Goal: Task Accomplishment & Management: Manage account settings

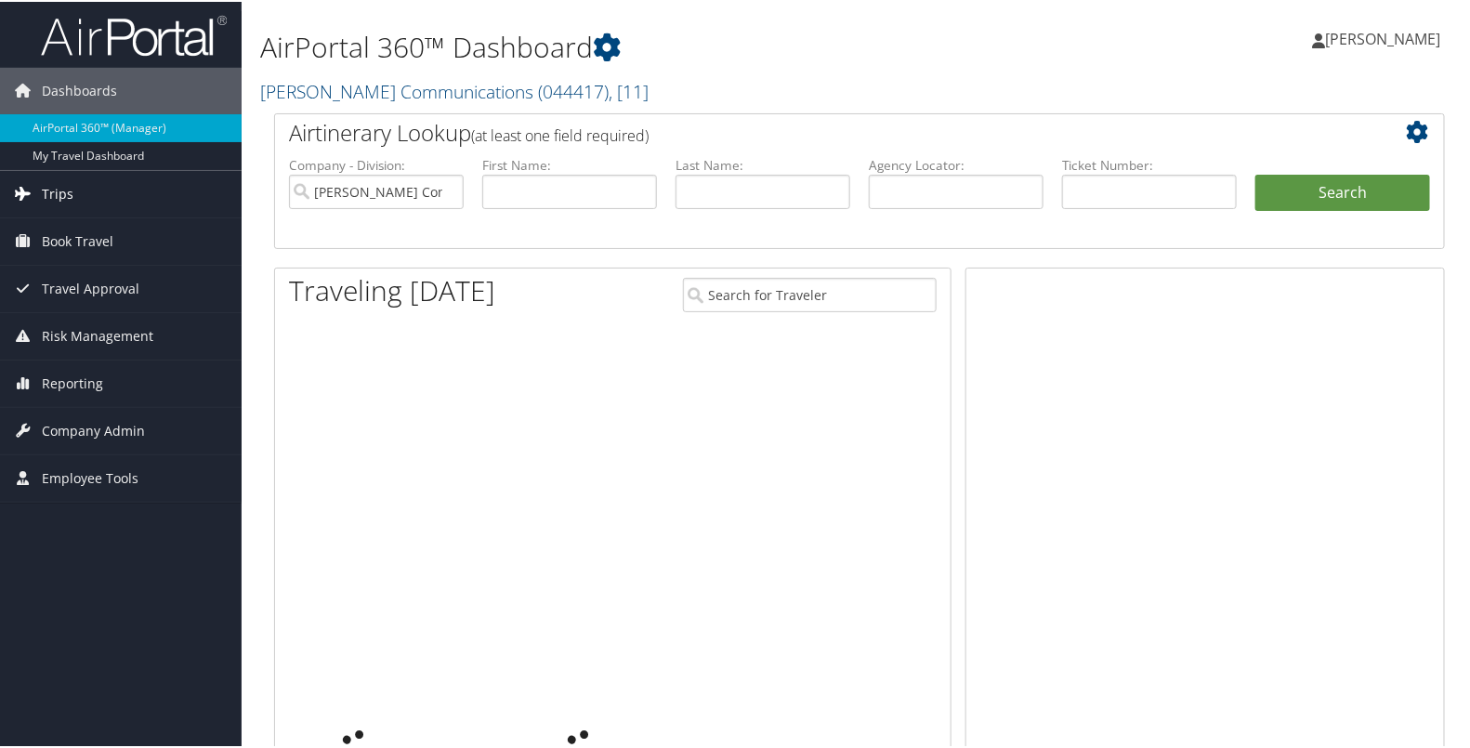
click at [45, 200] on span "Trips" at bounding box center [58, 192] width 32 height 46
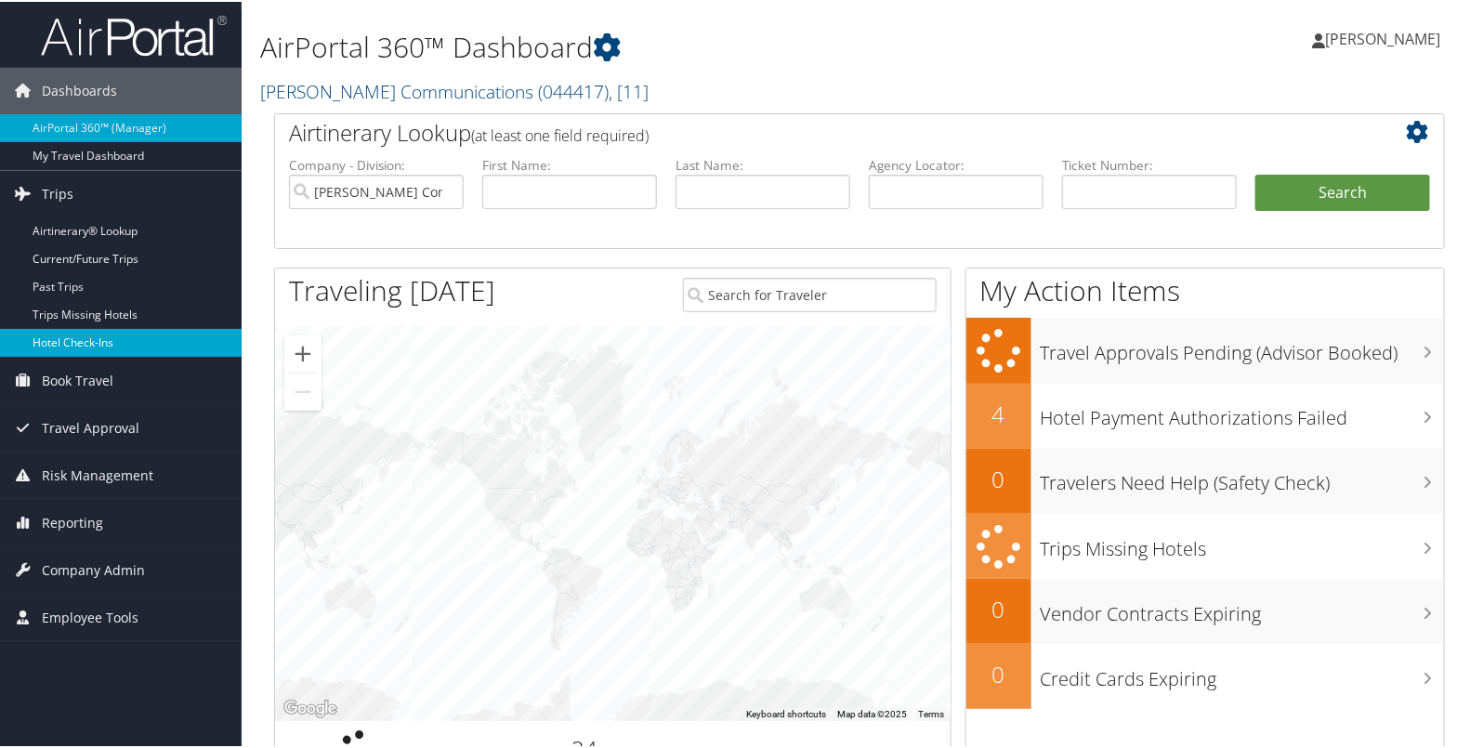
click at [62, 342] on link "Hotel Check-ins" at bounding box center [121, 341] width 242 height 28
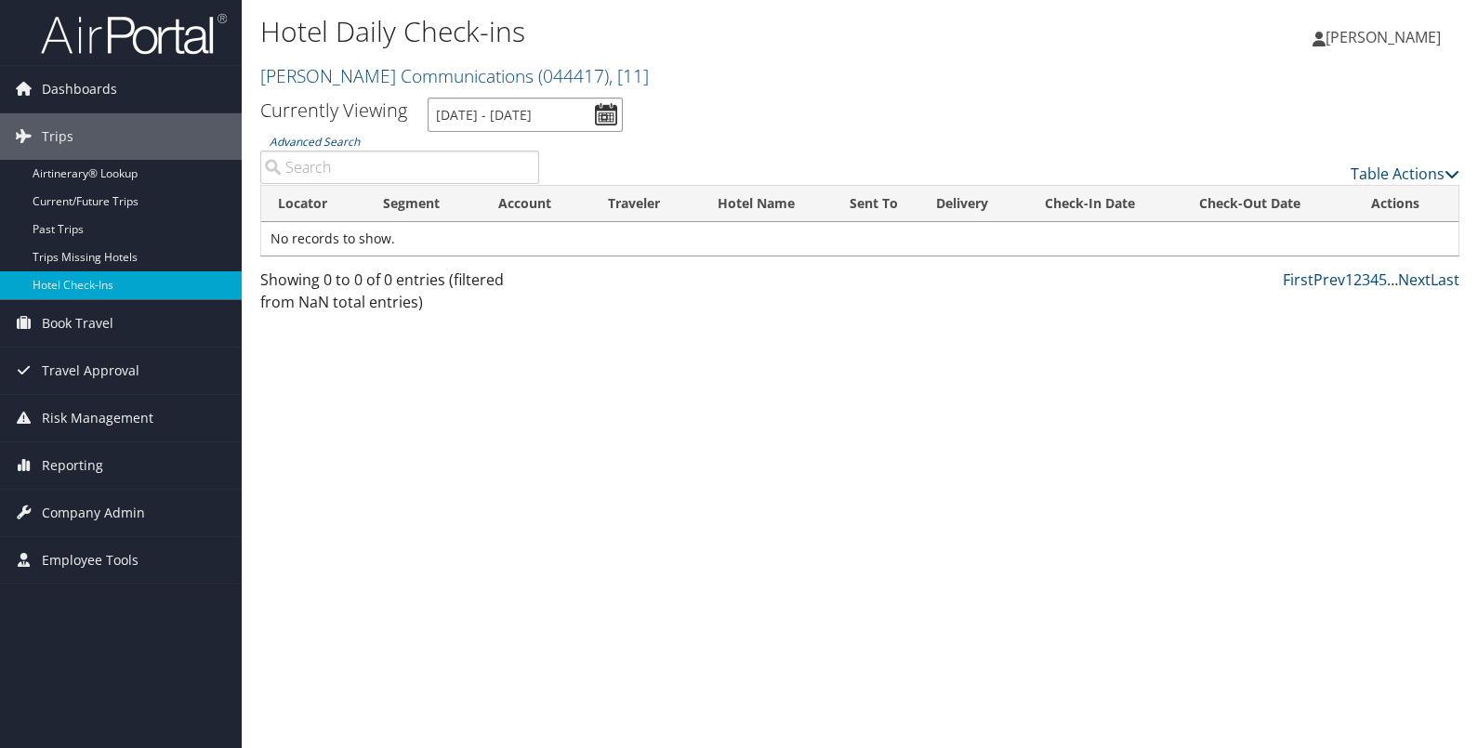
click at [599, 104] on input "[DATE] - [DATE]" at bounding box center [525, 115] width 195 height 34
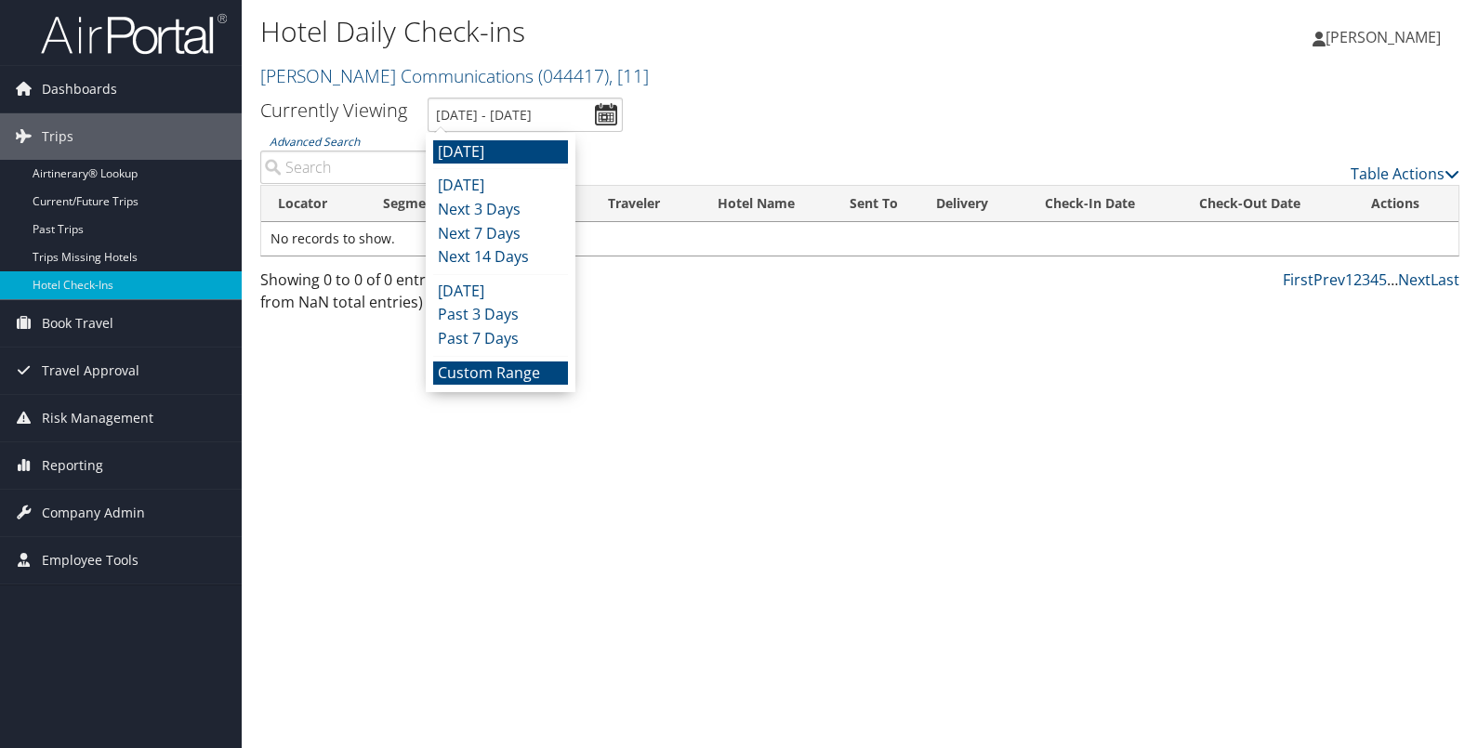
click at [496, 372] on li "Custom Range" at bounding box center [500, 374] width 135 height 24
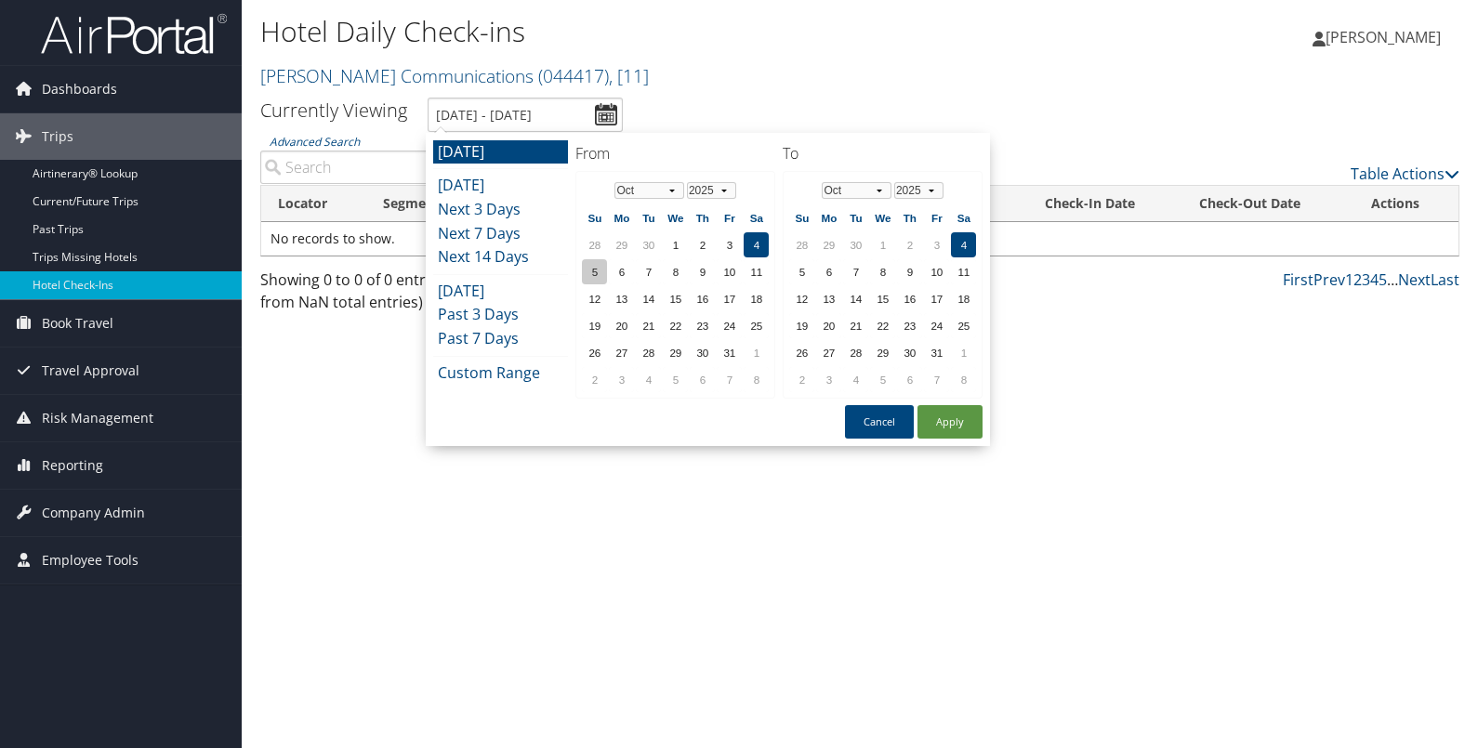
click at [599, 264] on td "5" at bounding box center [594, 271] width 25 height 25
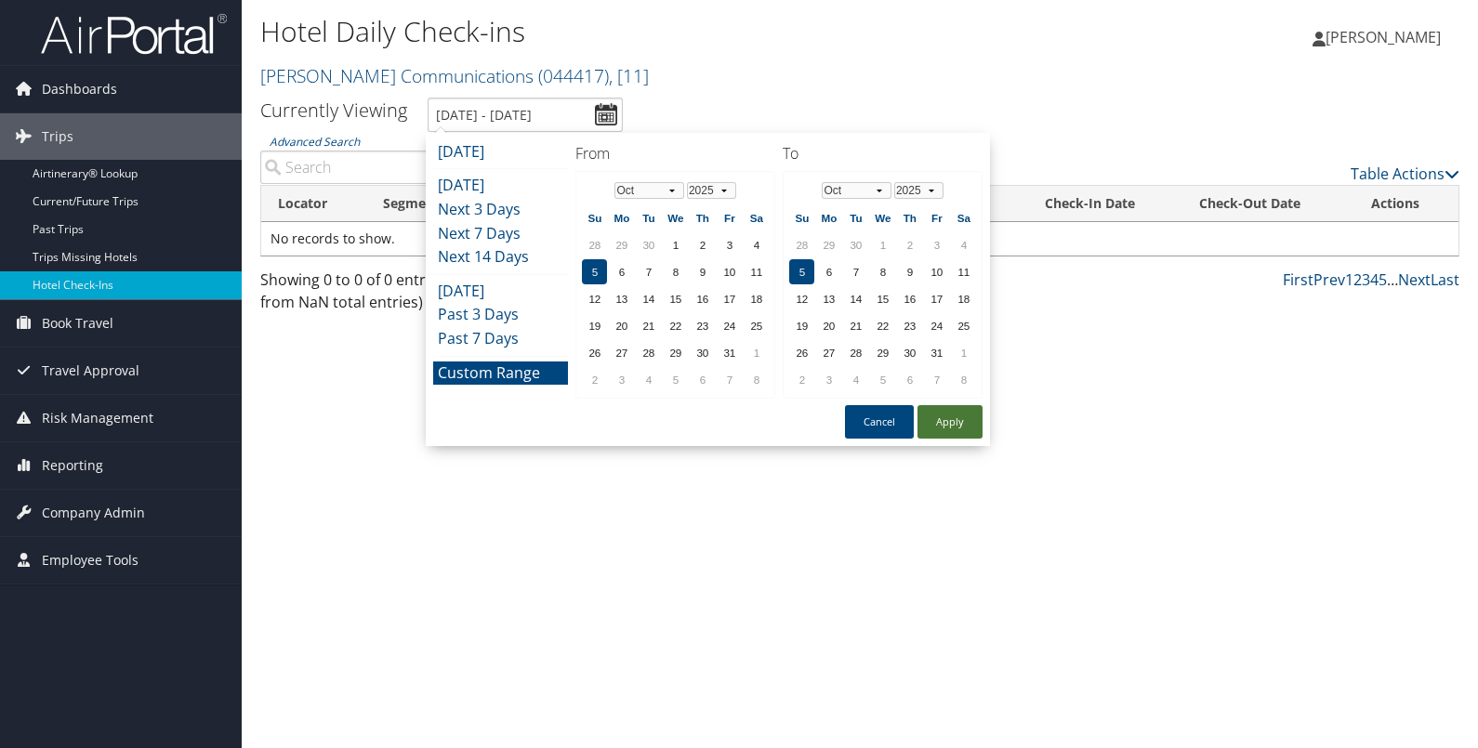
click at [954, 415] on button "Apply" at bounding box center [949, 421] width 65 height 33
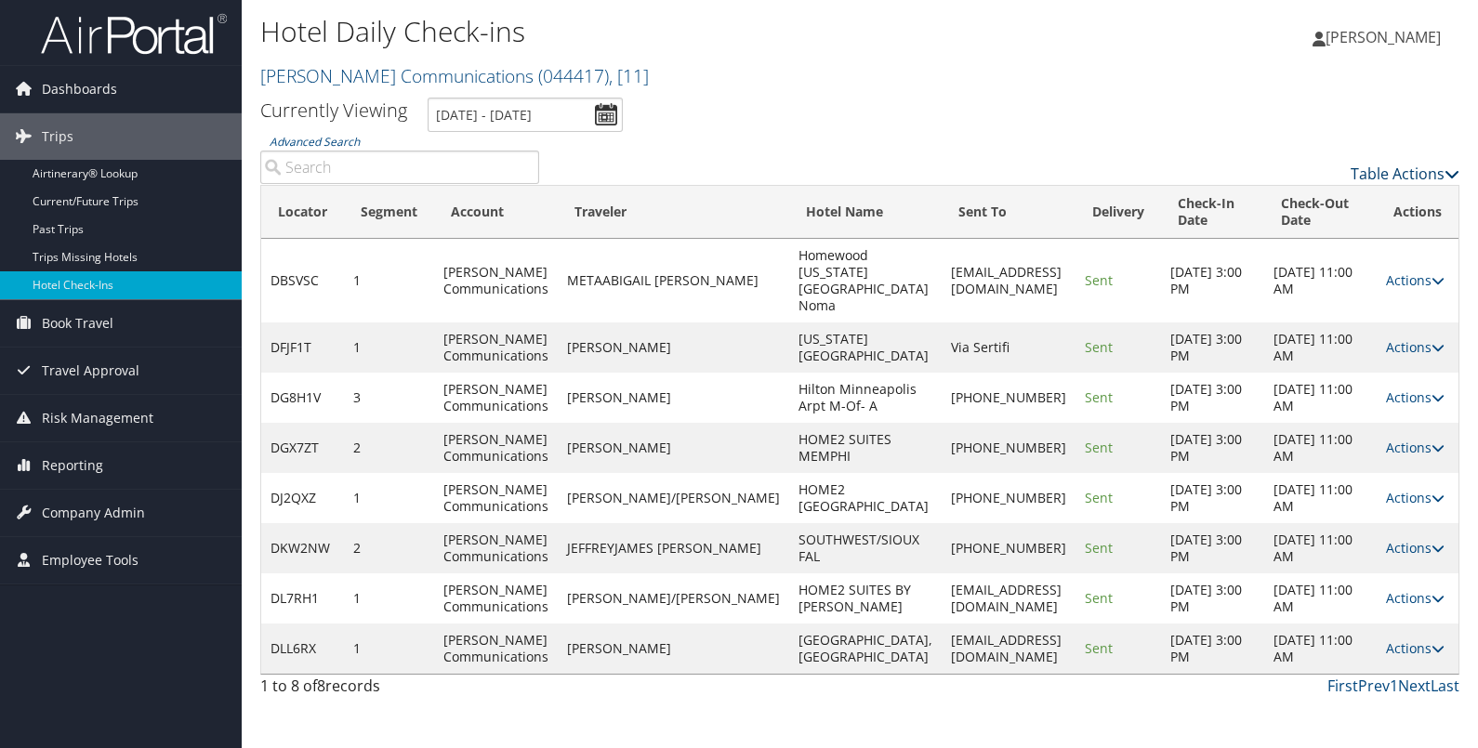
click at [1393, 177] on link "Table Actions" at bounding box center [1404, 174] width 109 height 20
click at [1320, 265] on link "Page Length" at bounding box center [1329, 266] width 244 height 32
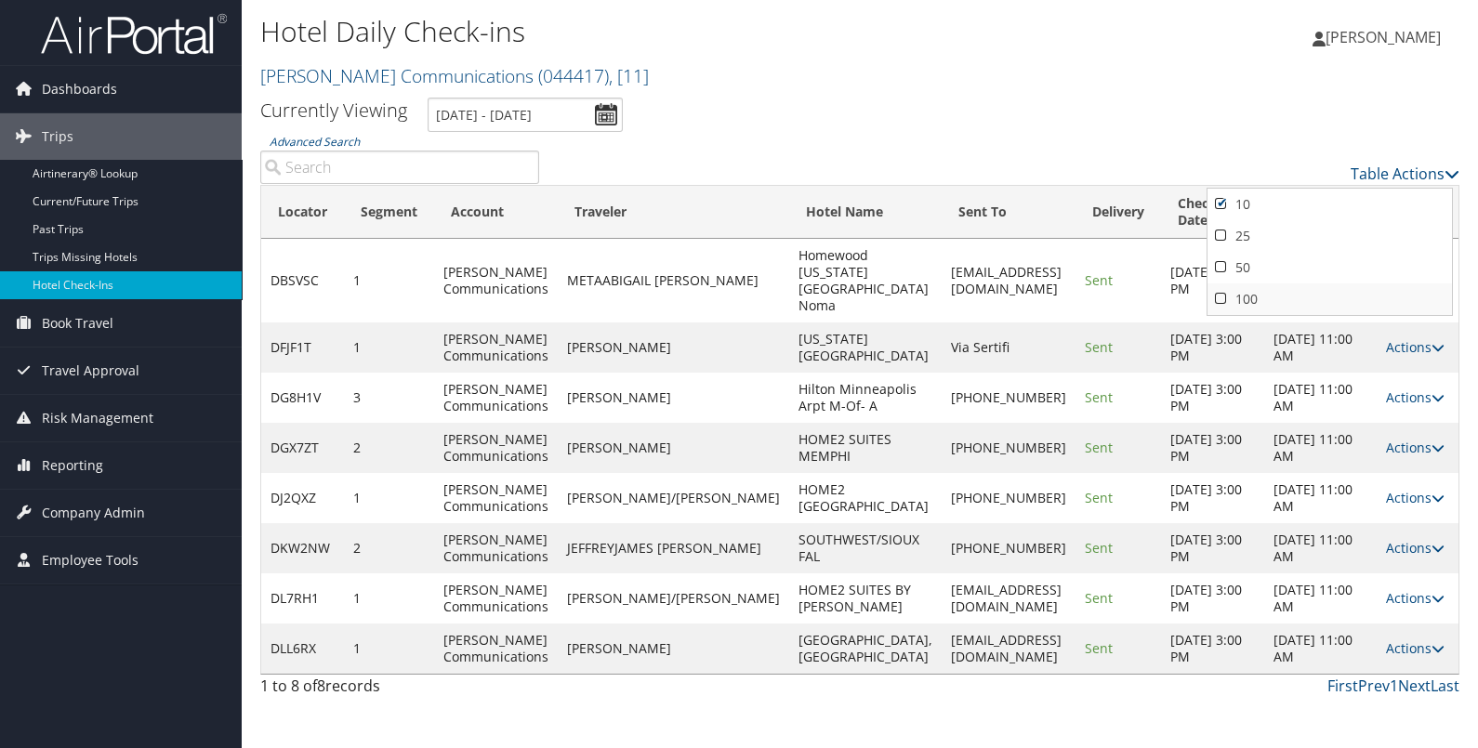
click at [1274, 296] on link "100" at bounding box center [1329, 299] width 244 height 32
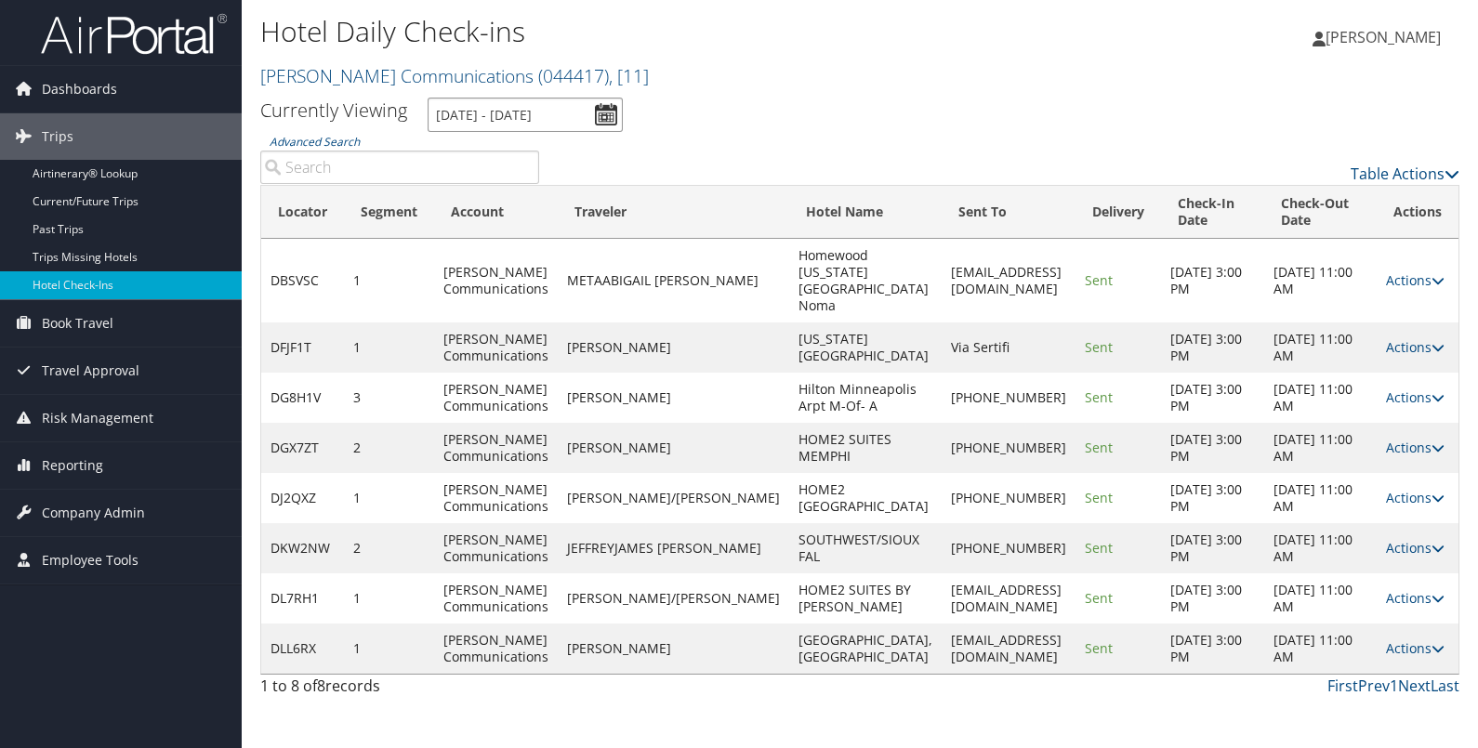
click at [610, 112] on input "[DATE] - [DATE]" at bounding box center [525, 115] width 195 height 34
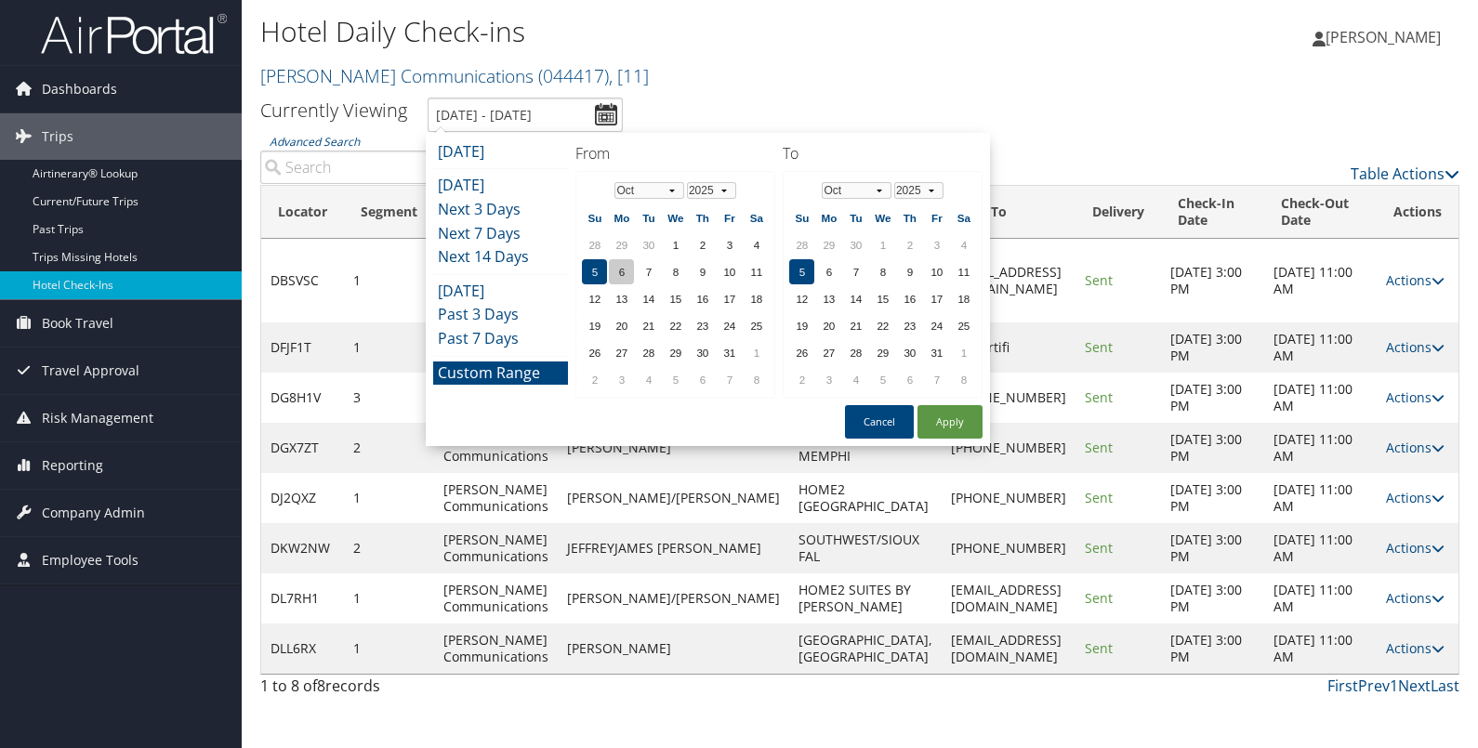
click at [619, 263] on td "6" at bounding box center [621, 271] width 25 height 25
click at [942, 419] on button "Apply" at bounding box center [949, 421] width 65 height 33
type input "[DATE] - [DATE]"
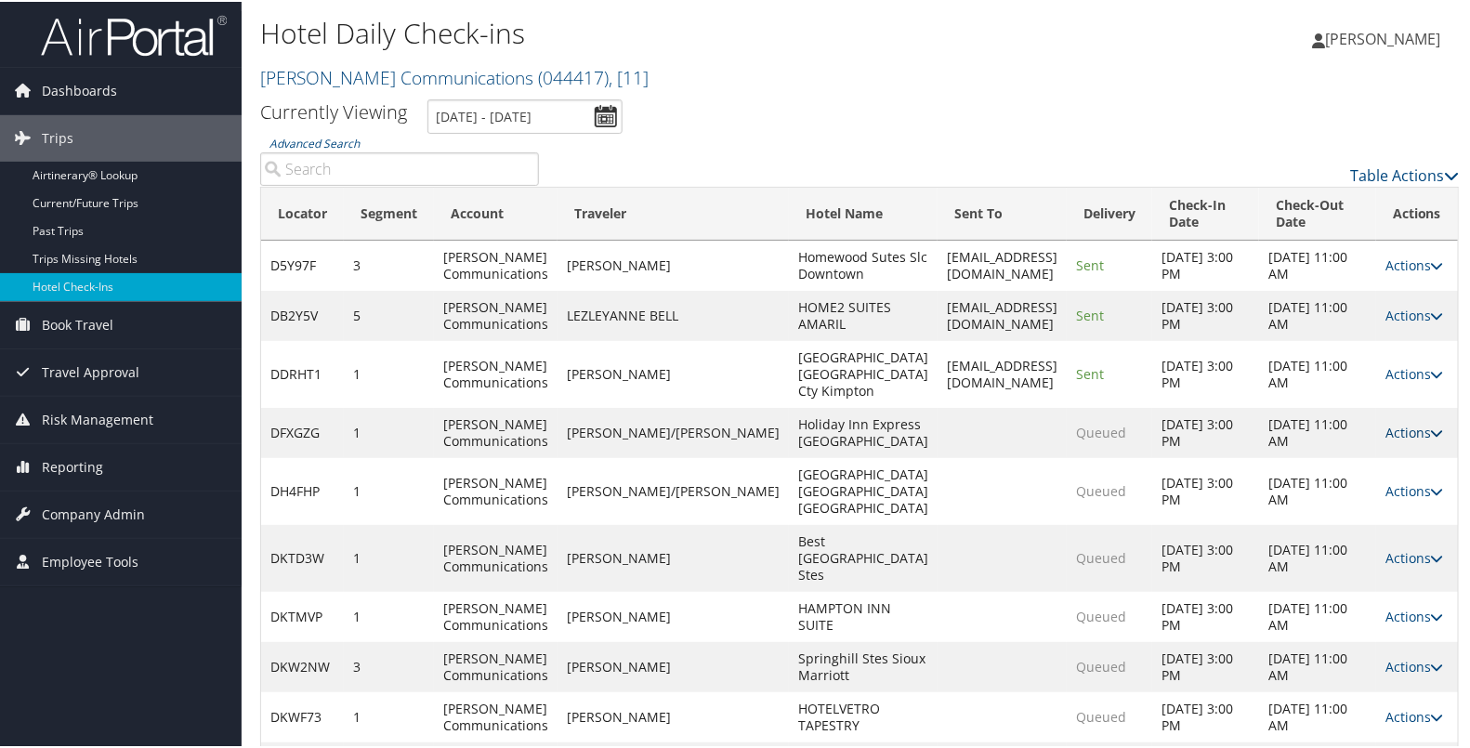
click at [1408, 440] on link "Actions" at bounding box center [1415, 431] width 59 height 18
click at [1367, 489] on link "Resend" at bounding box center [1352, 500] width 159 height 32
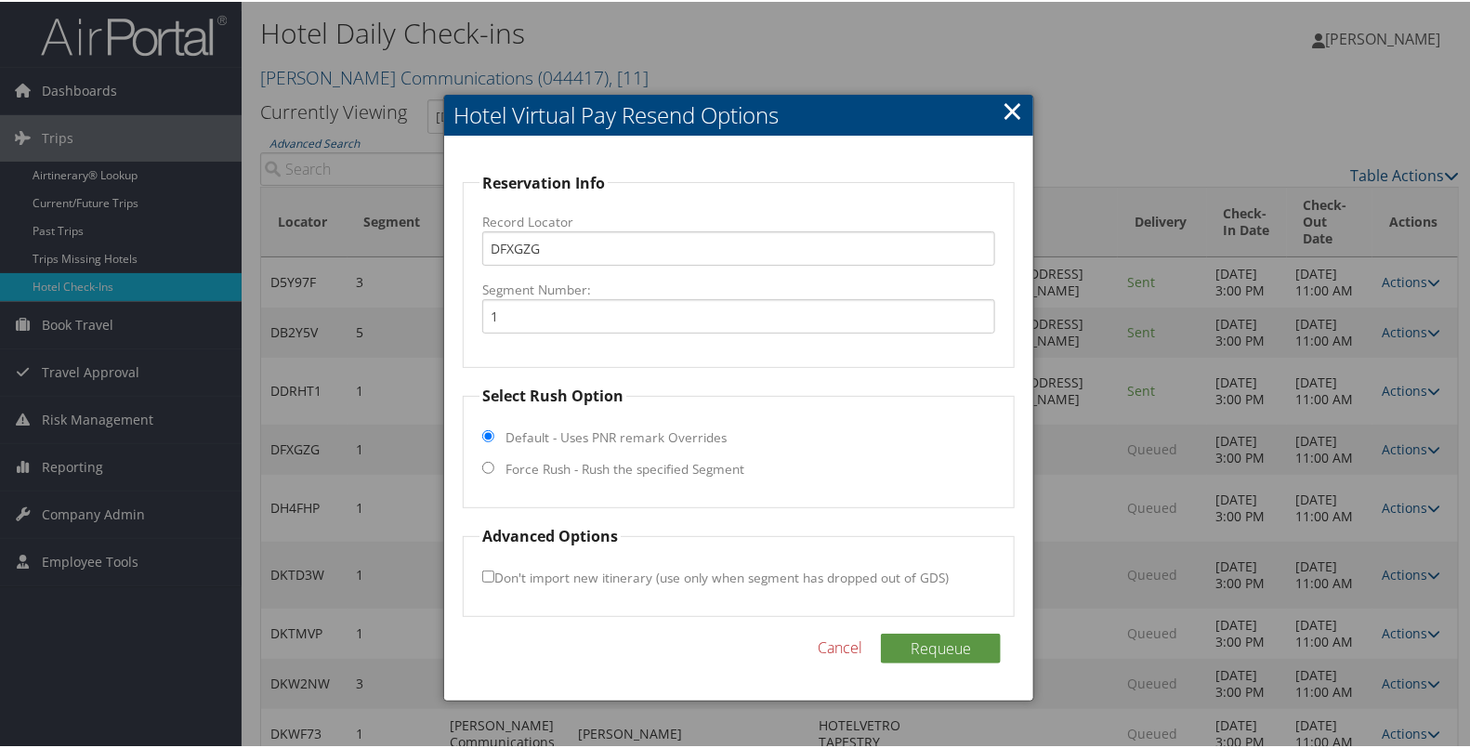
click at [697, 466] on label "Force Rush - Rush the specified Segment" at bounding box center [625, 467] width 239 height 19
click at [494, 466] on input "Force Rush - Rush the specified Segment" at bounding box center [488, 466] width 12 height 12
radio input "true"
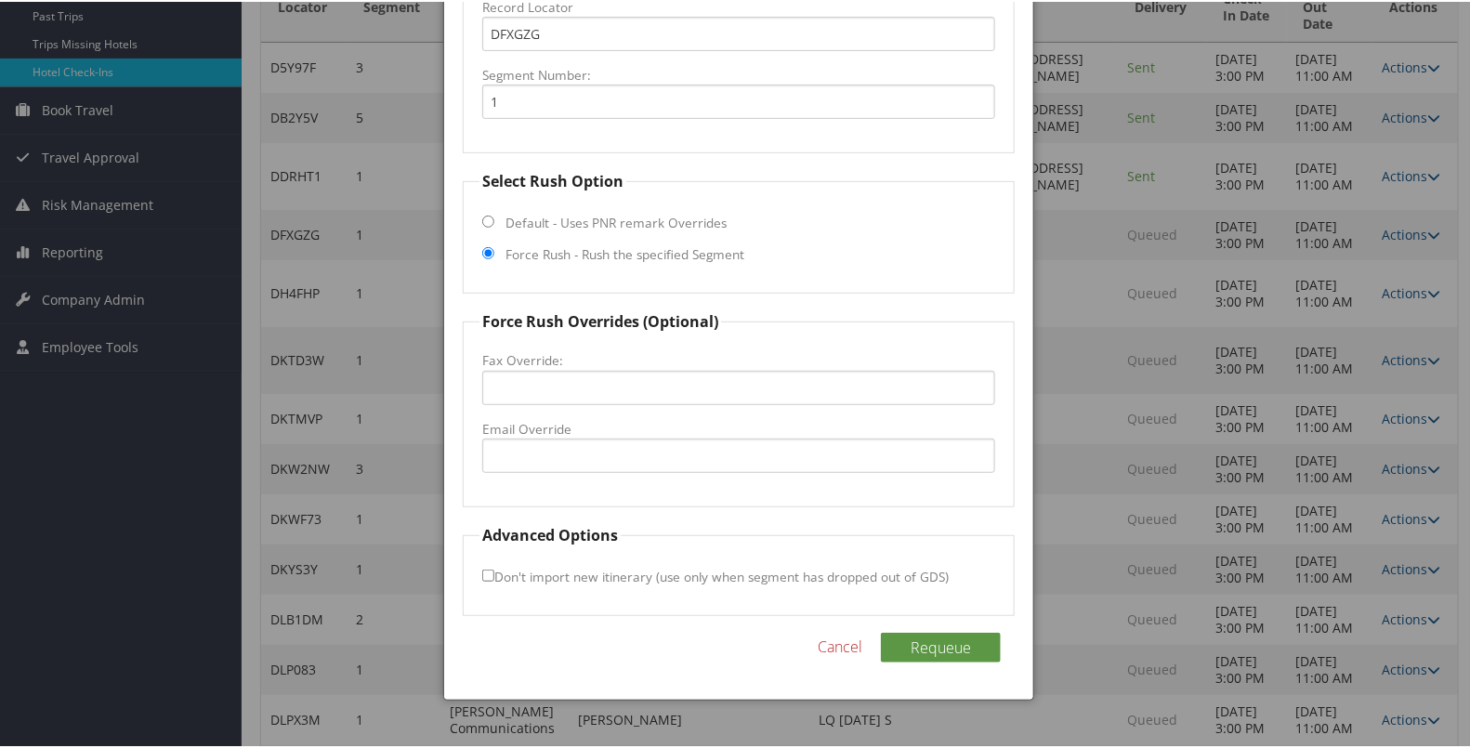
scroll to position [219, 0]
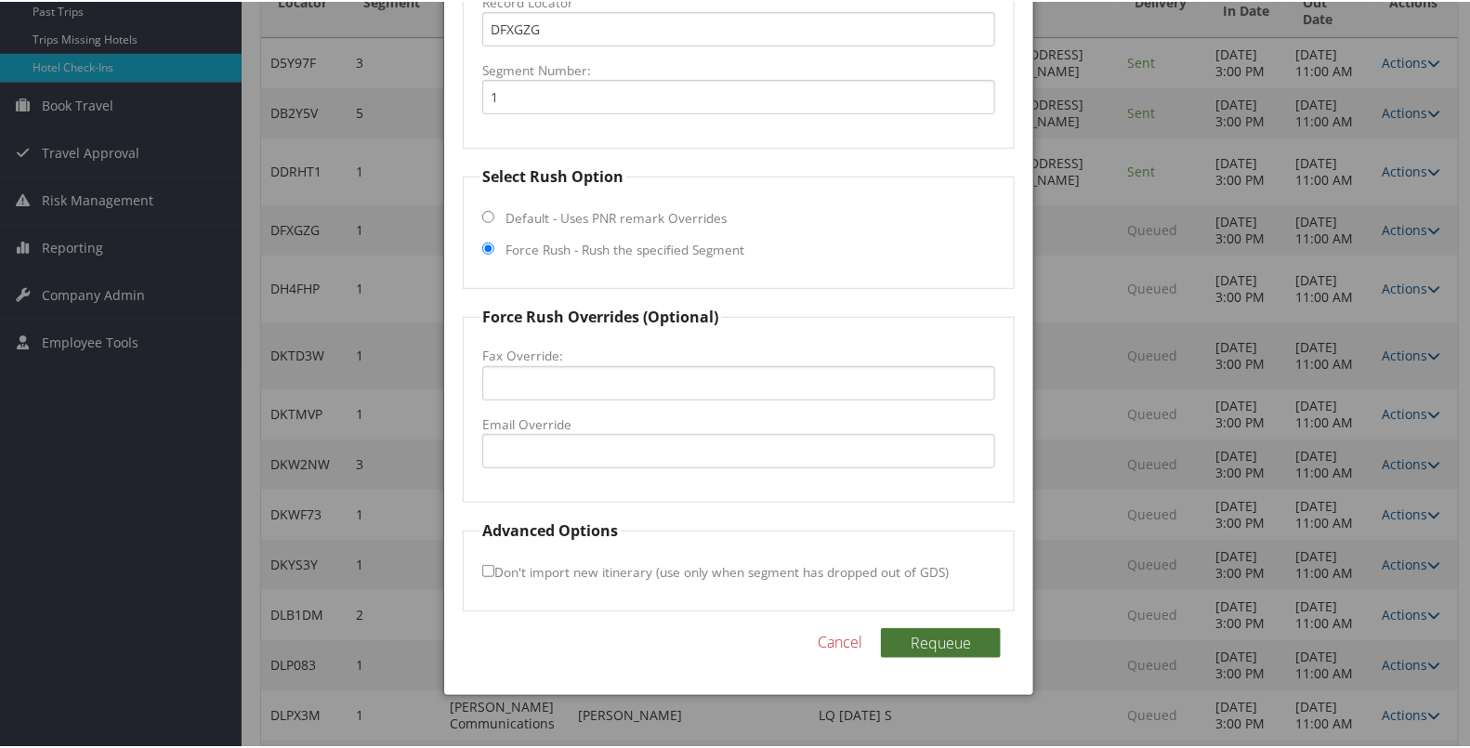
click at [929, 633] on button "Requeue" at bounding box center [941, 641] width 120 height 30
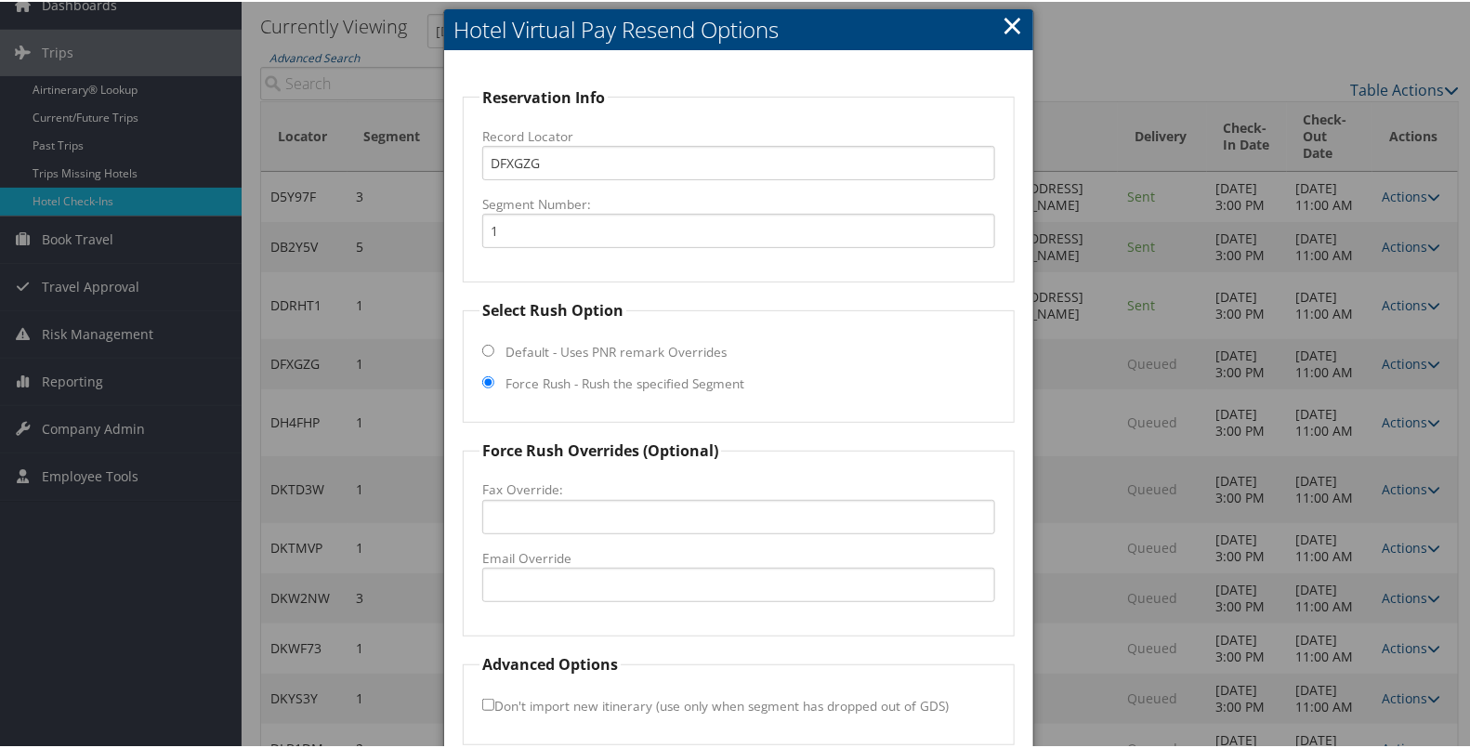
scroll to position [79, 0]
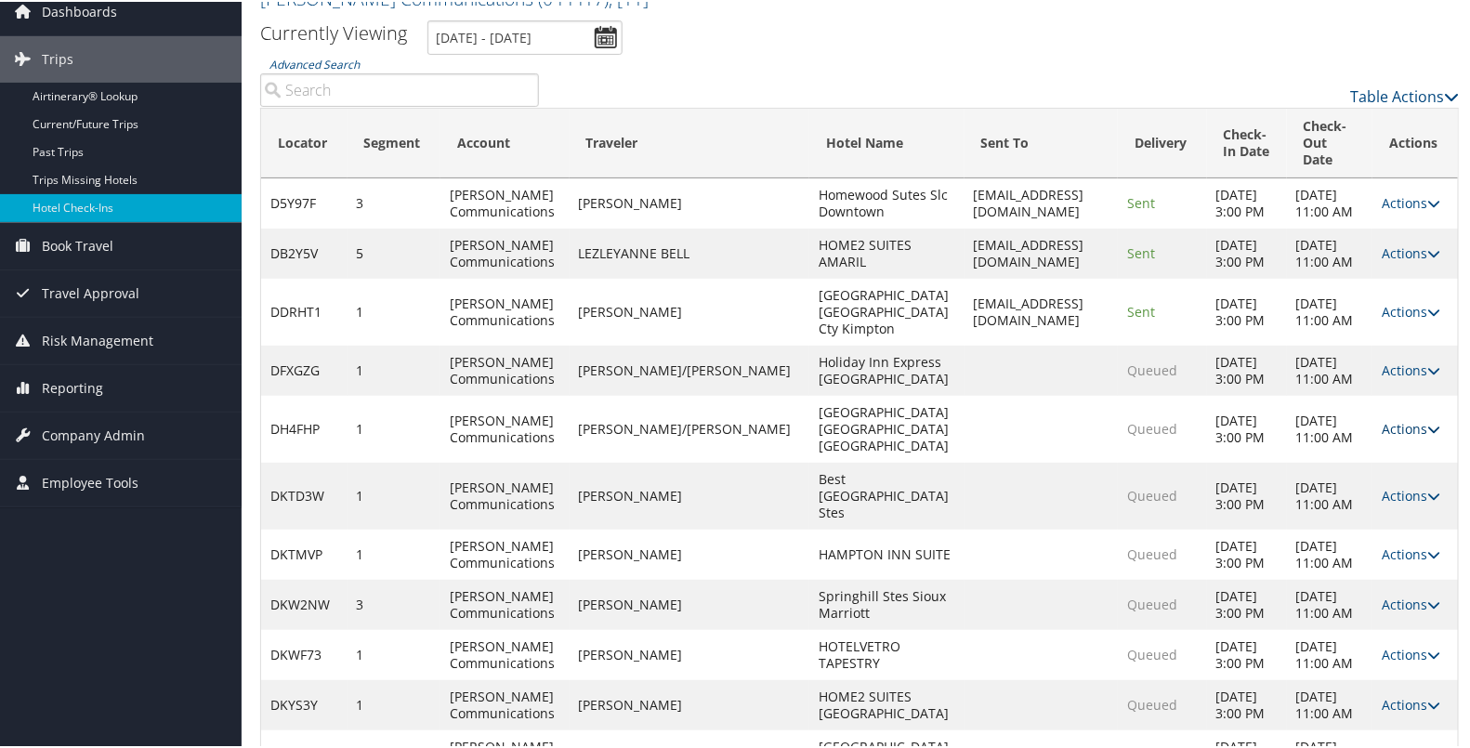
click at [1383, 436] on link "Actions" at bounding box center [1411, 427] width 59 height 18
click at [1354, 500] on link "Resend" at bounding box center [1346, 505] width 159 height 32
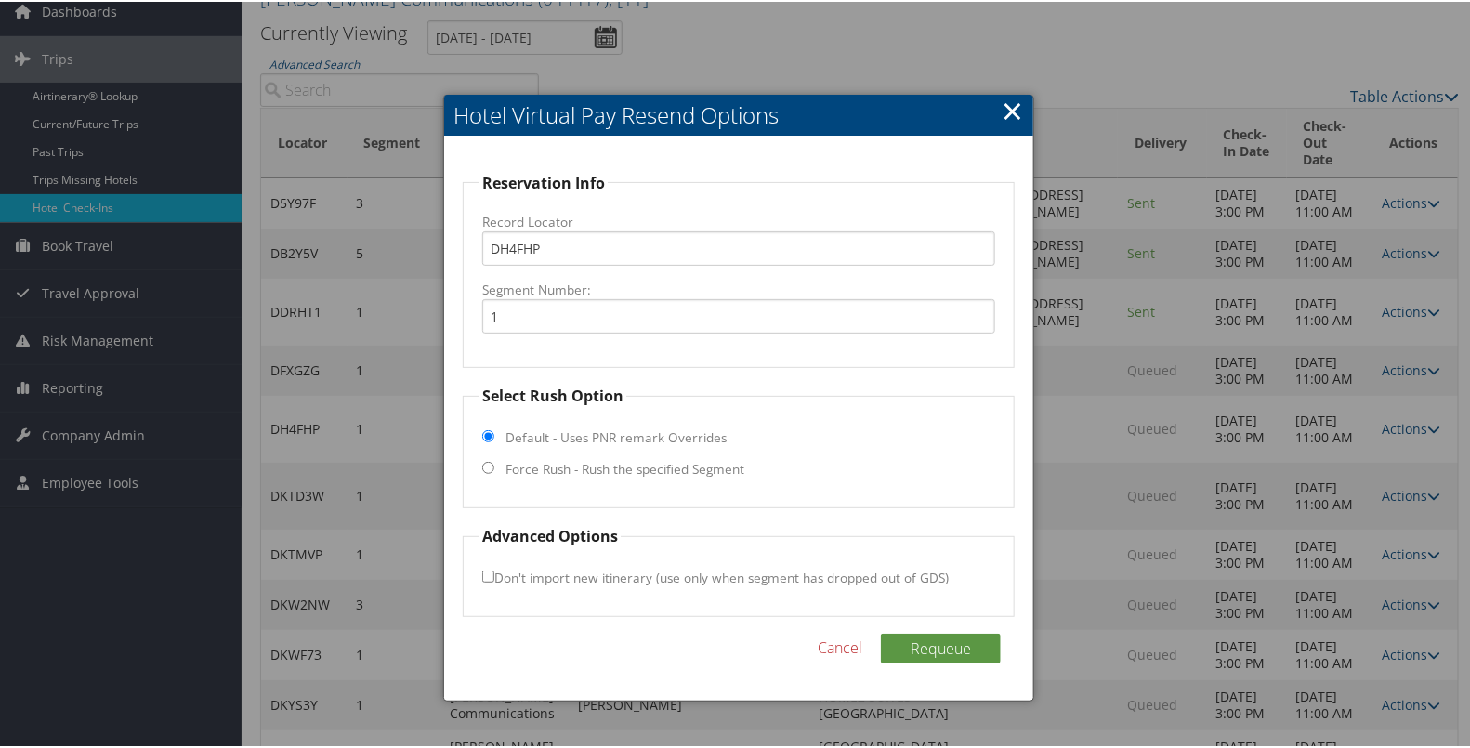
click at [714, 467] on label "Force Rush - Rush the specified Segment" at bounding box center [625, 467] width 239 height 19
click at [494, 467] on input "Force Rush - Rush the specified Segment" at bounding box center [488, 466] width 12 height 12
radio input "true"
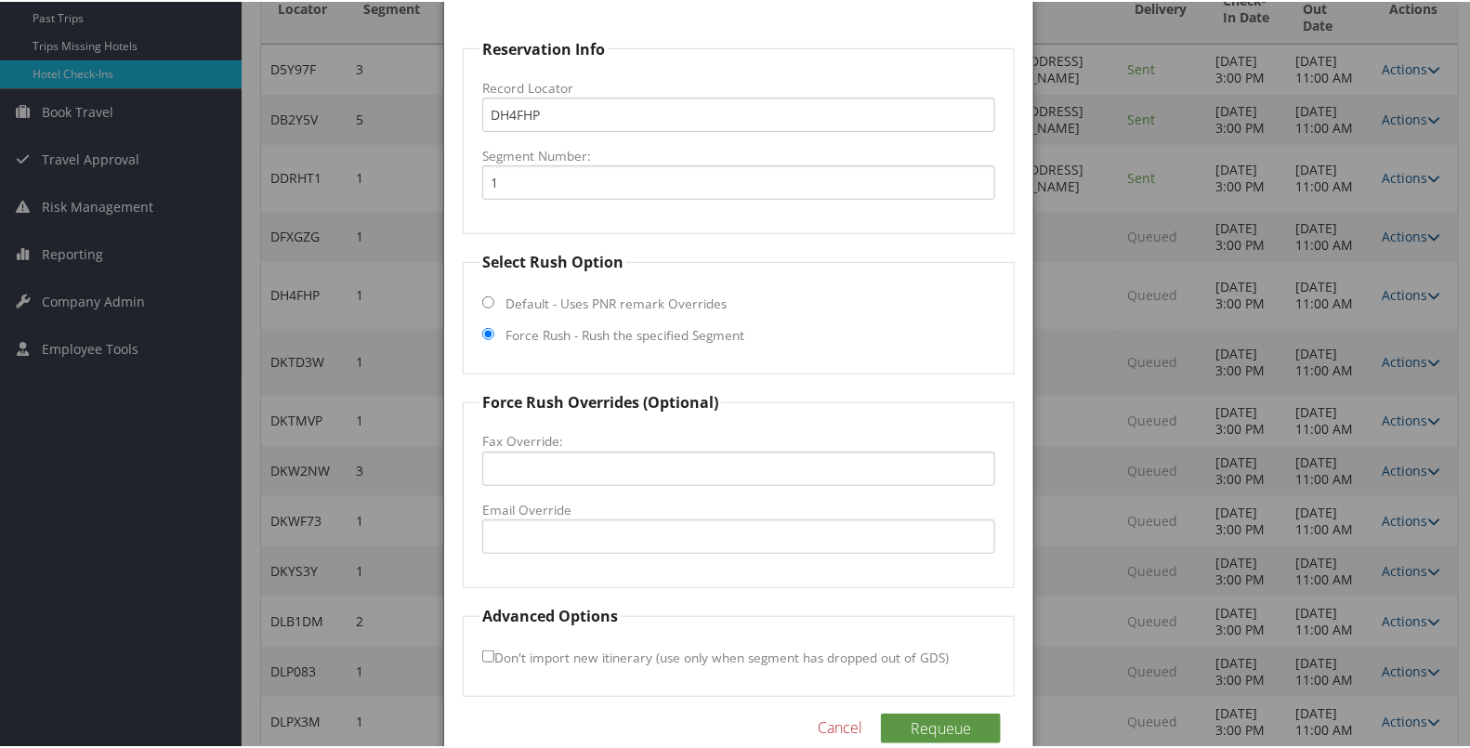
scroll to position [213, 0]
click at [934, 722] on button "Requeue" at bounding box center [941, 727] width 120 height 30
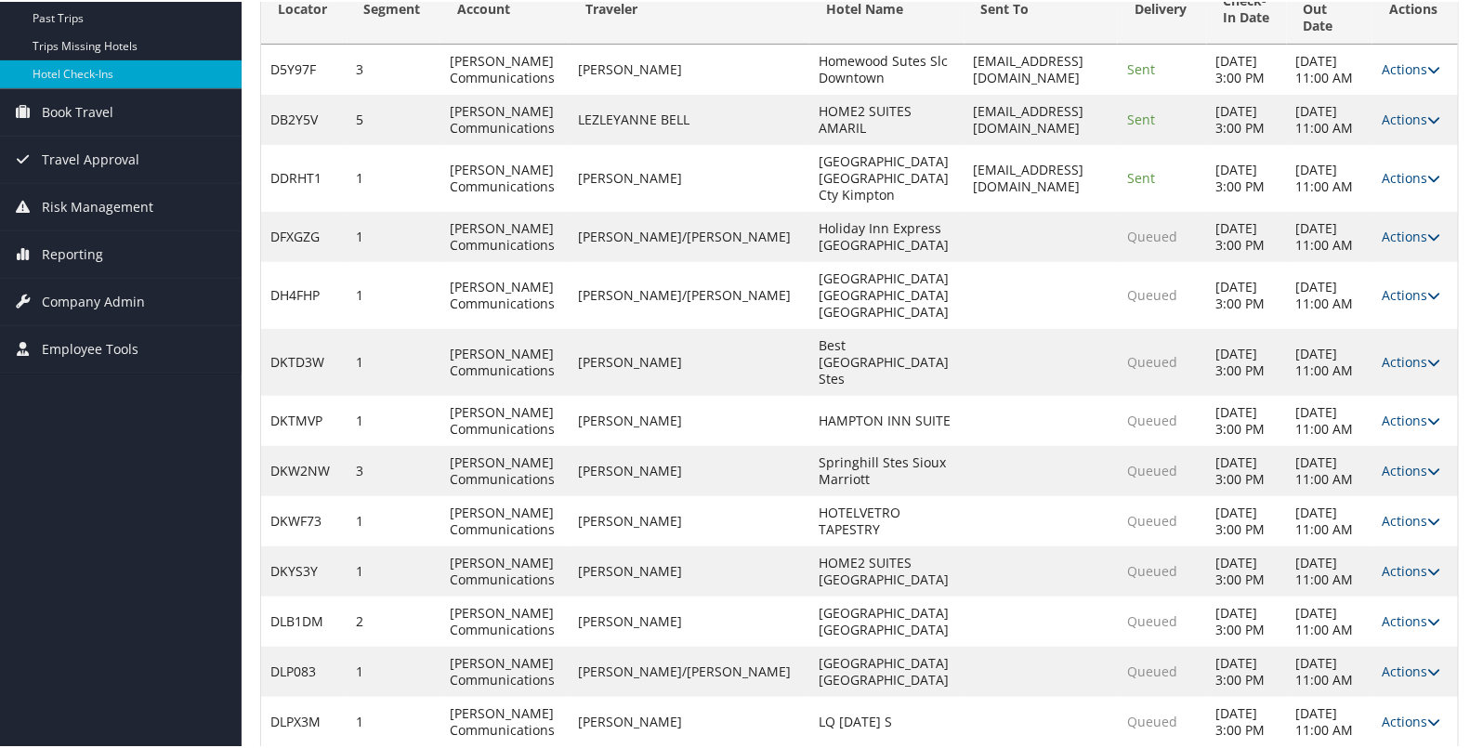
click at [1385, 444] on td "Actions Resend Logs Delivery Information View Itinerary" at bounding box center [1416, 419] width 86 height 50
click at [1386, 428] on link "Actions" at bounding box center [1411, 419] width 59 height 18
click at [1362, 495] on link "Resend" at bounding box center [1346, 504] width 159 height 32
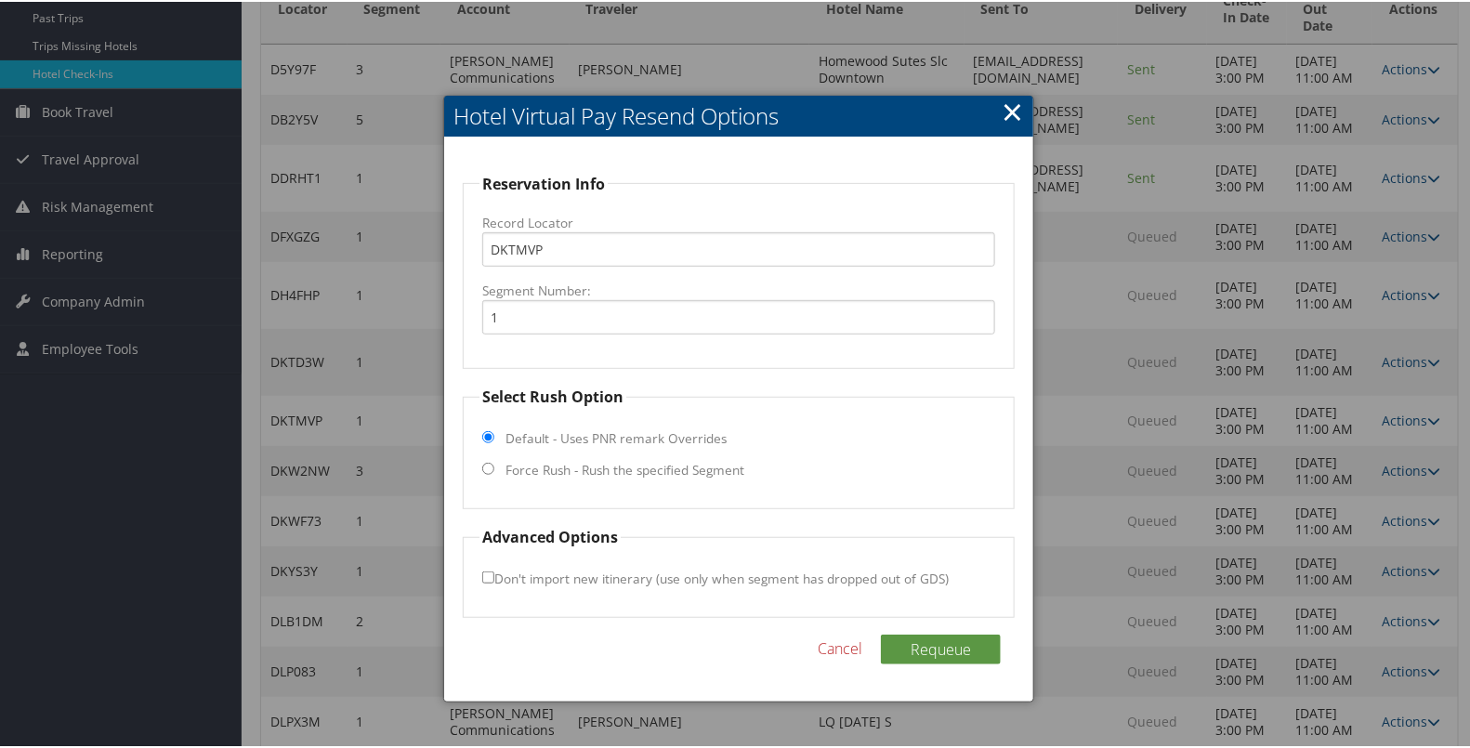
click at [683, 475] on label "Force Rush - Rush the specified Segment" at bounding box center [625, 468] width 239 height 19
click at [494, 473] on input "Force Rush - Rush the specified Segment" at bounding box center [488, 467] width 12 height 12
radio input "true"
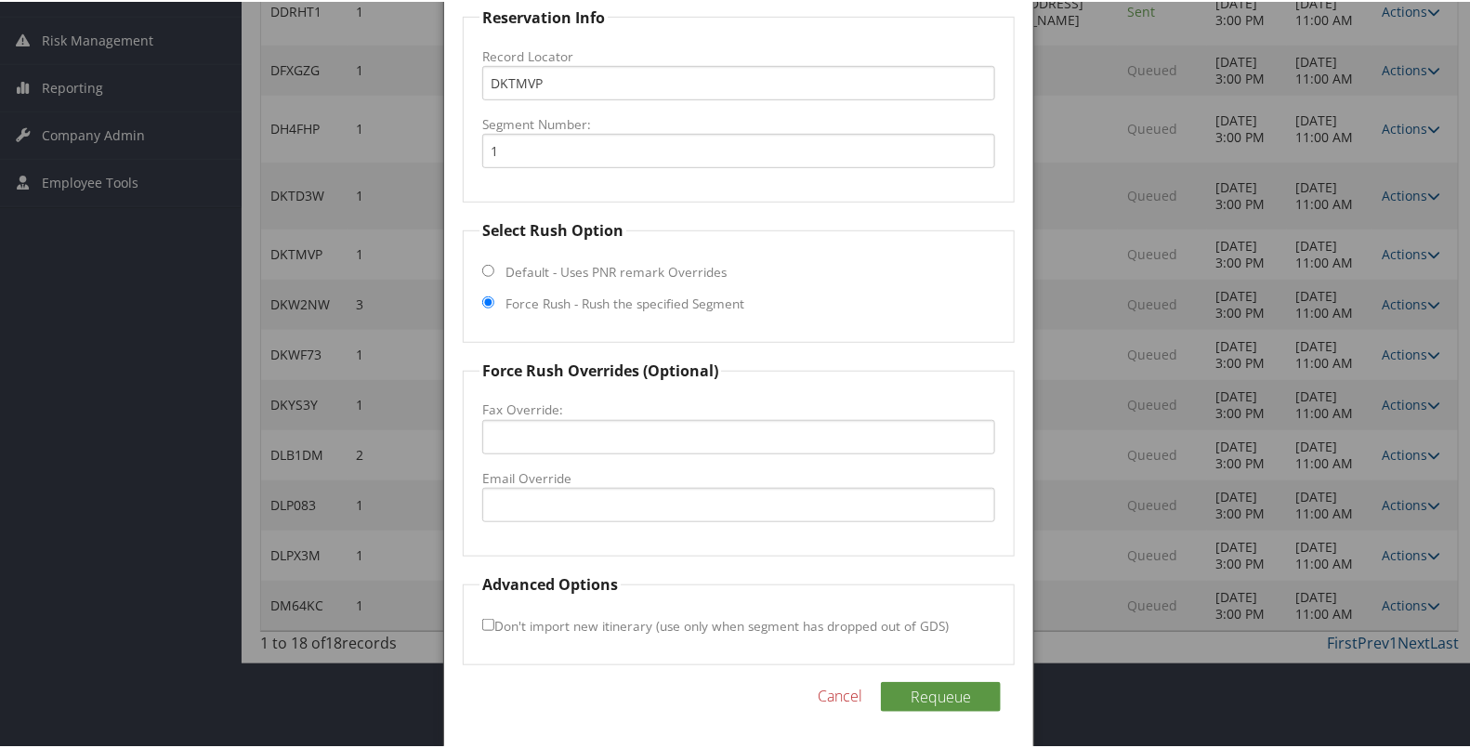
scroll to position [436, 0]
click at [944, 680] on button "Requeue" at bounding box center [941, 695] width 120 height 30
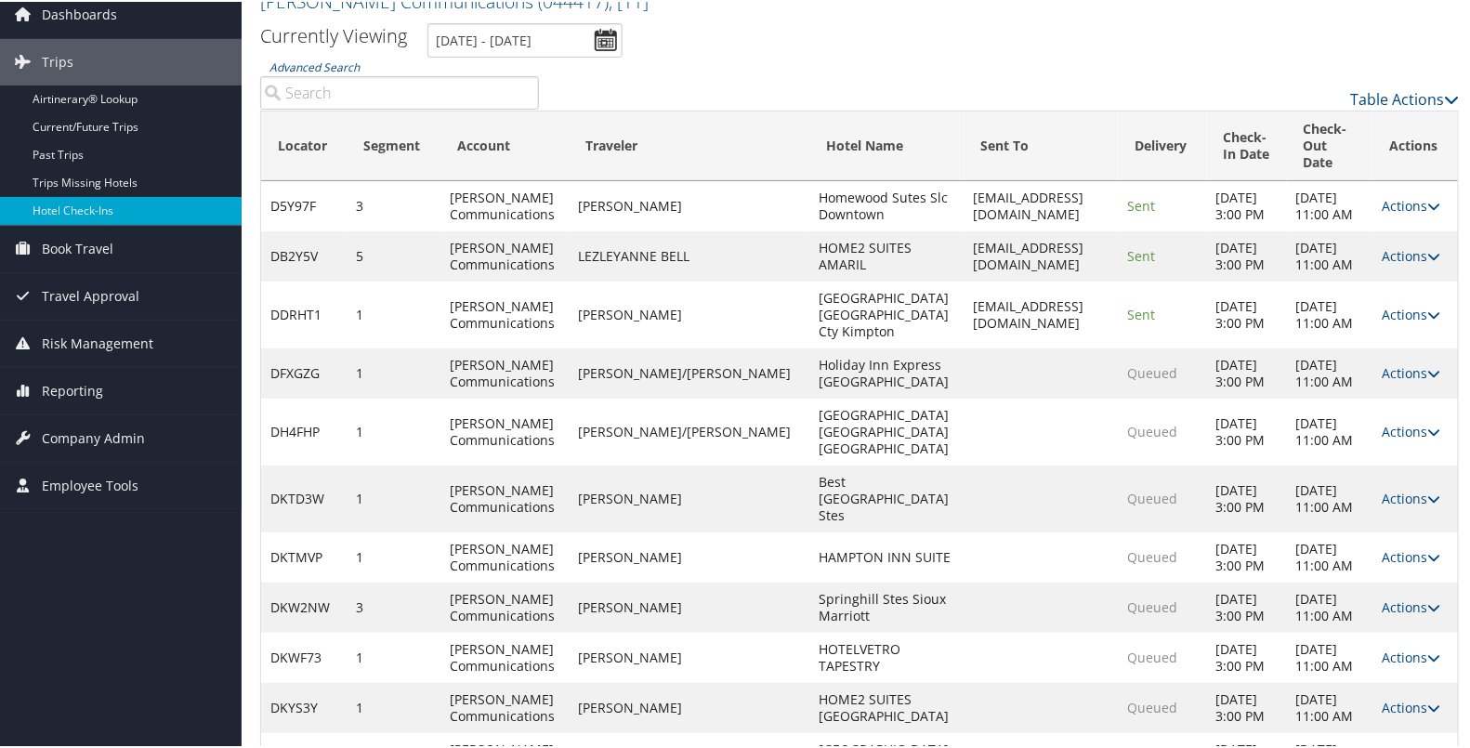
scroll to position [0, 0]
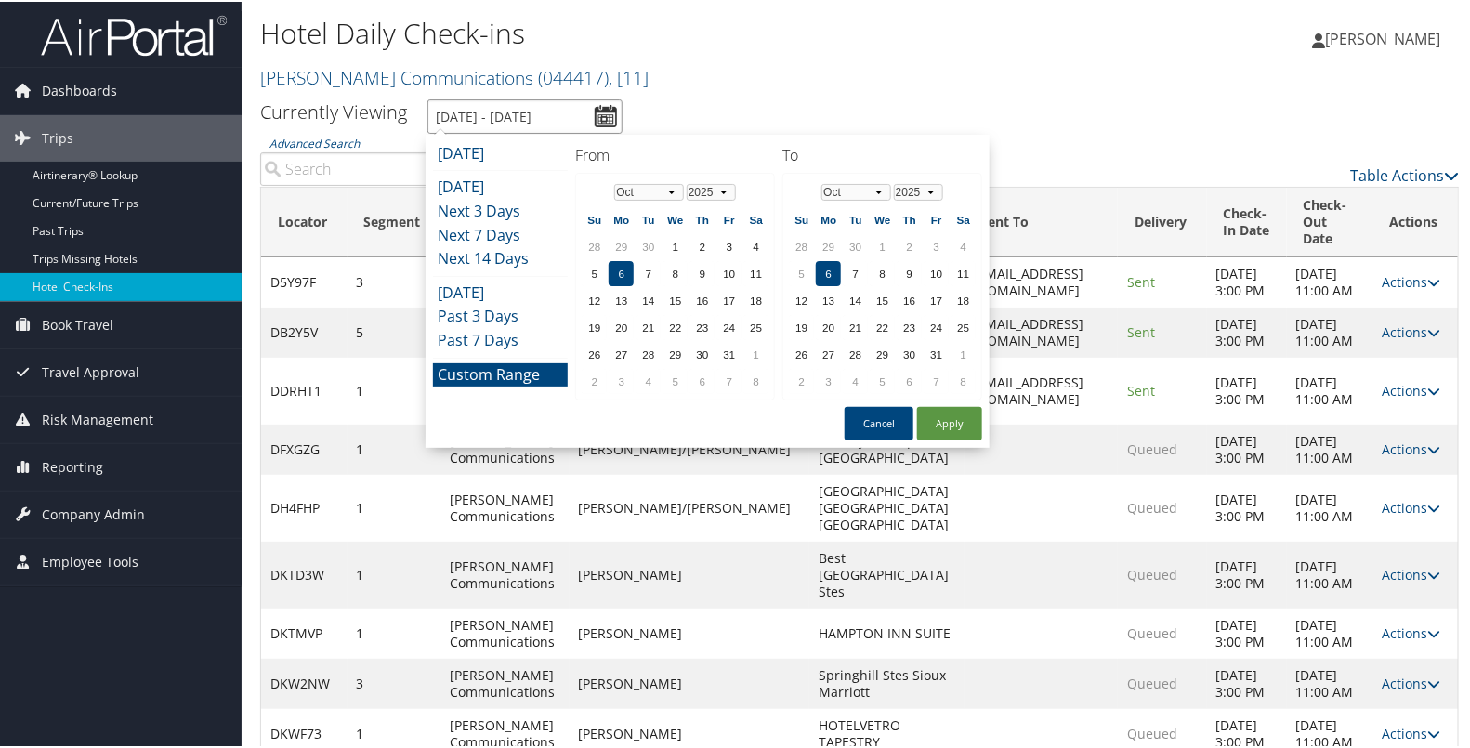
click at [613, 116] on input "[DATE] - [DATE]" at bounding box center [525, 115] width 195 height 34
click at [939, 418] on button "Apply" at bounding box center [949, 421] width 65 height 33
type input "[DATE] - [DATE]"
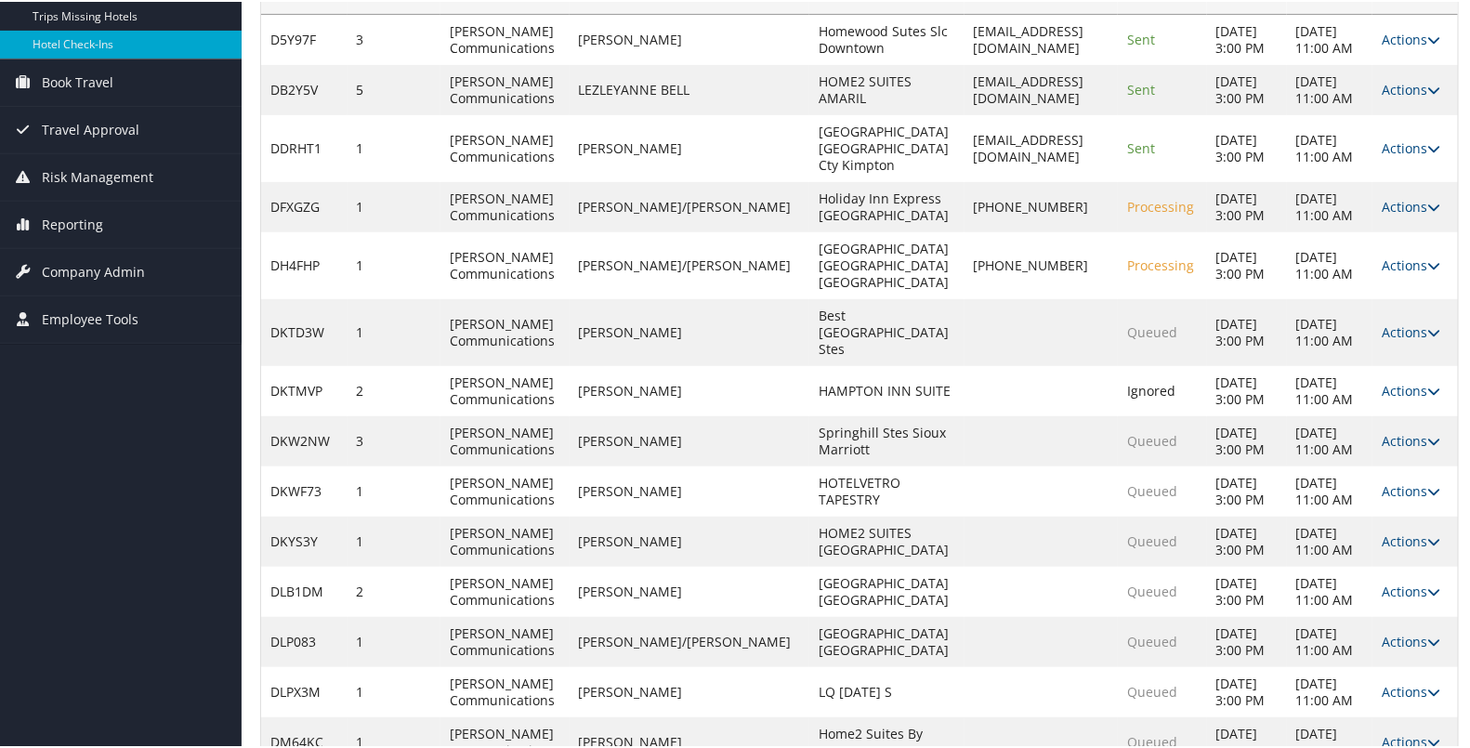
scroll to position [244, 0]
click at [1394, 338] on link "Actions" at bounding box center [1411, 330] width 59 height 18
click at [1358, 404] on link "Resend" at bounding box center [1346, 406] width 159 height 32
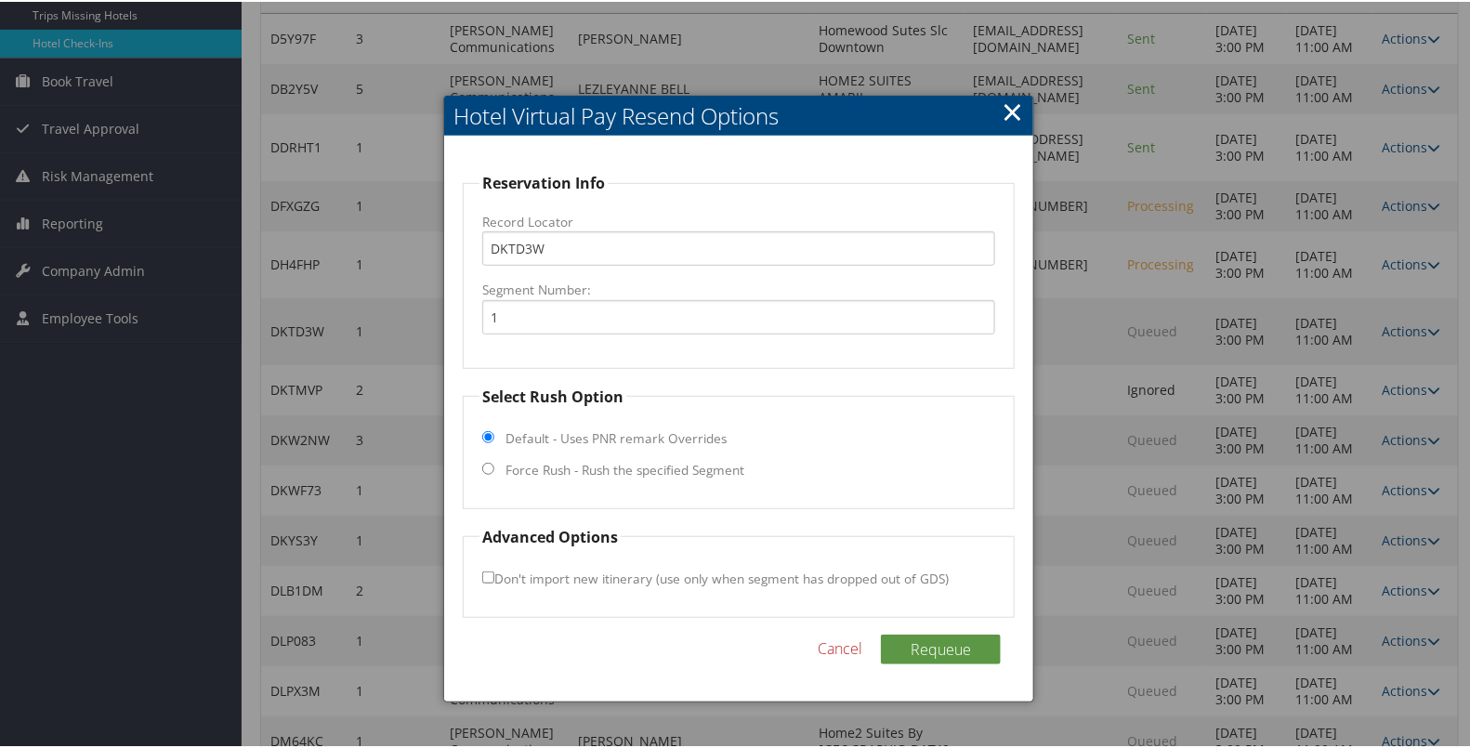
click at [716, 465] on label "Force Rush - Rush the specified Segment" at bounding box center [625, 468] width 239 height 19
click at [494, 465] on input "Force Rush - Rush the specified Segment" at bounding box center [488, 467] width 12 height 12
radio input "true"
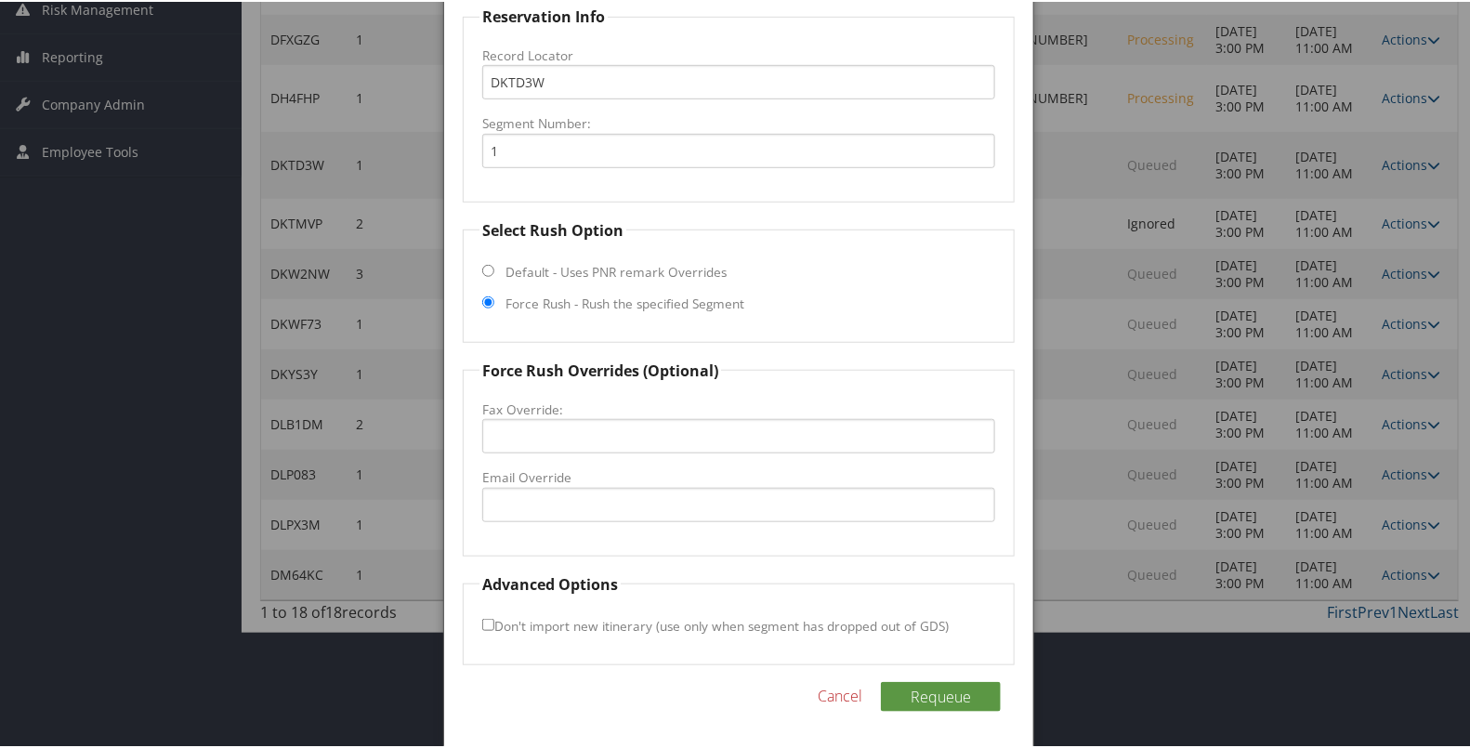
scroll to position [436, 0]
click at [918, 680] on button "Requeue" at bounding box center [941, 695] width 120 height 30
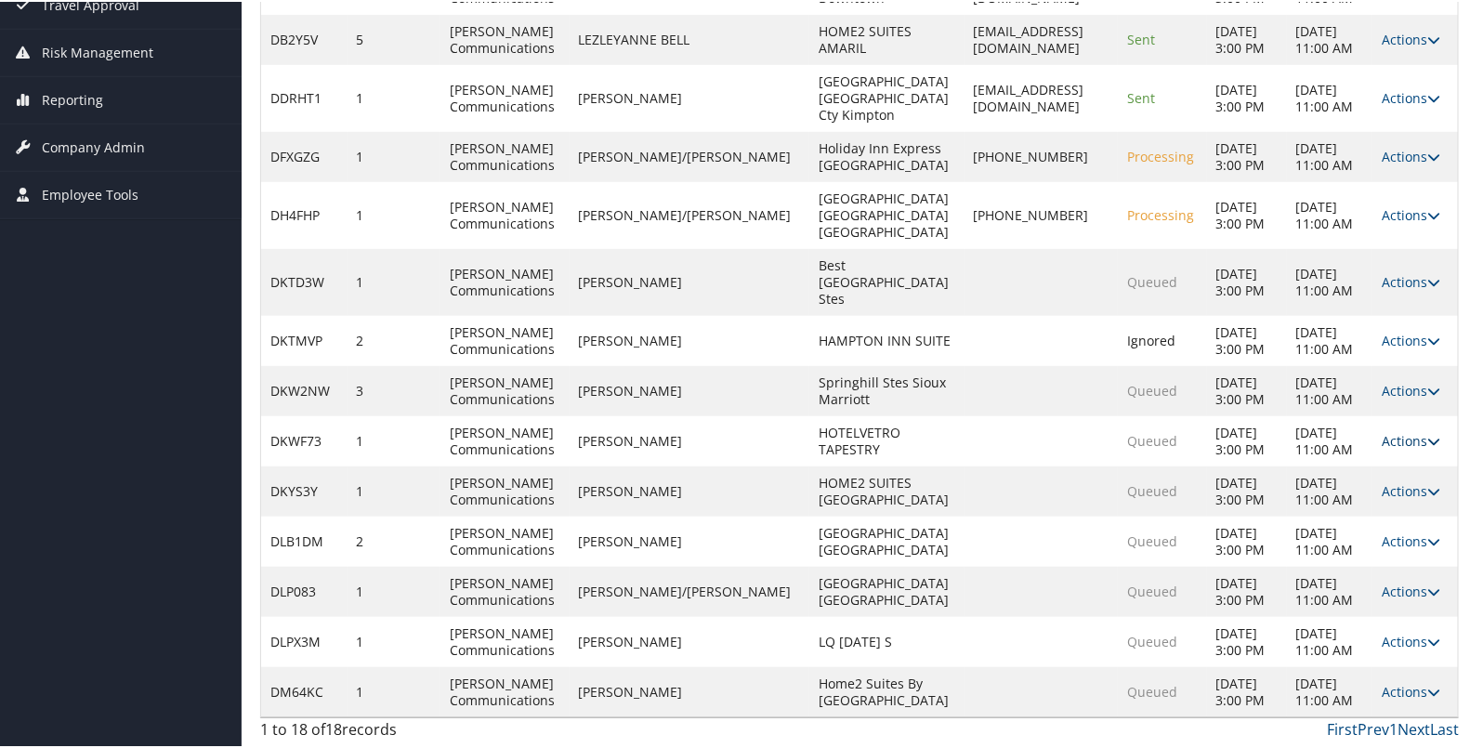
click at [1390, 448] on link "Actions" at bounding box center [1411, 439] width 59 height 18
click at [1350, 542] on link "Resend" at bounding box center [1346, 558] width 159 height 32
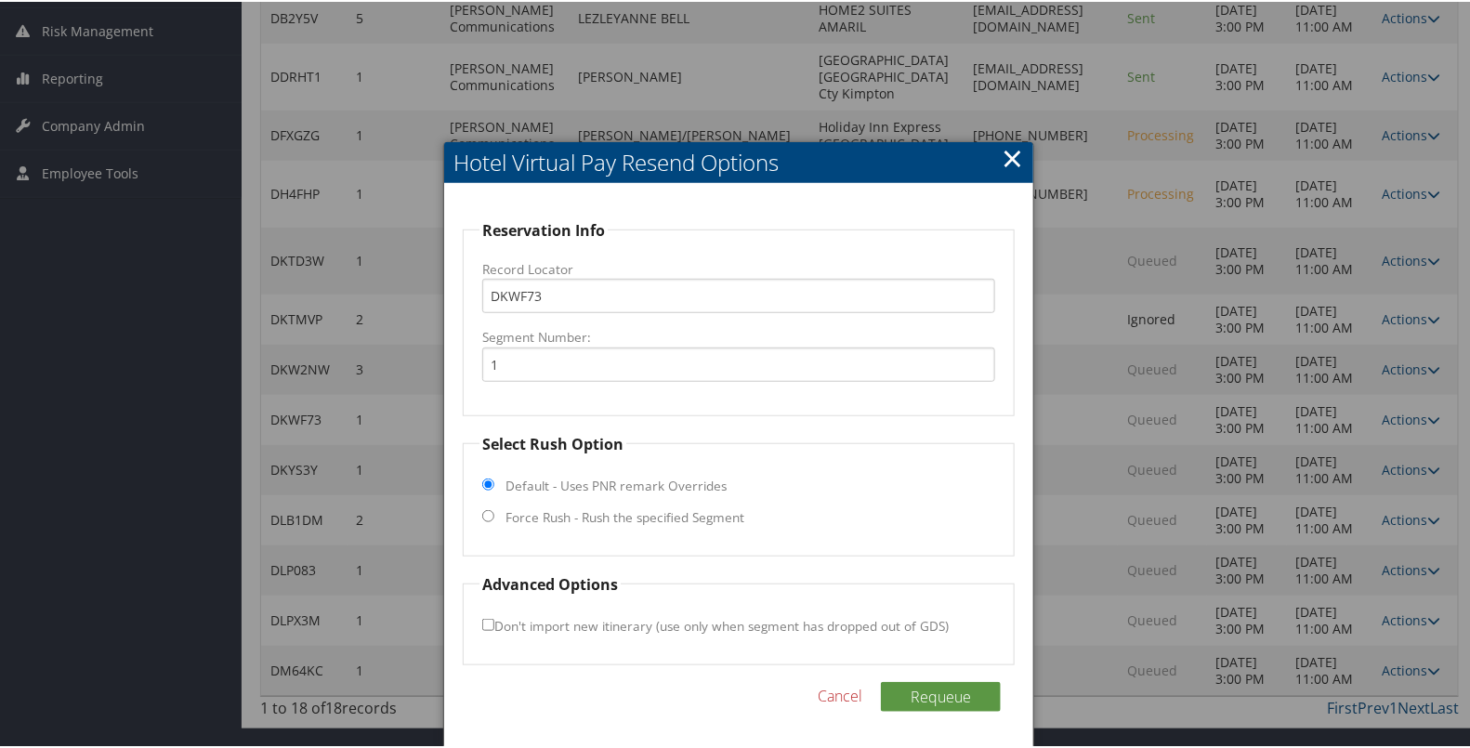
click at [692, 507] on label "Force Rush - Rush the specified Segment" at bounding box center [625, 516] width 239 height 19
click at [494, 508] on input "Force Rush - Rush the specified Segment" at bounding box center [488, 514] width 12 height 12
radio input "true"
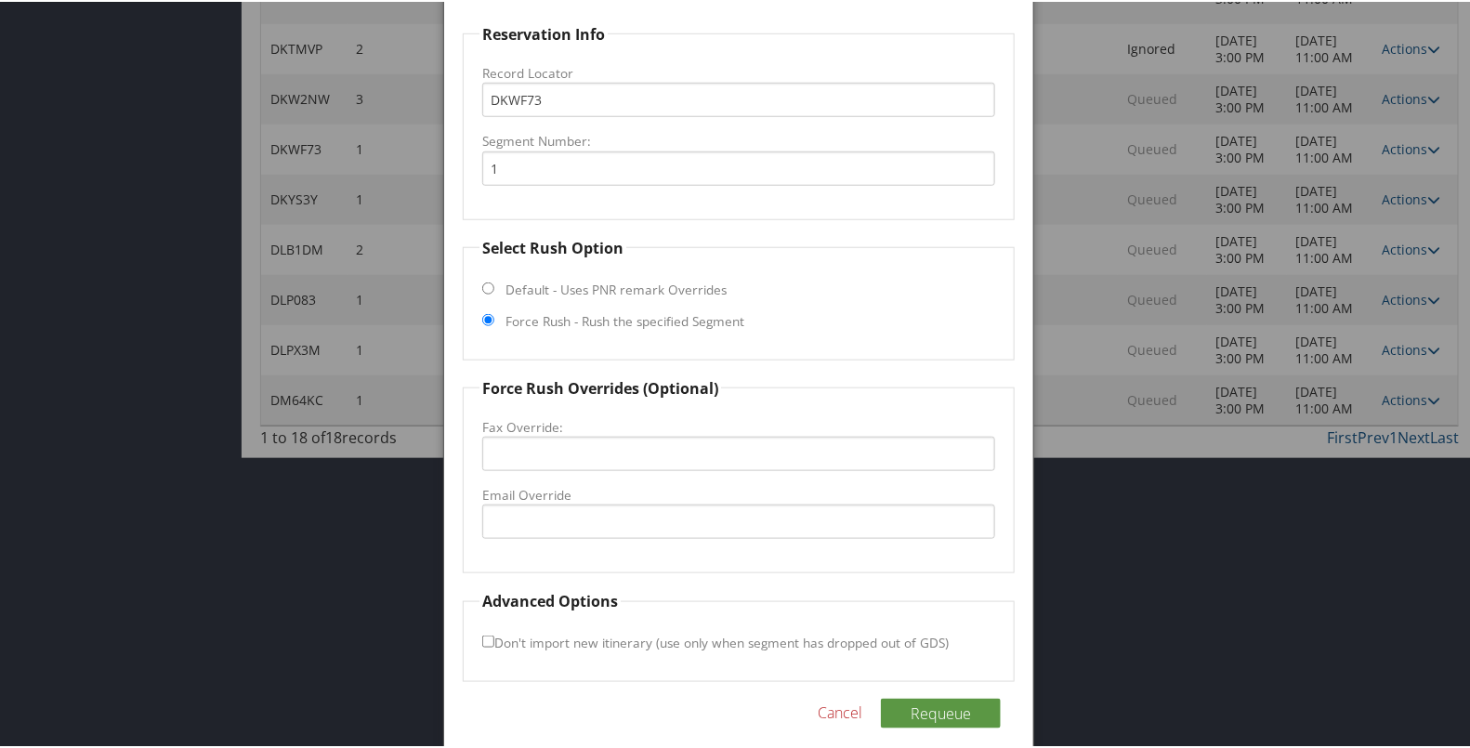
scroll to position [599, 0]
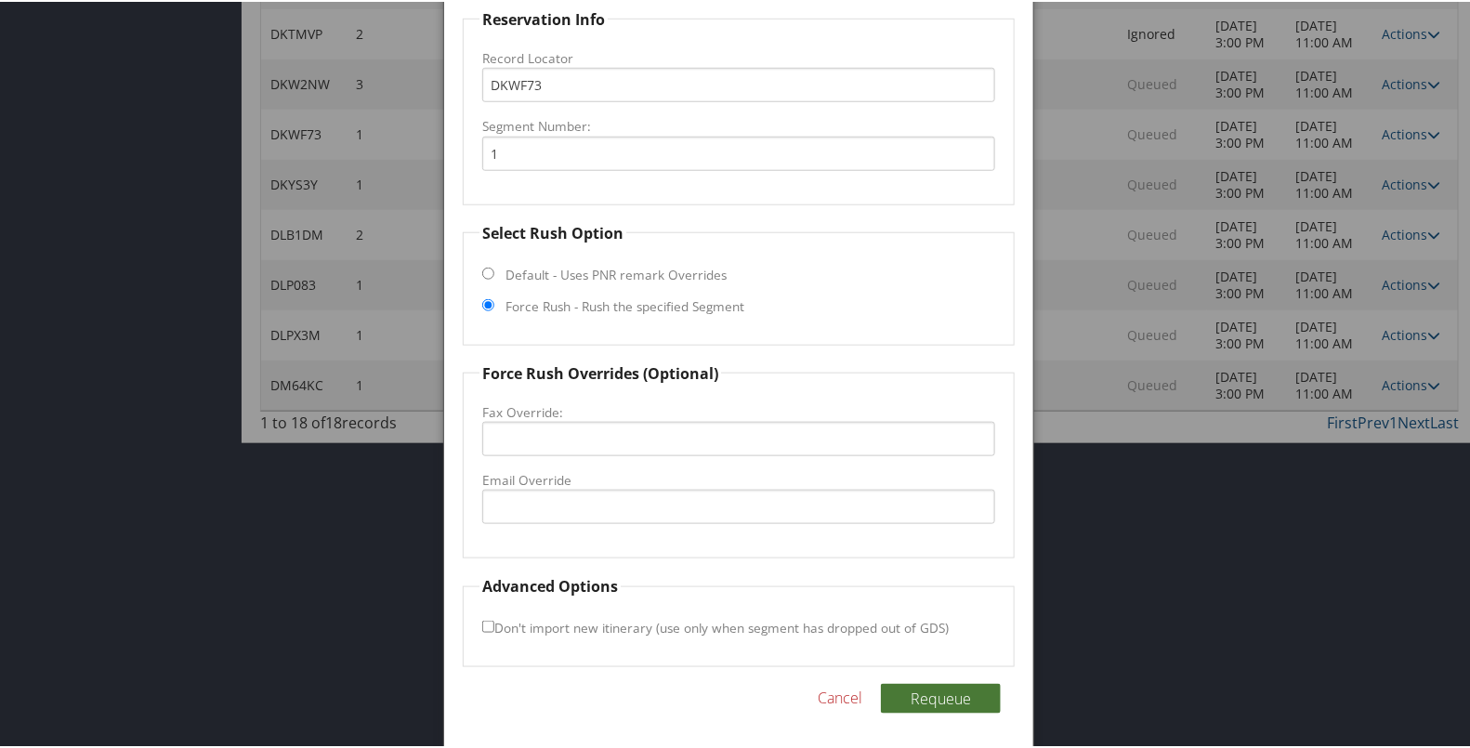
click at [926, 697] on button "Requeue" at bounding box center [941, 697] width 120 height 30
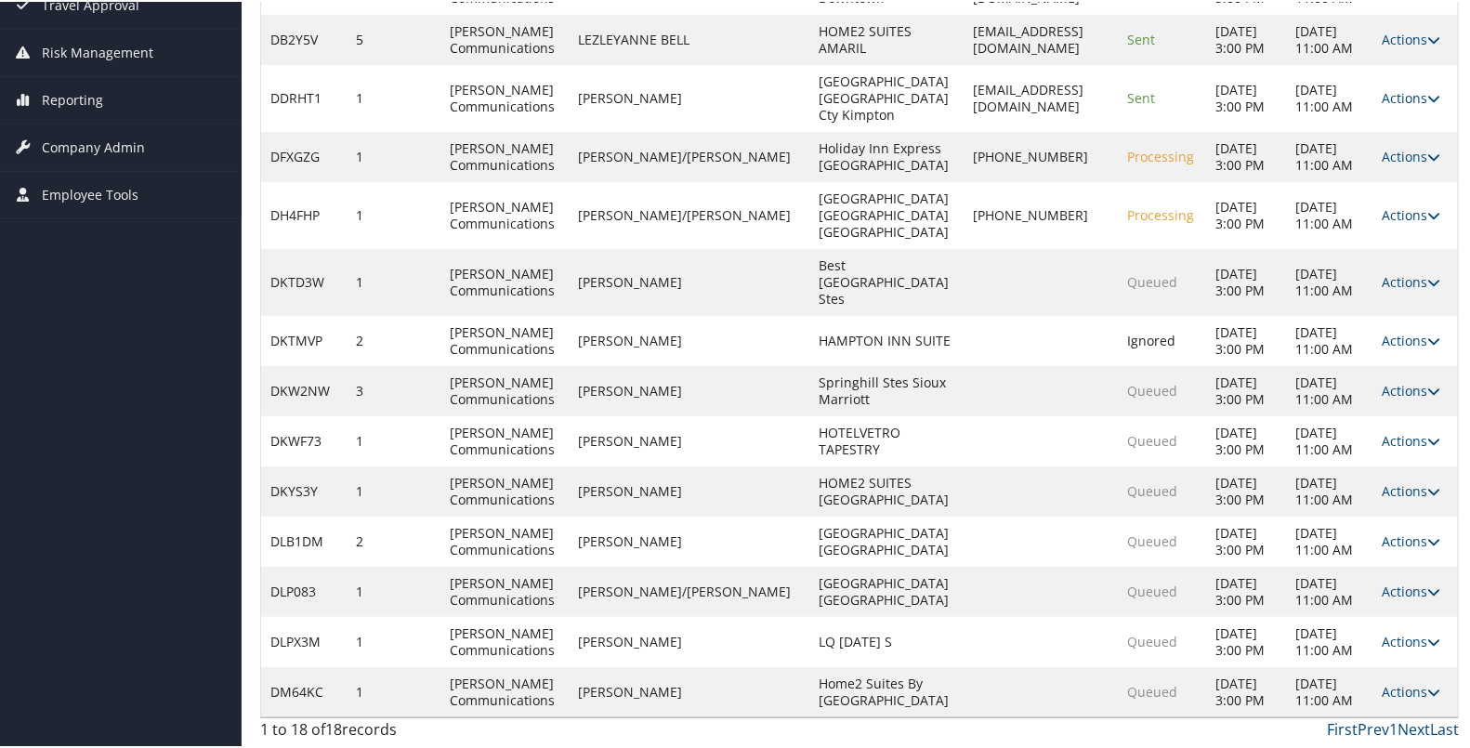
scroll to position [475, 0]
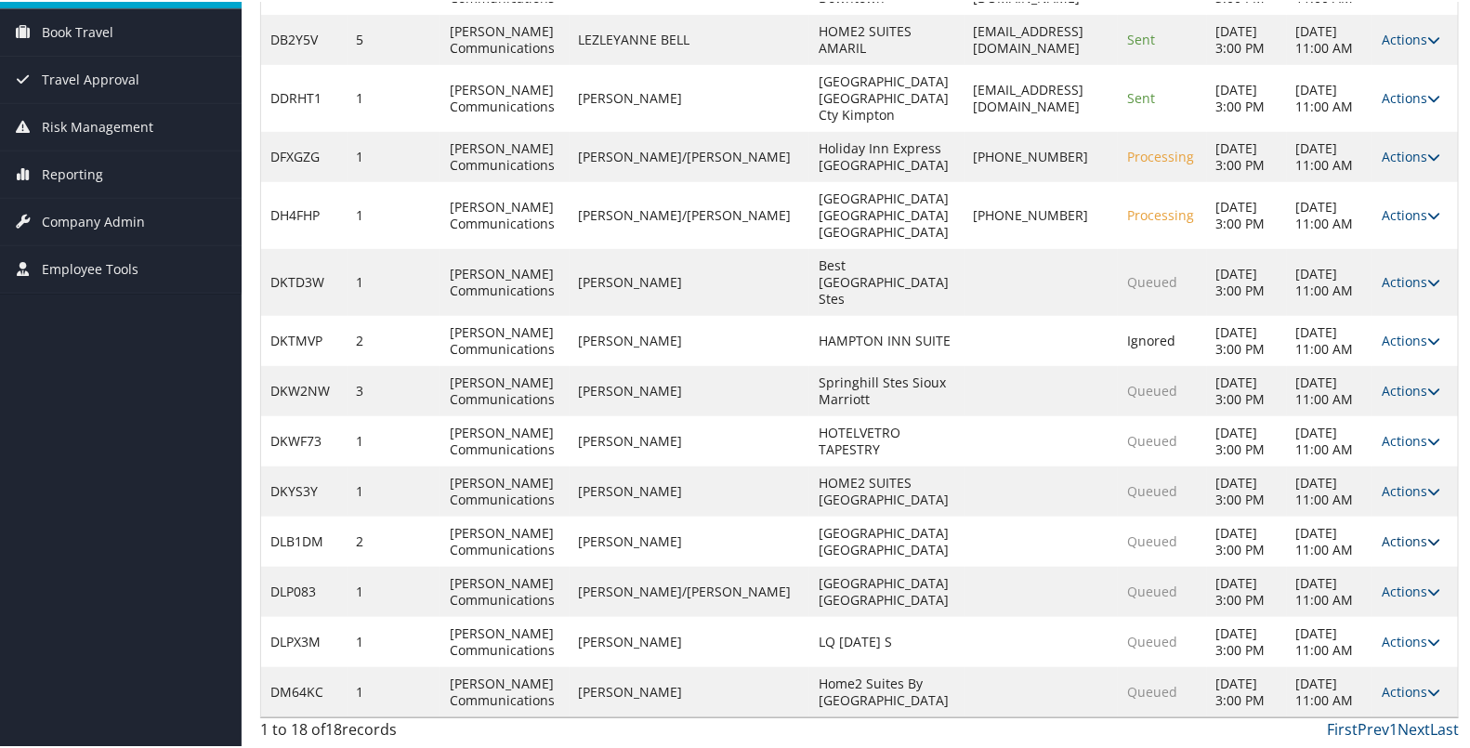
click at [1388, 531] on link "Actions" at bounding box center [1411, 540] width 59 height 18
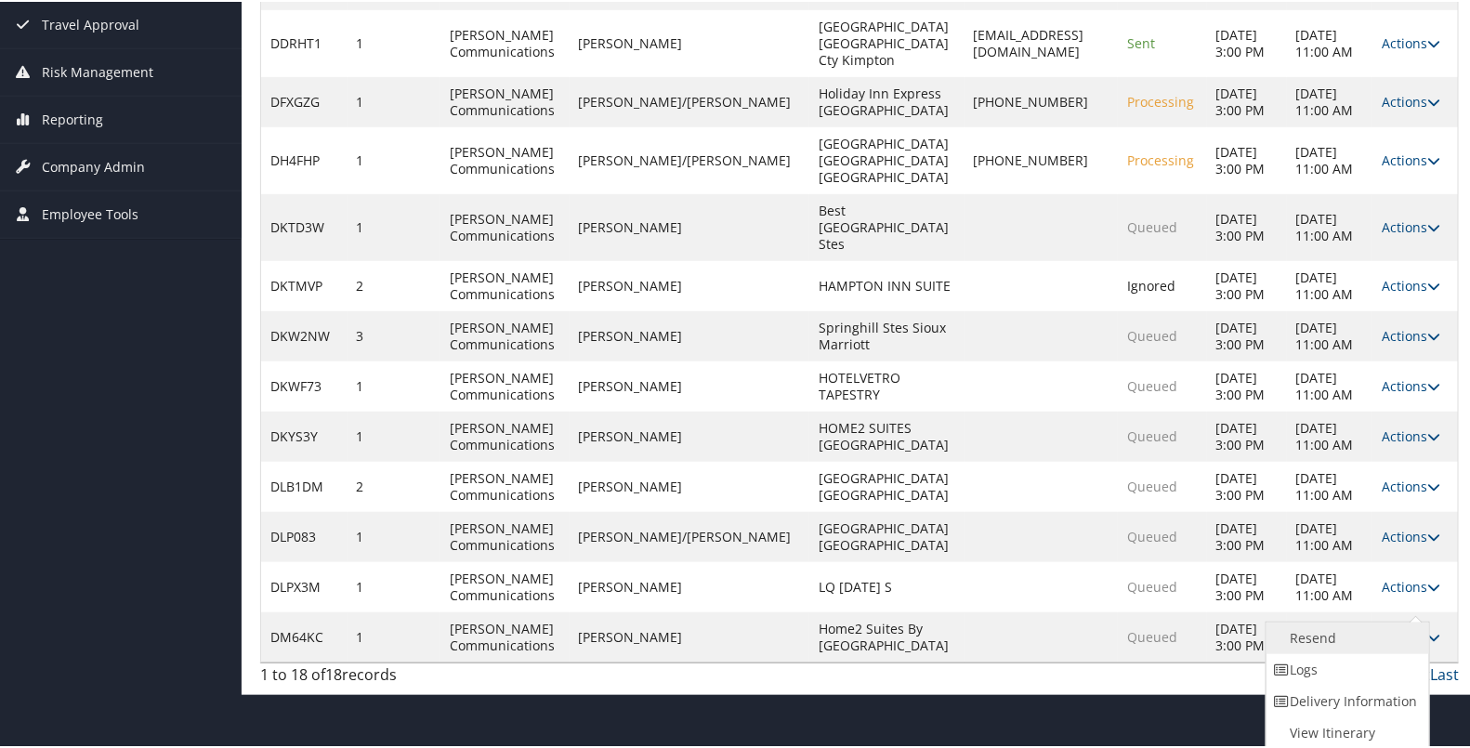
click at [1352, 621] on link "Resend" at bounding box center [1346, 637] width 159 height 32
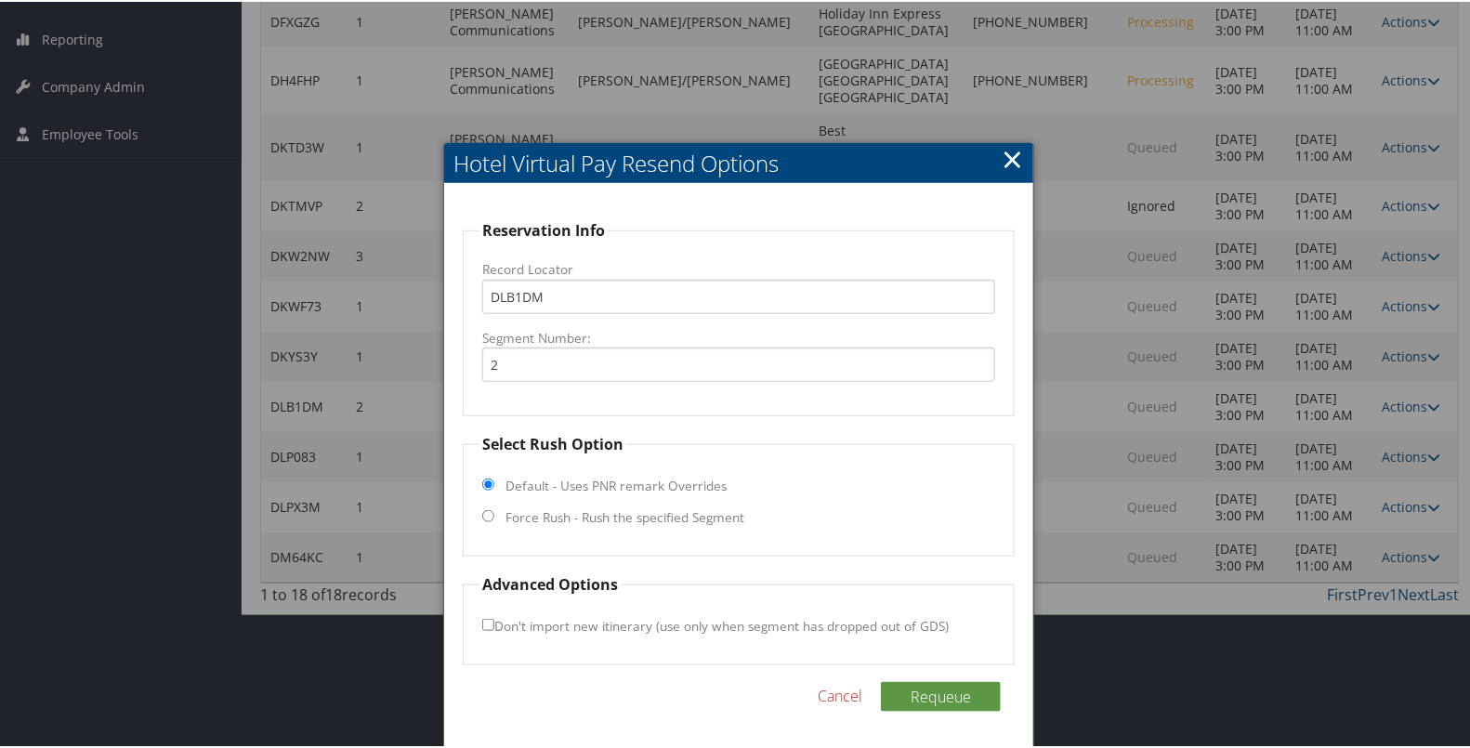
click at [700, 507] on label "Force Rush - Rush the specified Segment" at bounding box center [625, 516] width 239 height 19
click at [494, 508] on input "Force Rush - Rush the specified Segment" at bounding box center [488, 514] width 12 height 12
radio input "true"
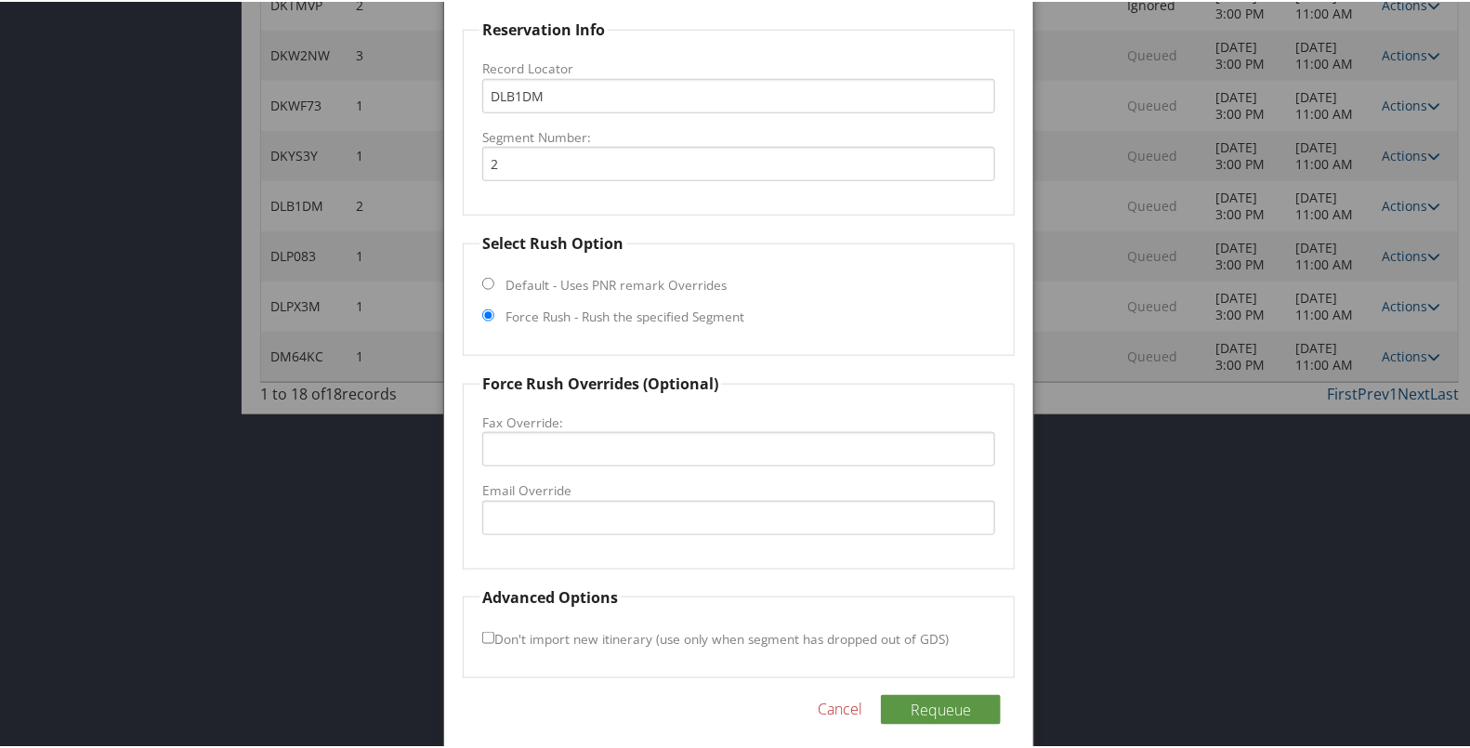
scroll to position [639, 0]
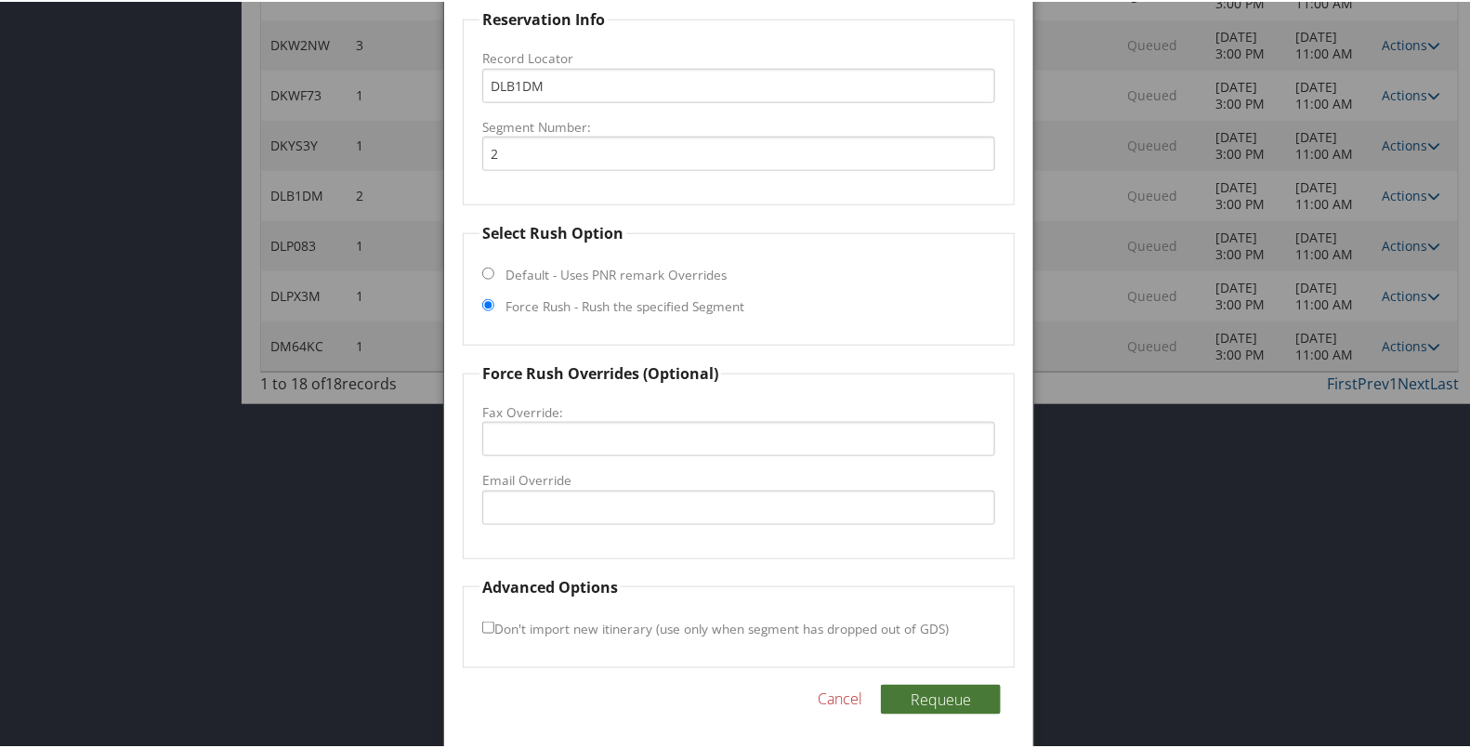
click at [920, 692] on button "Requeue" at bounding box center [941, 698] width 120 height 30
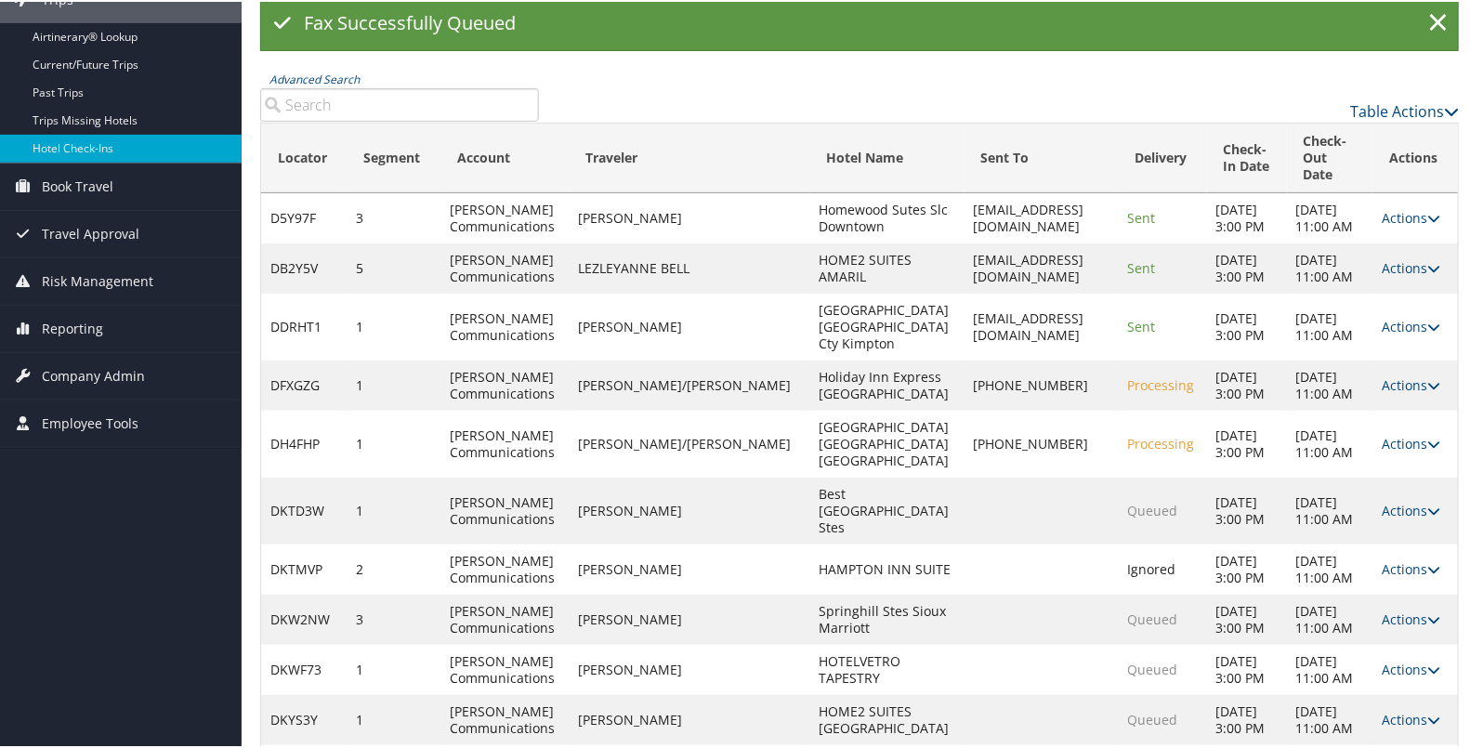
scroll to position [0, 0]
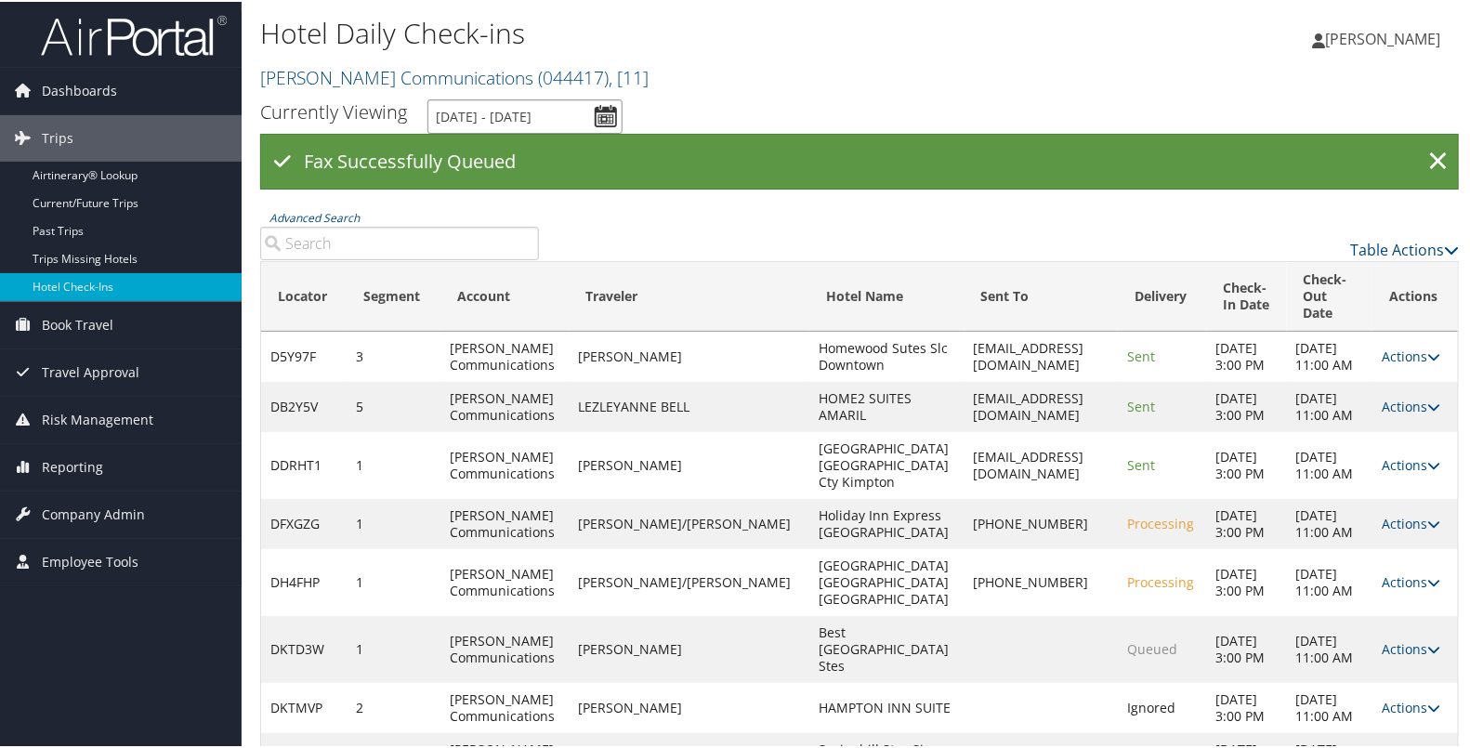
click at [599, 110] on input "[DATE] - [DATE]" at bounding box center [525, 115] width 195 height 34
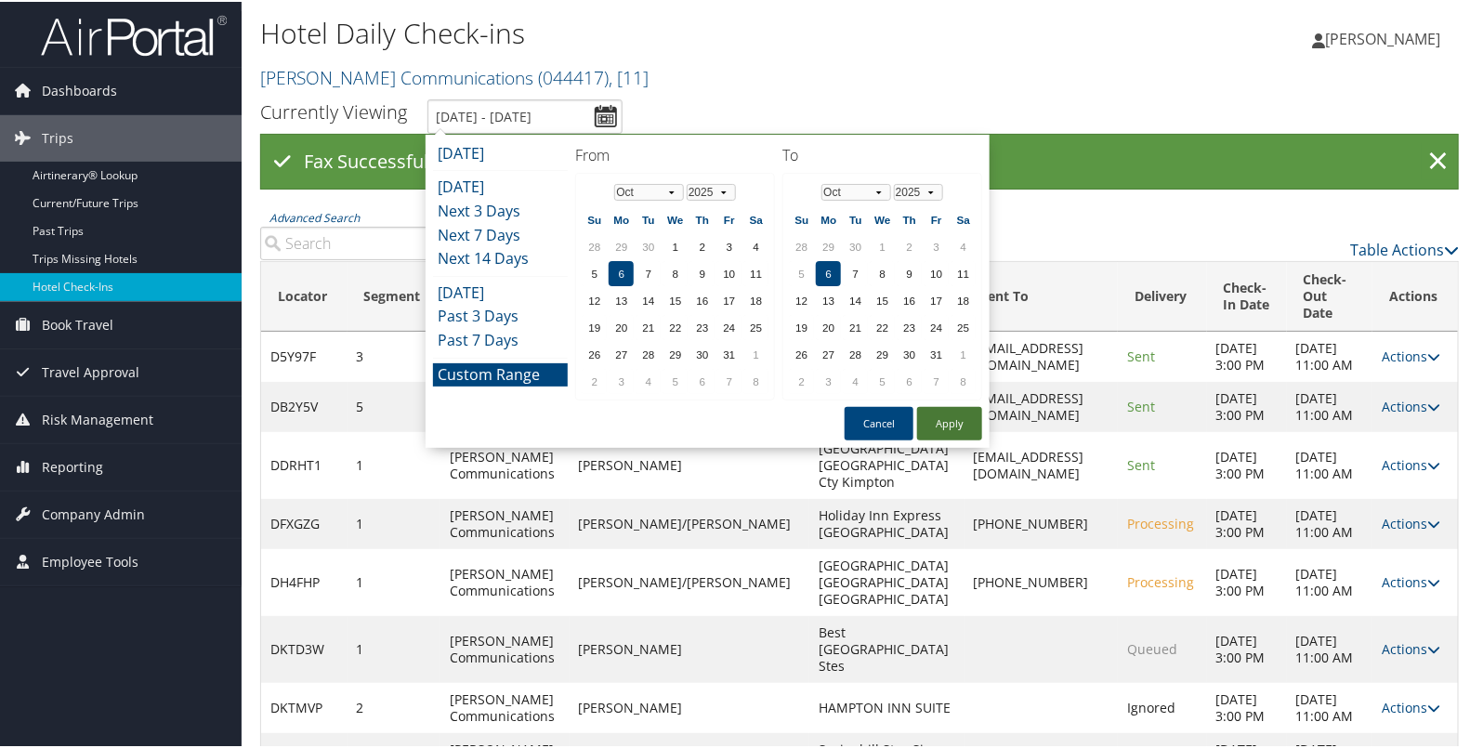
click at [940, 410] on button "Apply" at bounding box center [949, 421] width 65 height 33
type input "[DATE] - [DATE]"
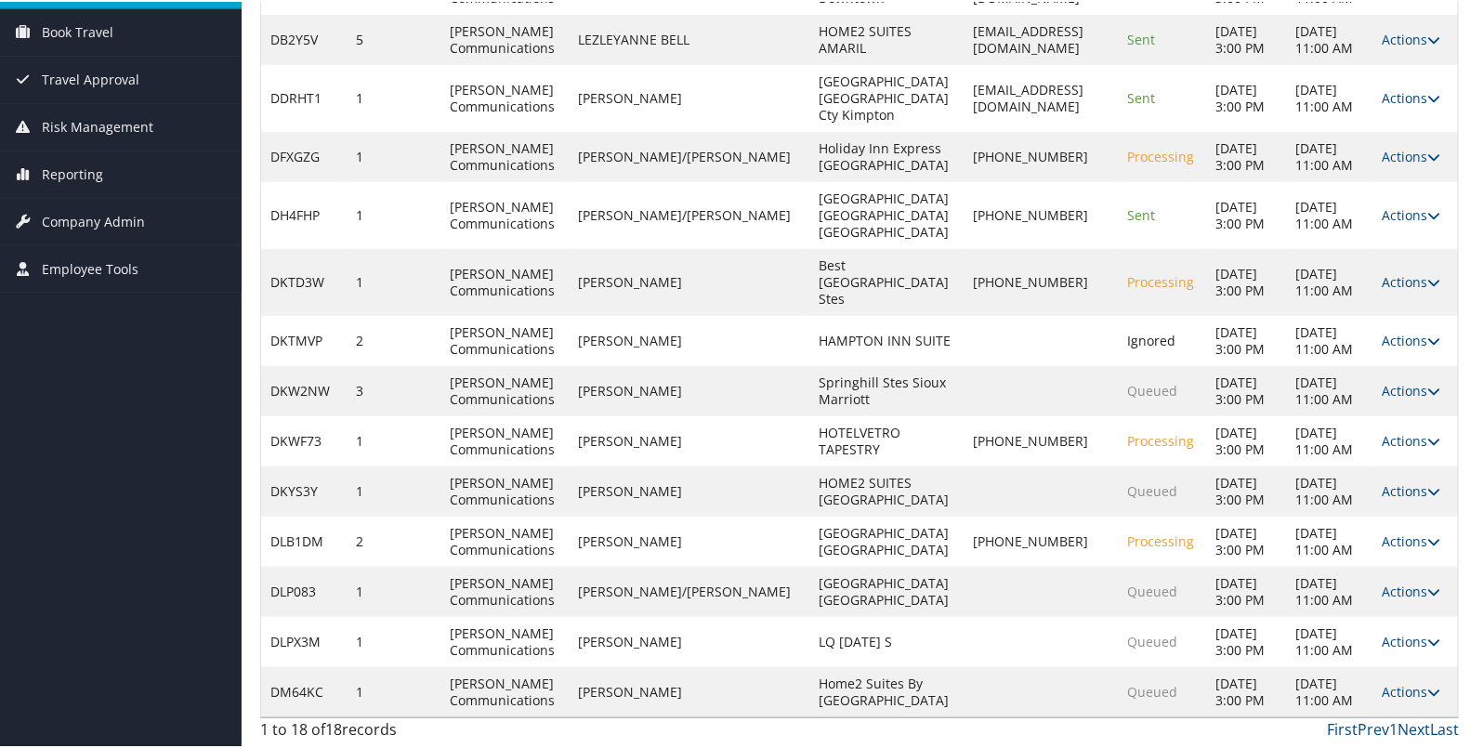
scroll to position [349, 0]
click at [1382, 398] on link "Actions" at bounding box center [1411, 389] width 59 height 18
click at [1342, 475] on link "Resend" at bounding box center [1346, 491] width 159 height 32
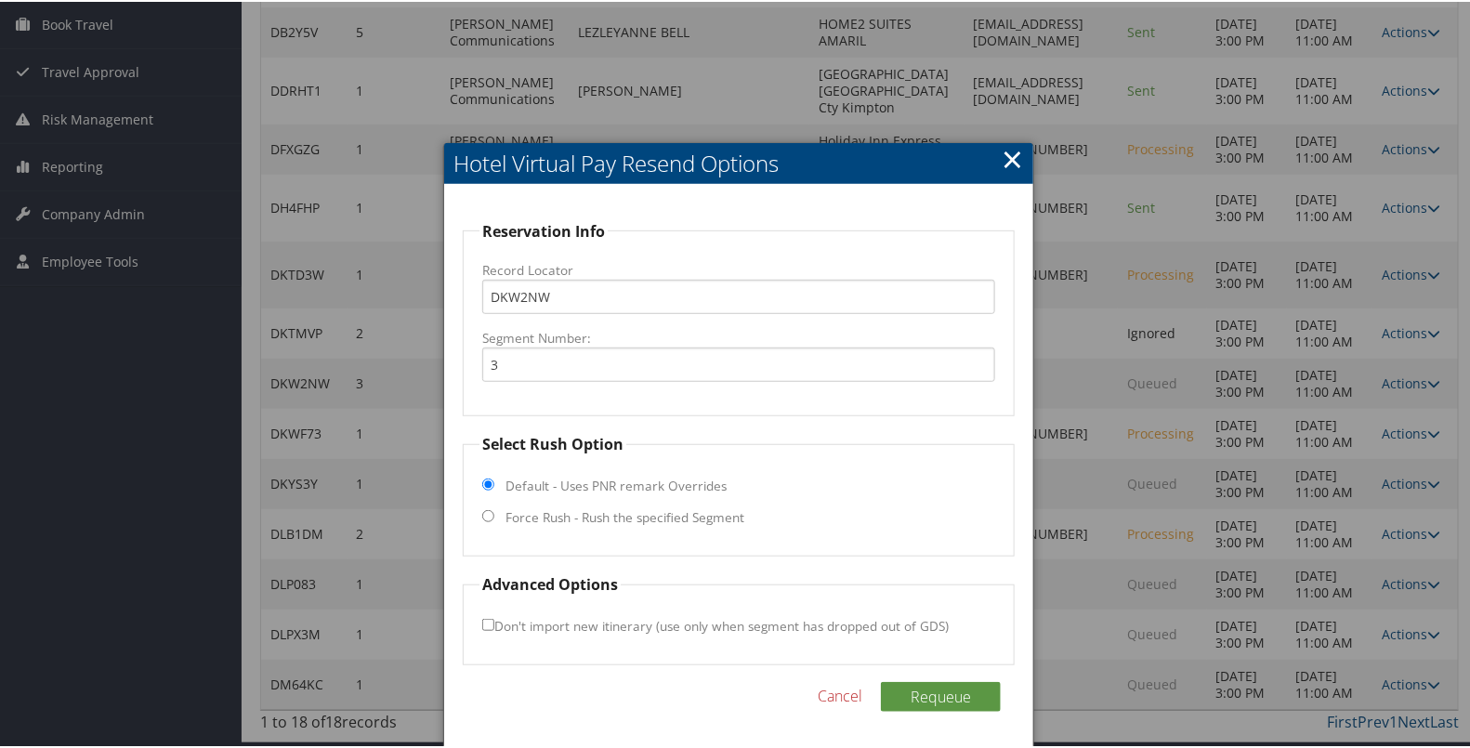
click at [683, 507] on label "Force Rush - Rush the specified Segment" at bounding box center [625, 516] width 239 height 19
click at [494, 508] on input "Force Rush - Rush the specified Segment" at bounding box center [488, 514] width 12 height 12
radio input "true"
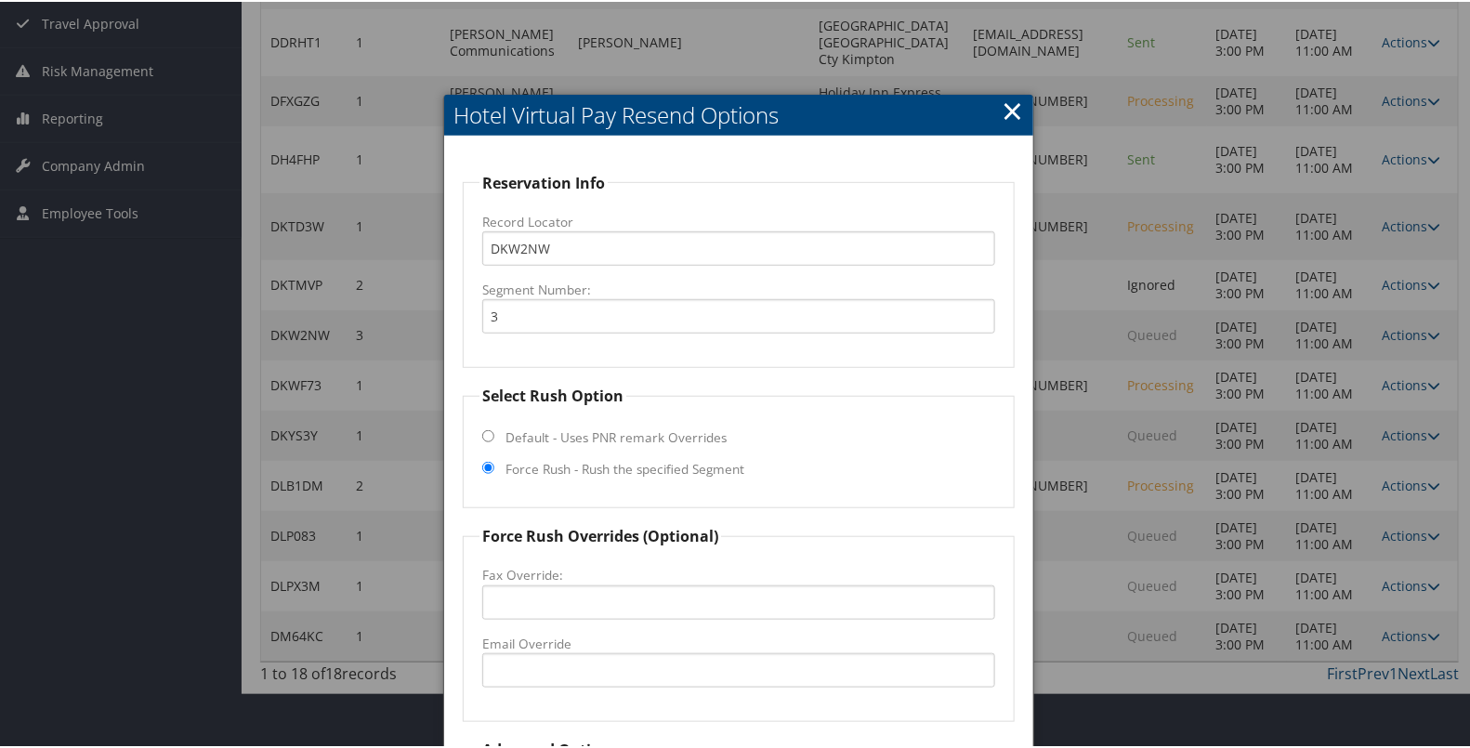
scroll to position [511, 0]
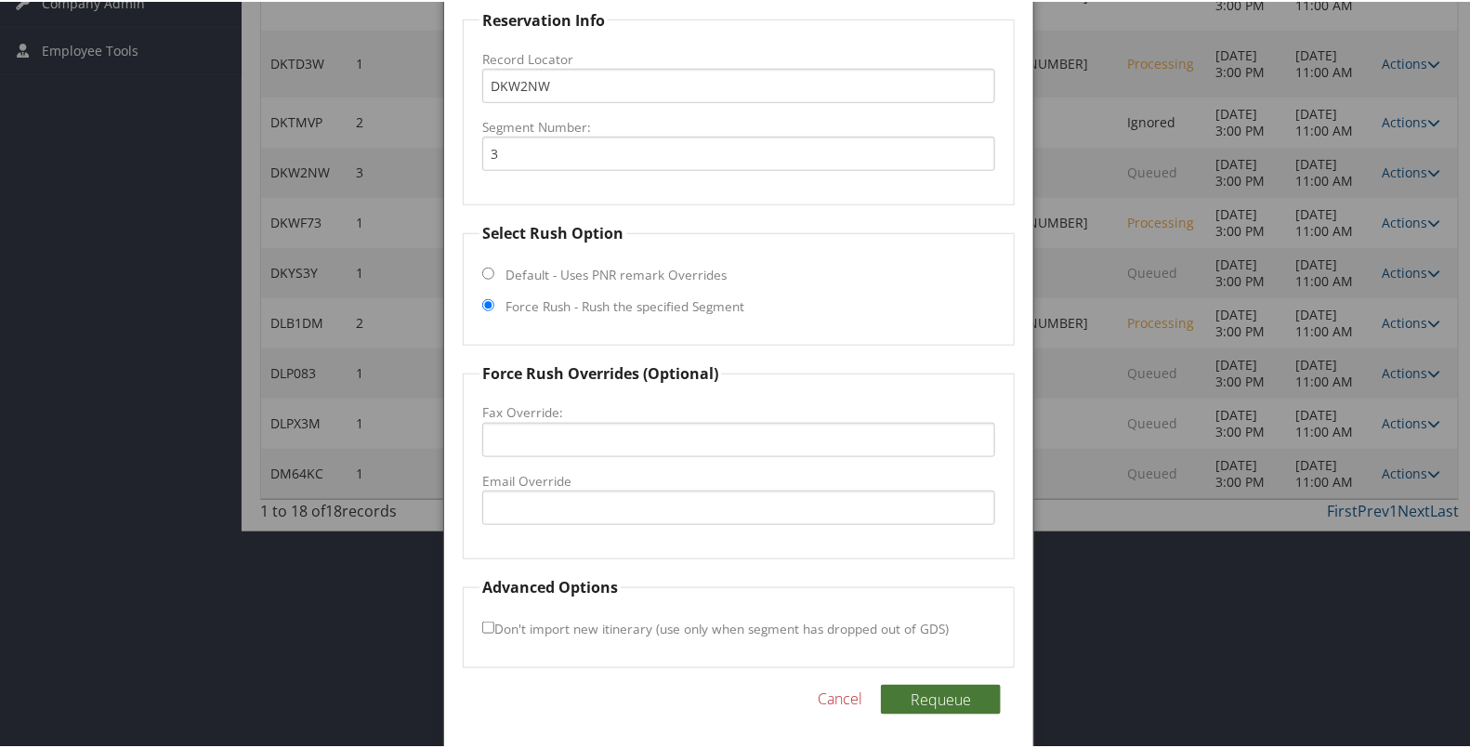
click at [918, 695] on button "Requeue" at bounding box center [941, 698] width 120 height 30
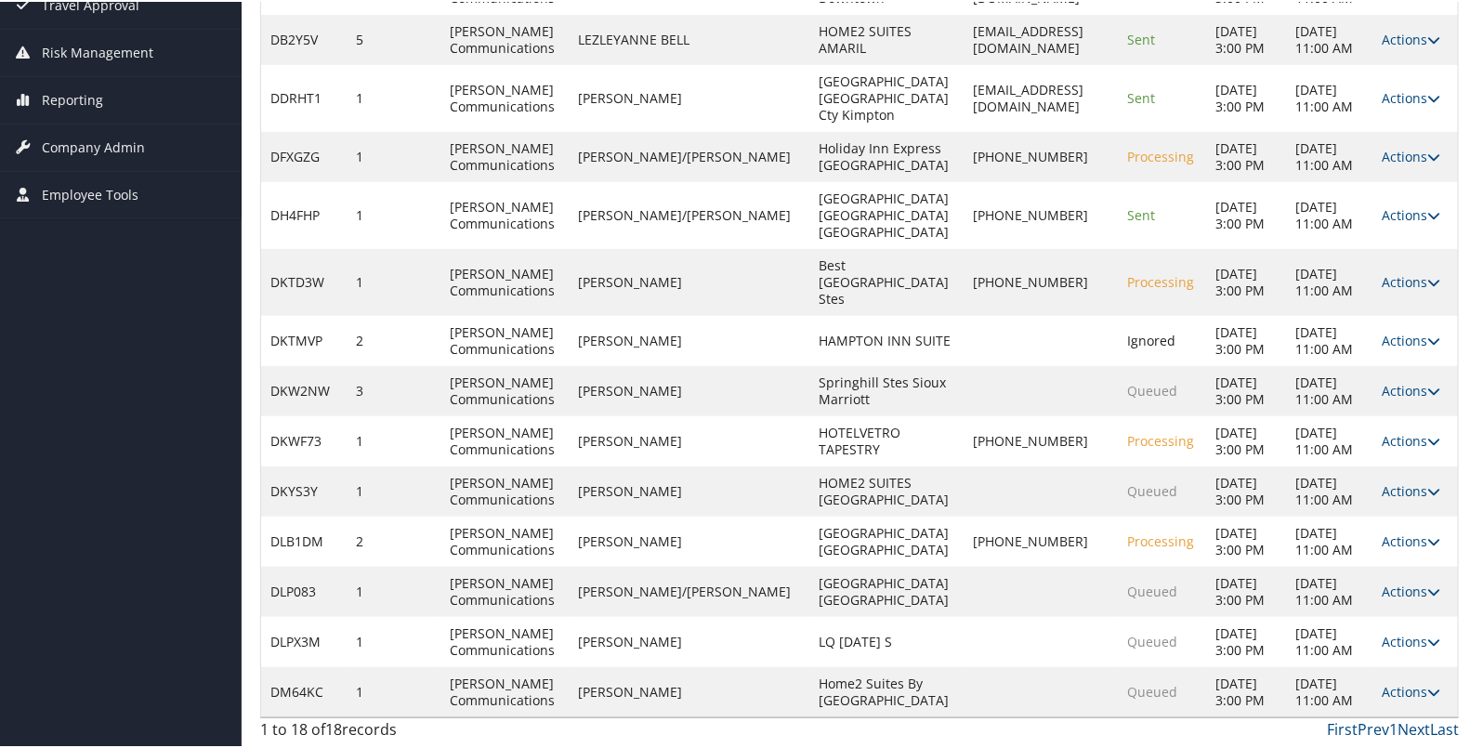
scroll to position [475, 0]
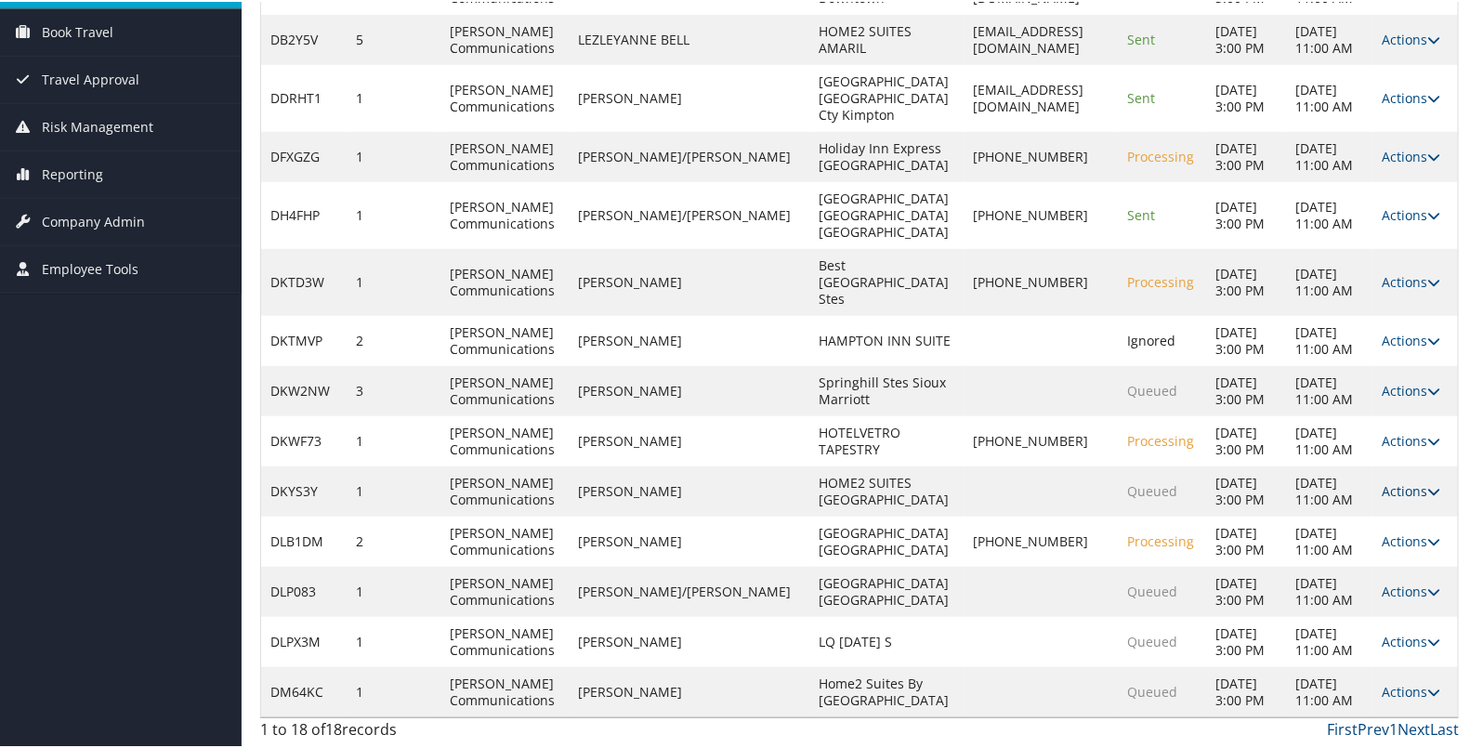
click at [1393, 481] on link "Actions" at bounding box center [1411, 490] width 59 height 18
click at [1350, 609] on link "Resend" at bounding box center [1346, 625] width 159 height 32
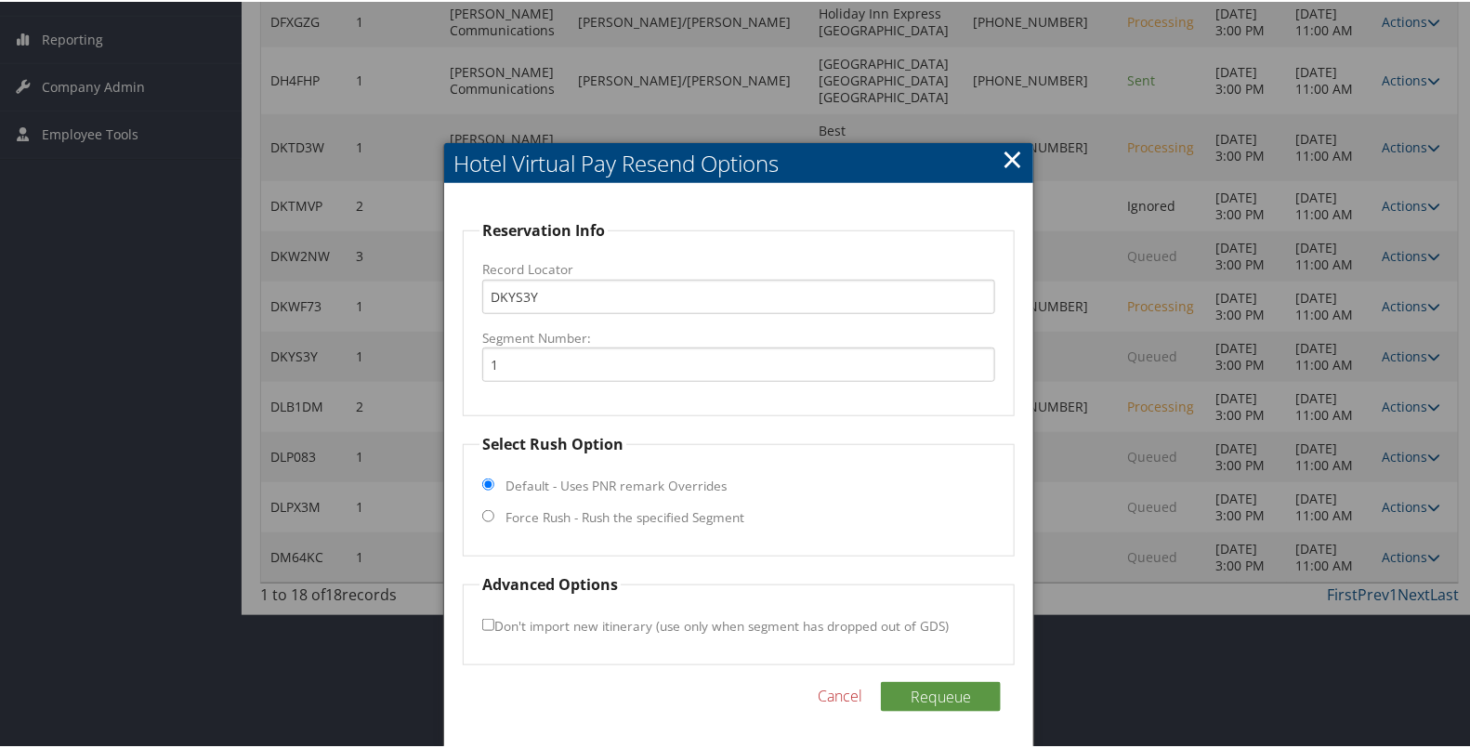
click at [719, 507] on label "Force Rush - Rush the specified Segment" at bounding box center [625, 516] width 239 height 19
click at [494, 508] on input "Force Rush - Rush the specified Segment" at bounding box center [488, 514] width 12 height 12
radio input "true"
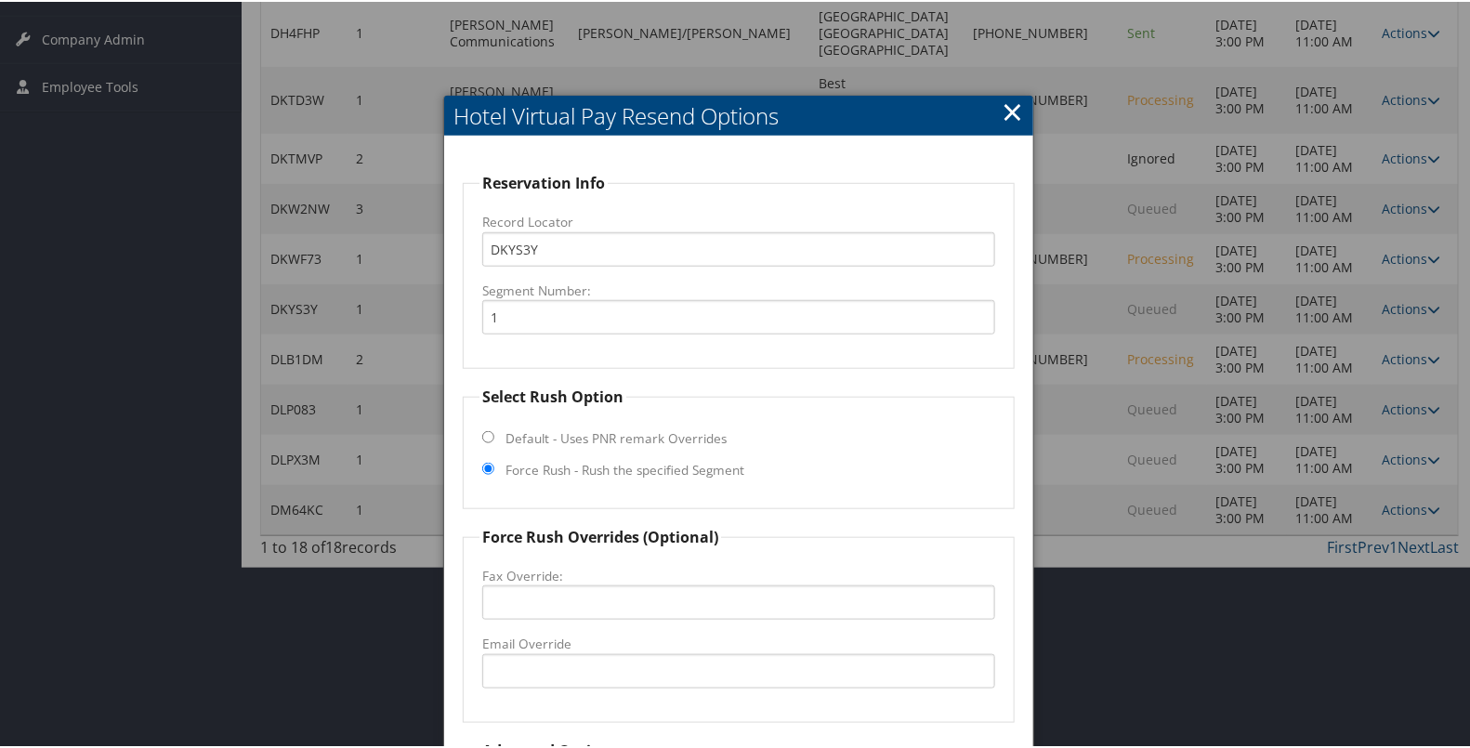
scroll to position [639, 0]
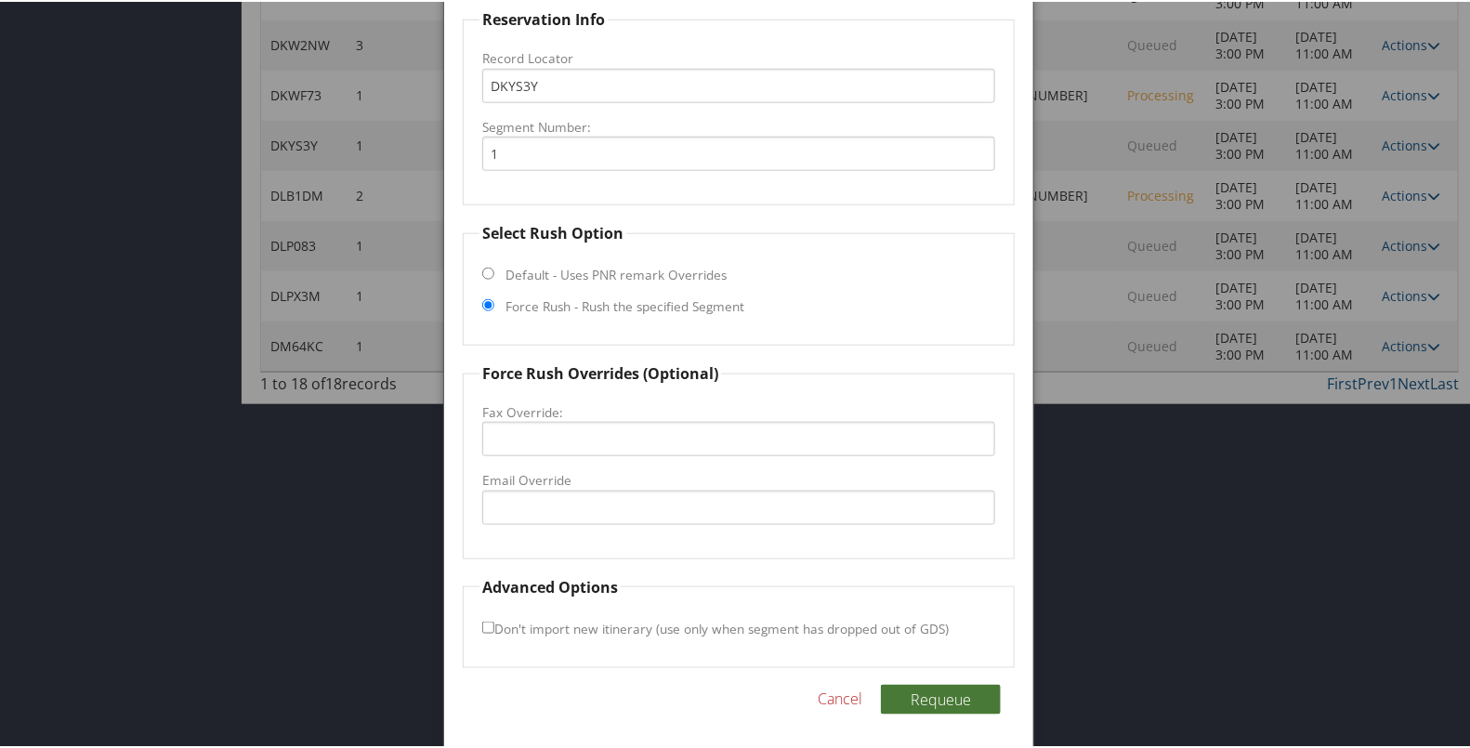
click at [923, 692] on button "Requeue" at bounding box center [941, 698] width 120 height 30
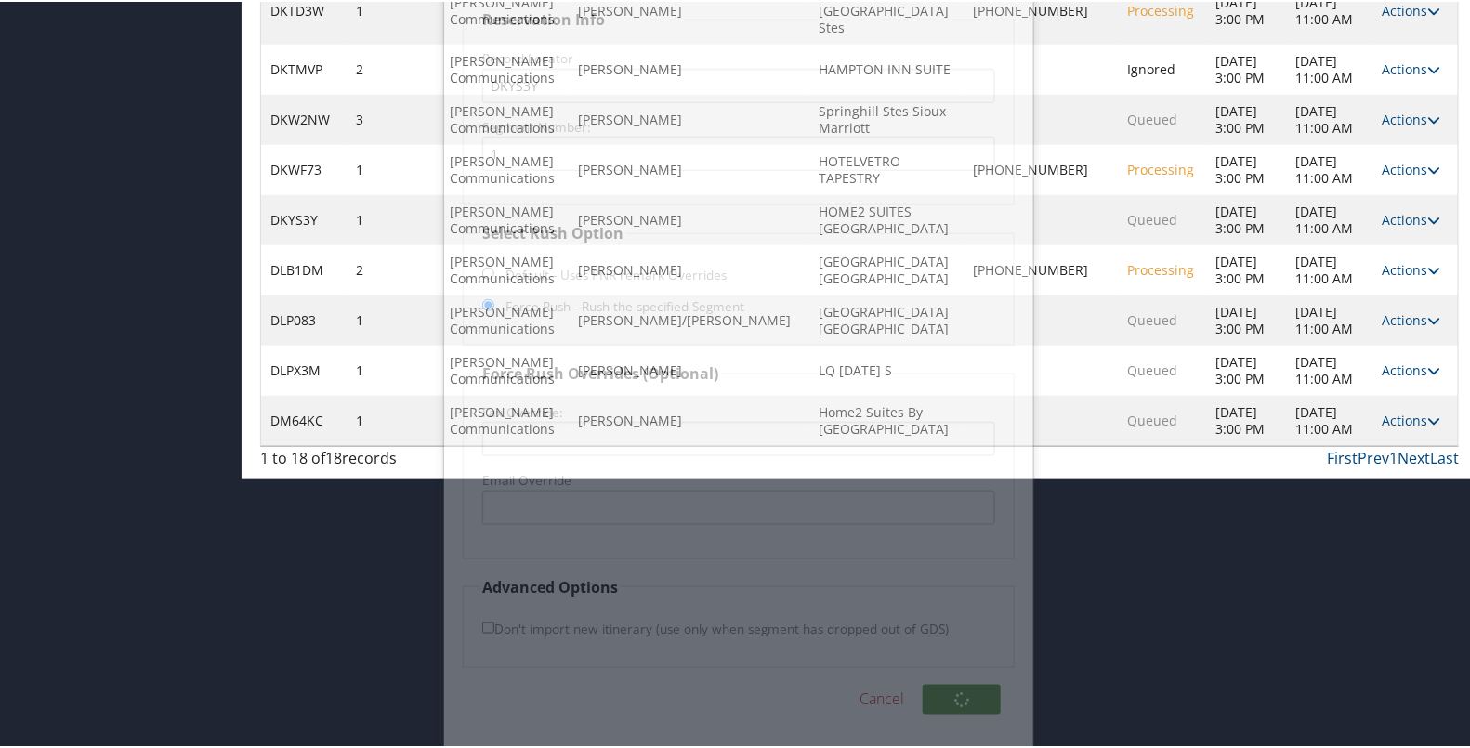
scroll to position [549, 0]
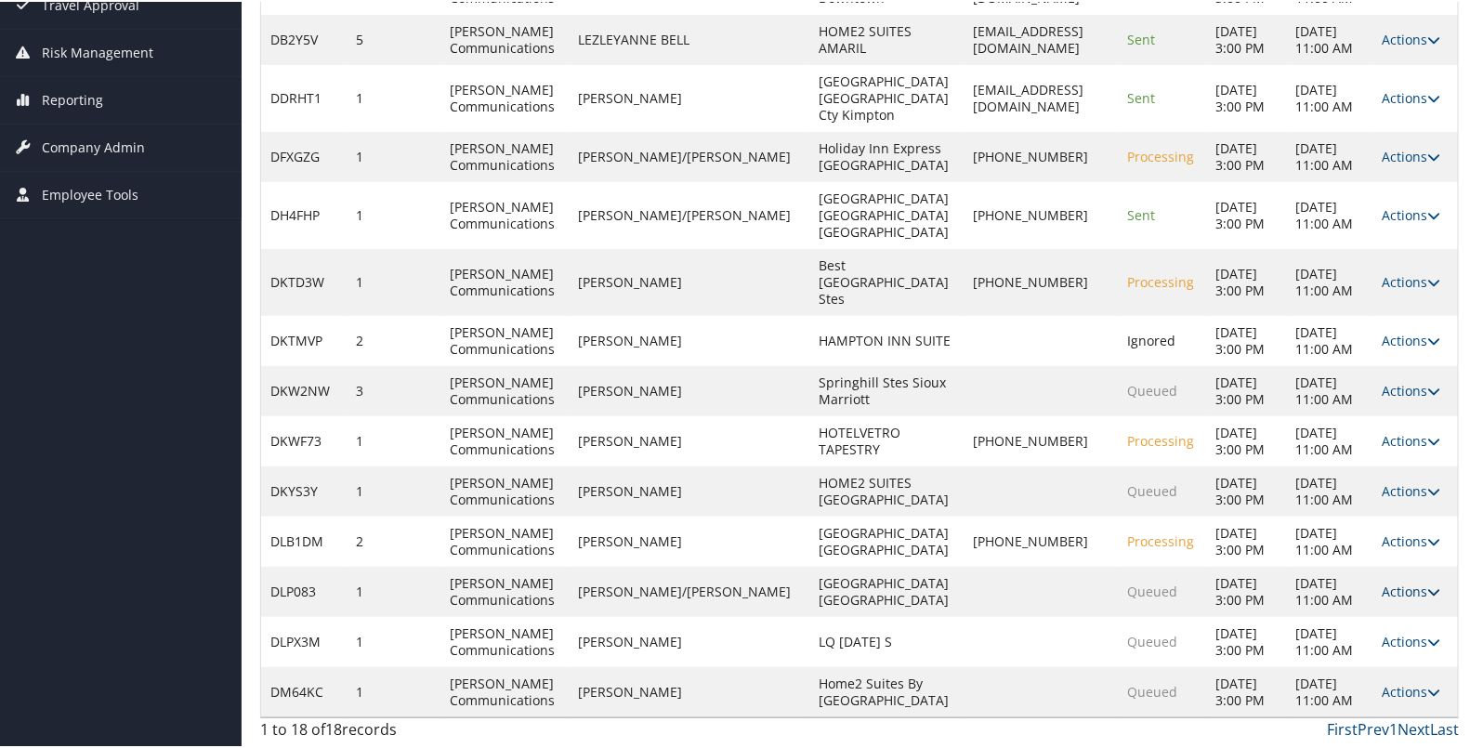
click at [1382, 581] on link "Actions" at bounding box center [1411, 590] width 59 height 18
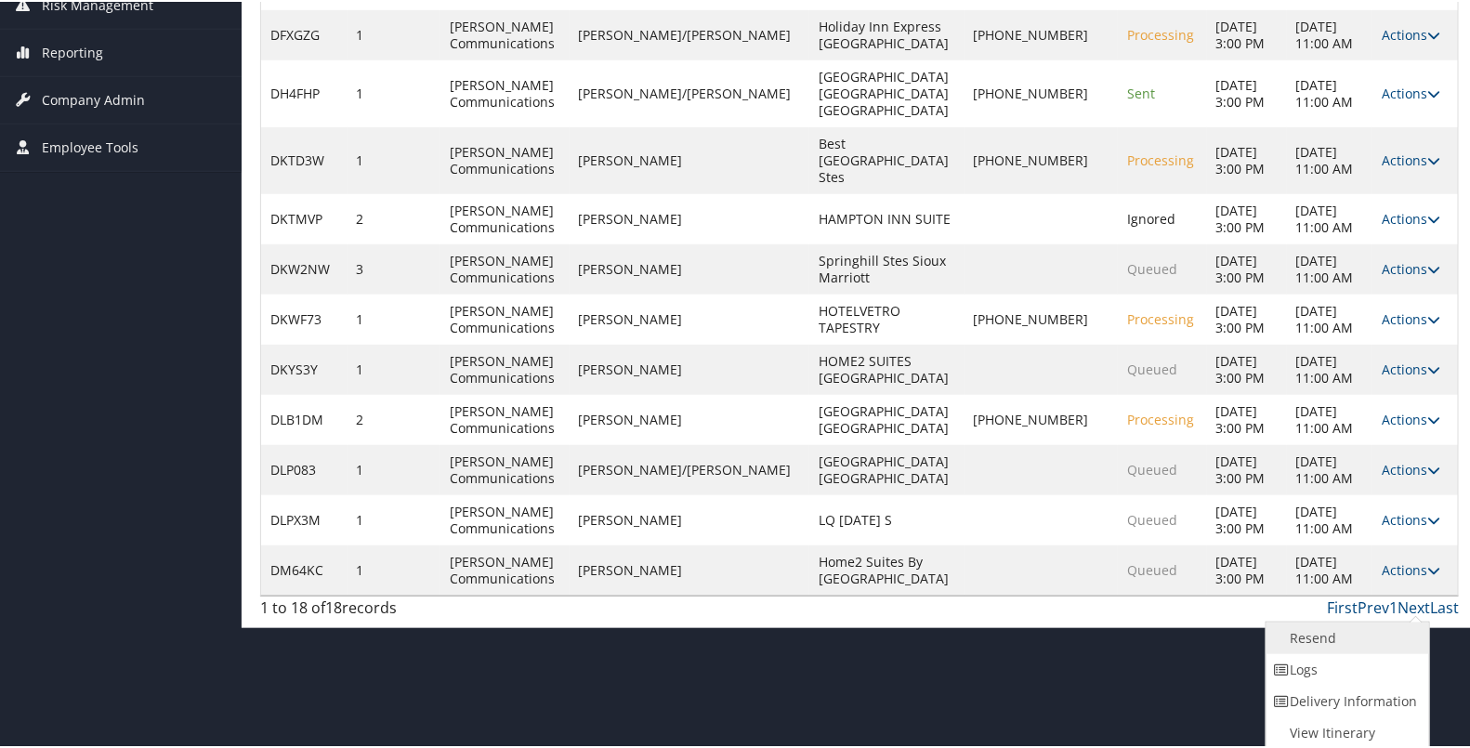
scroll to position [475, 0]
click at [1361, 621] on link "Resend" at bounding box center [1346, 637] width 159 height 32
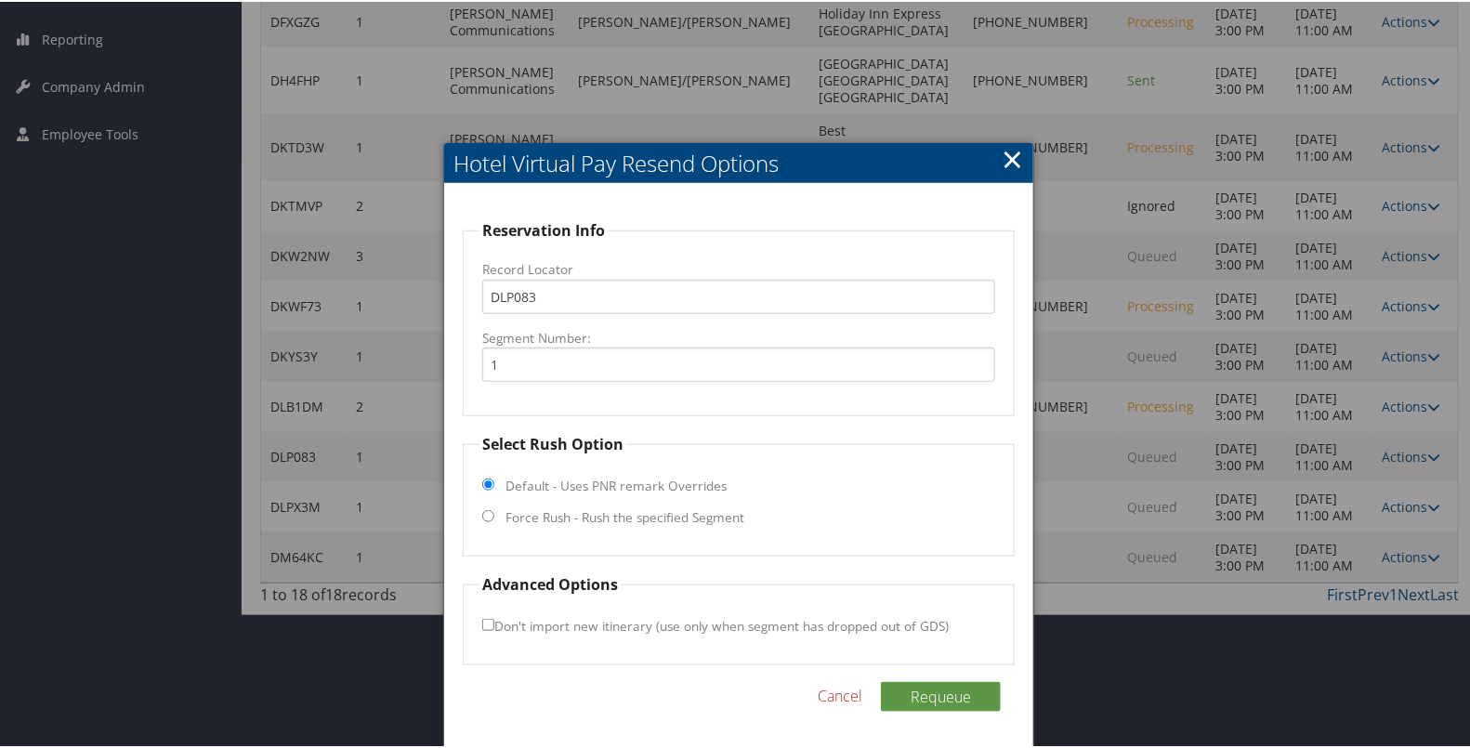
click at [708, 507] on label "Force Rush - Rush the specified Segment" at bounding box center [625, 516] width 239 height 19
click at [494, 508] on input "Force Rush - Rush the specified Segment" at bounding box center [488, 514] width 12 height 12
radio input "true"
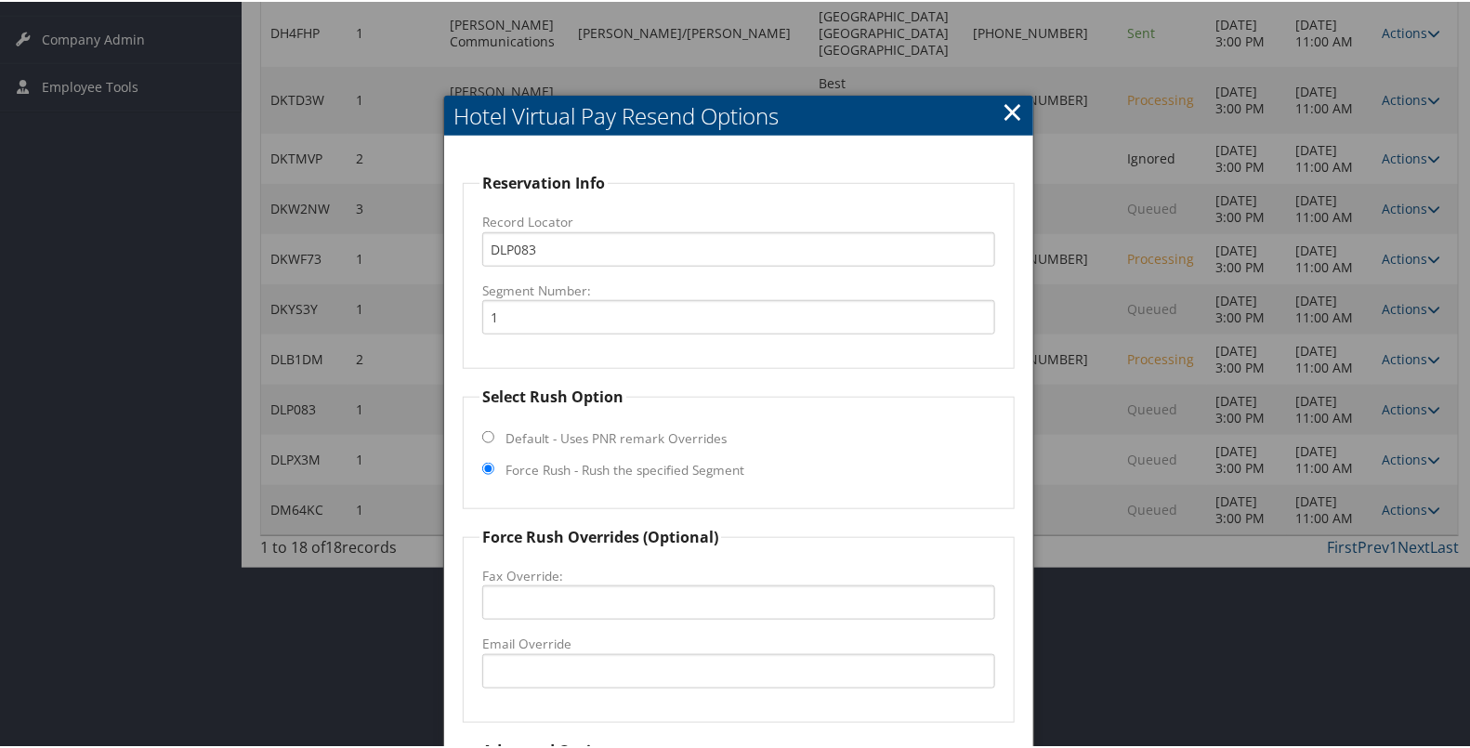
scroll to position [639, 0]
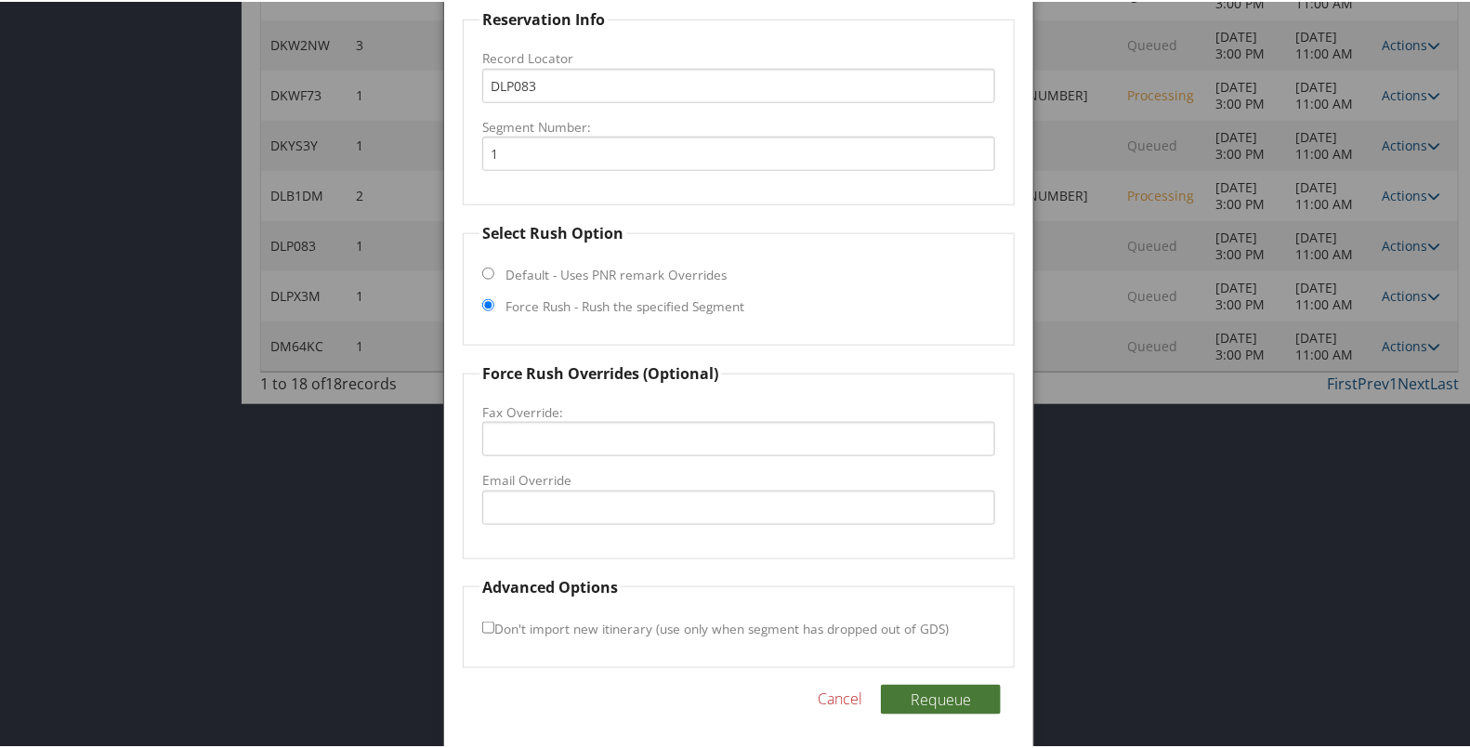
click at [920, 690] on button "Requeue" at bounding box center [941, 698] width 120 height 30
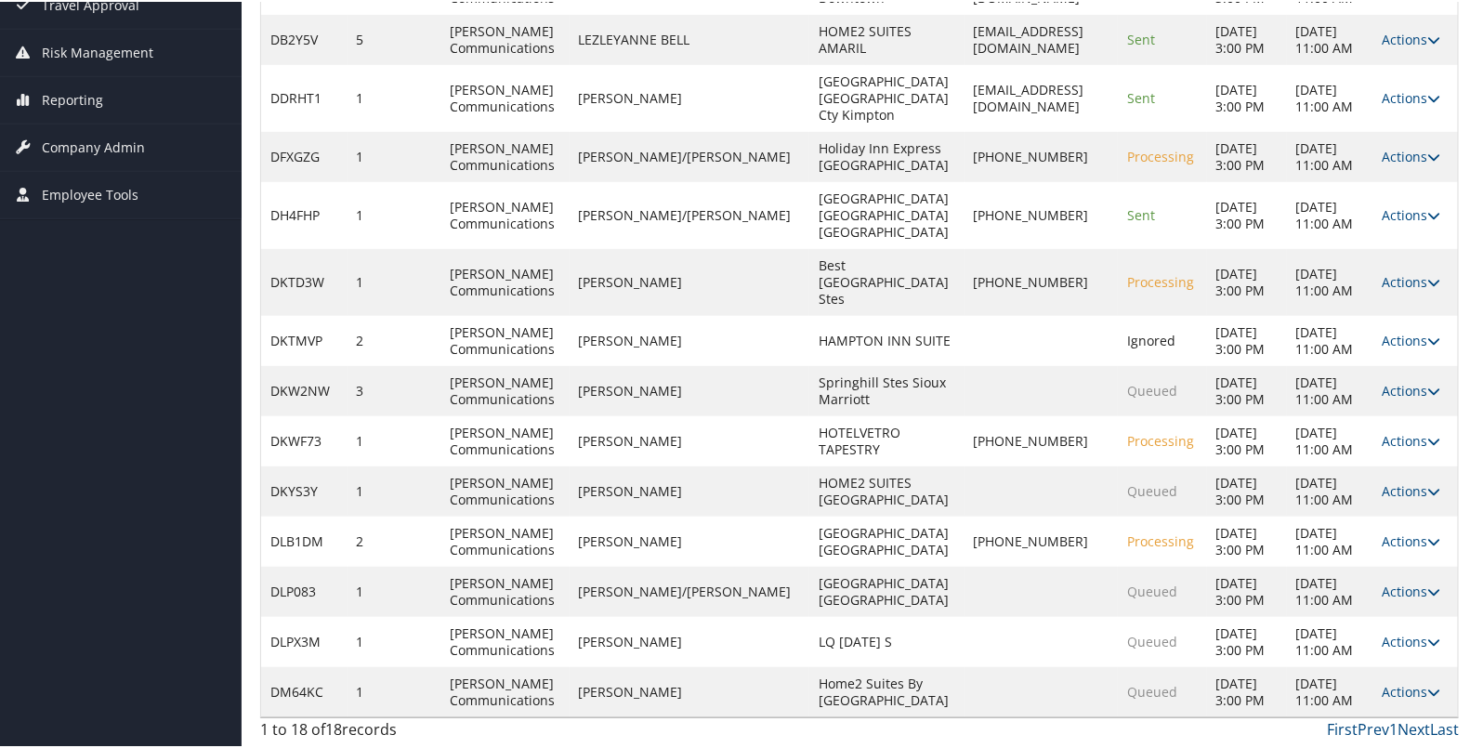
scroll to position [549, 0]
click at [1391, 631] on link "Actions" at bounding box center [1411, 640] width 59 height 18
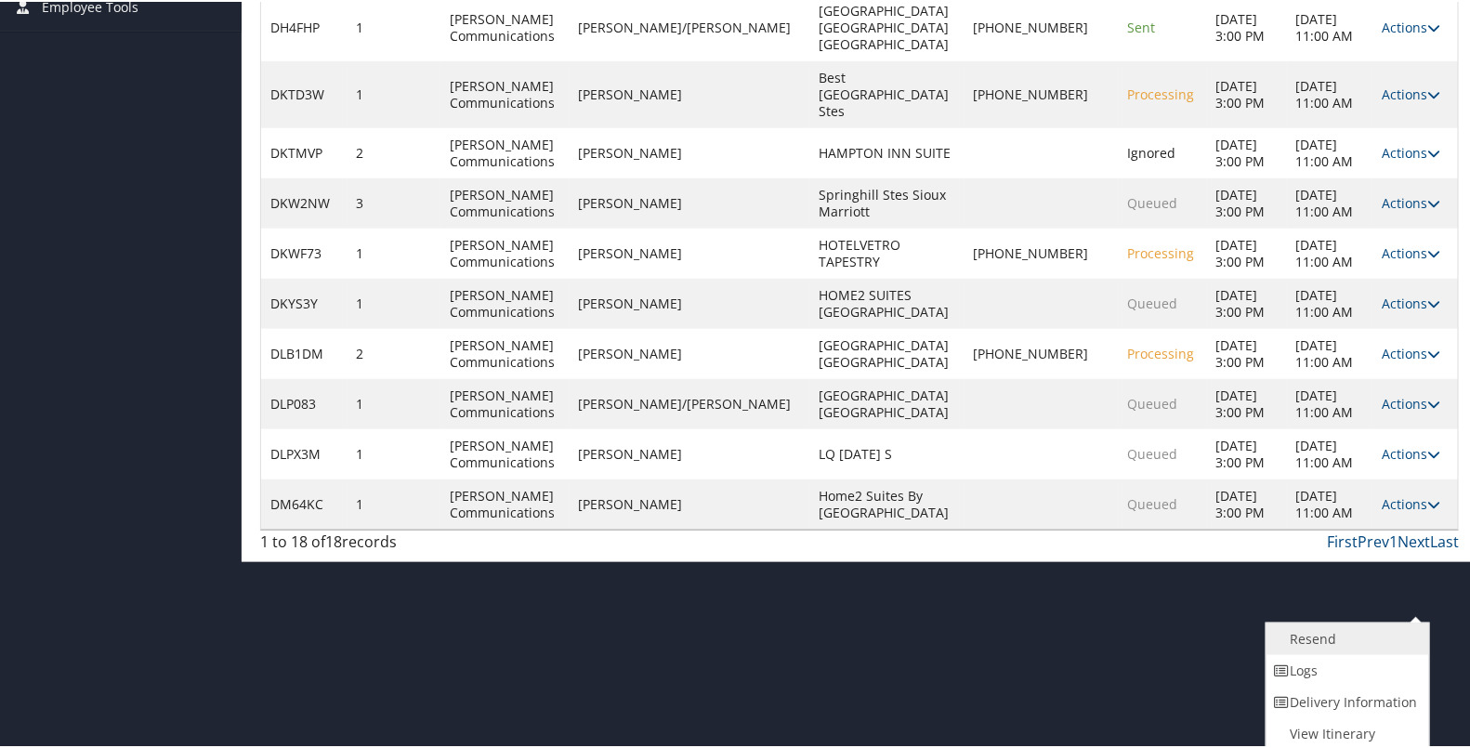
click at [1358, 625] on link "Resend" at bounding box center [1346, 638] width 159 height 32
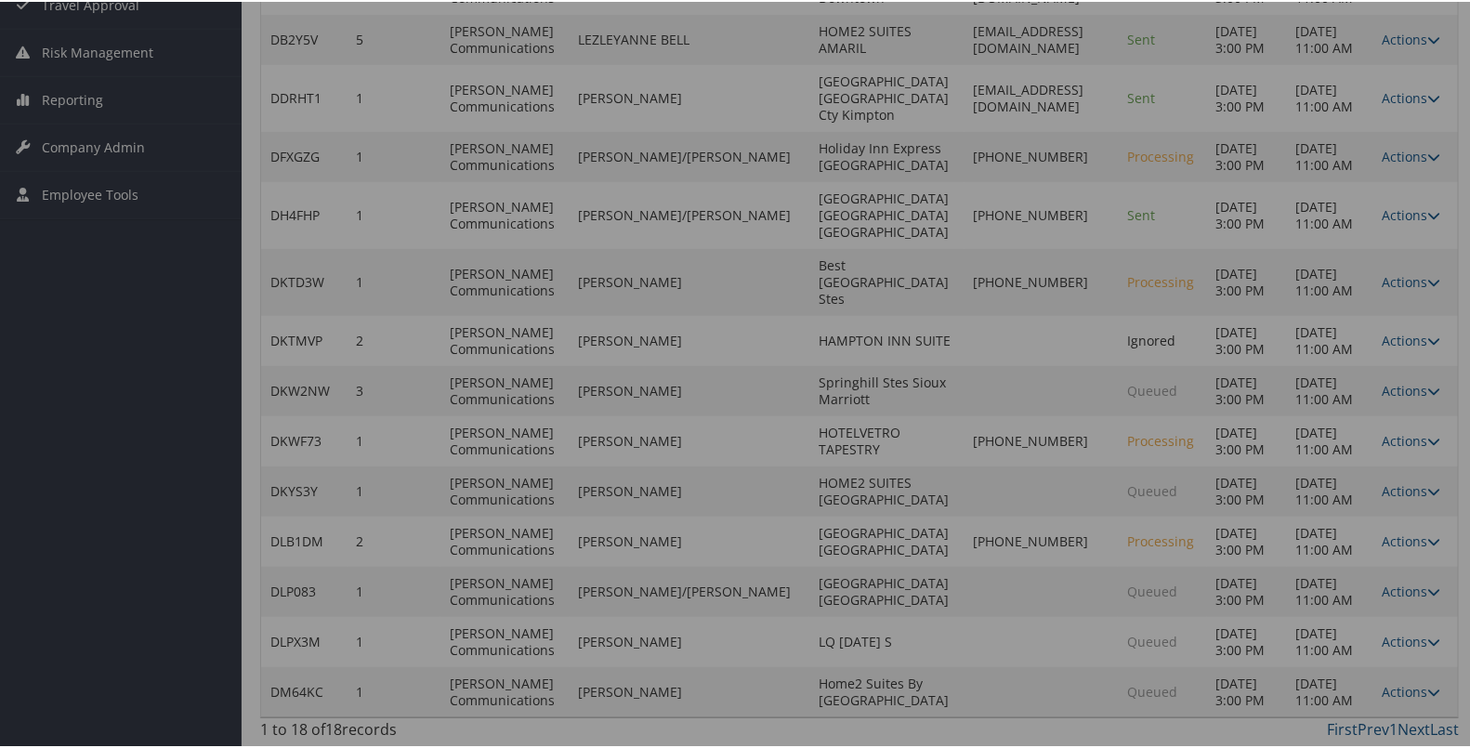
click at [1366, 655] on div at bounding box center [739, 374] width 1478 height 748
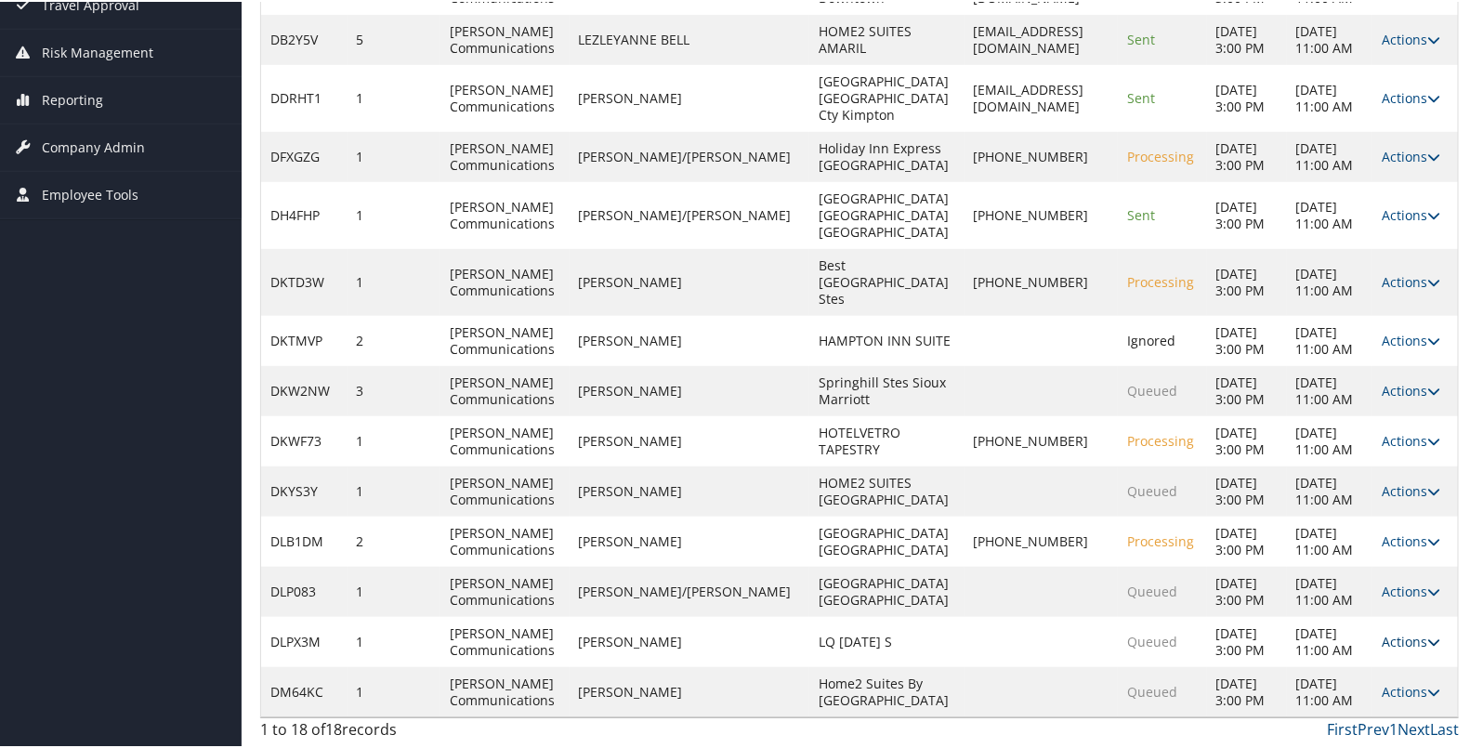
click at [1387, 631] on link "Actions" at bounding box center [1411, 640] width 59 height 18
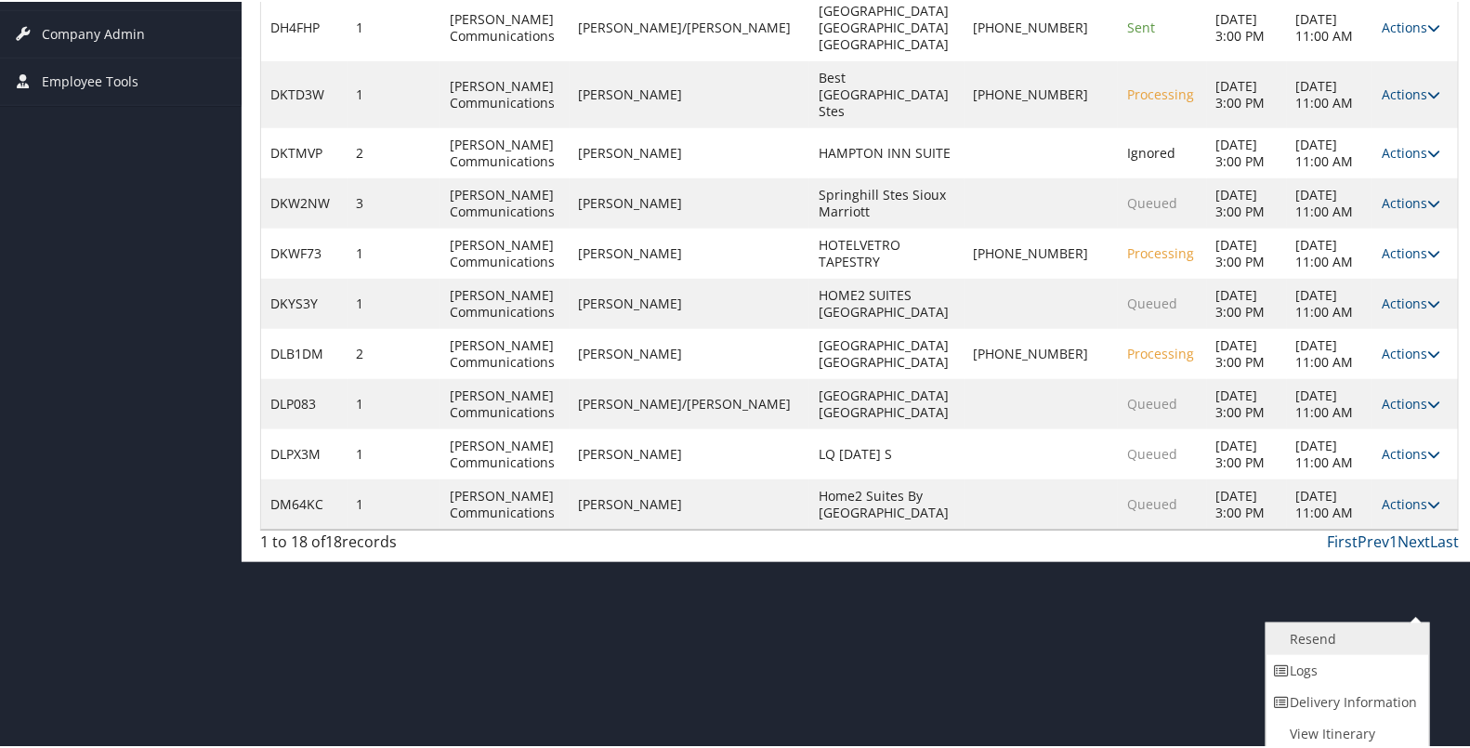
click at [1338, 633] on link "Resend" at bounding box center [1346, 638] width 159 height 32
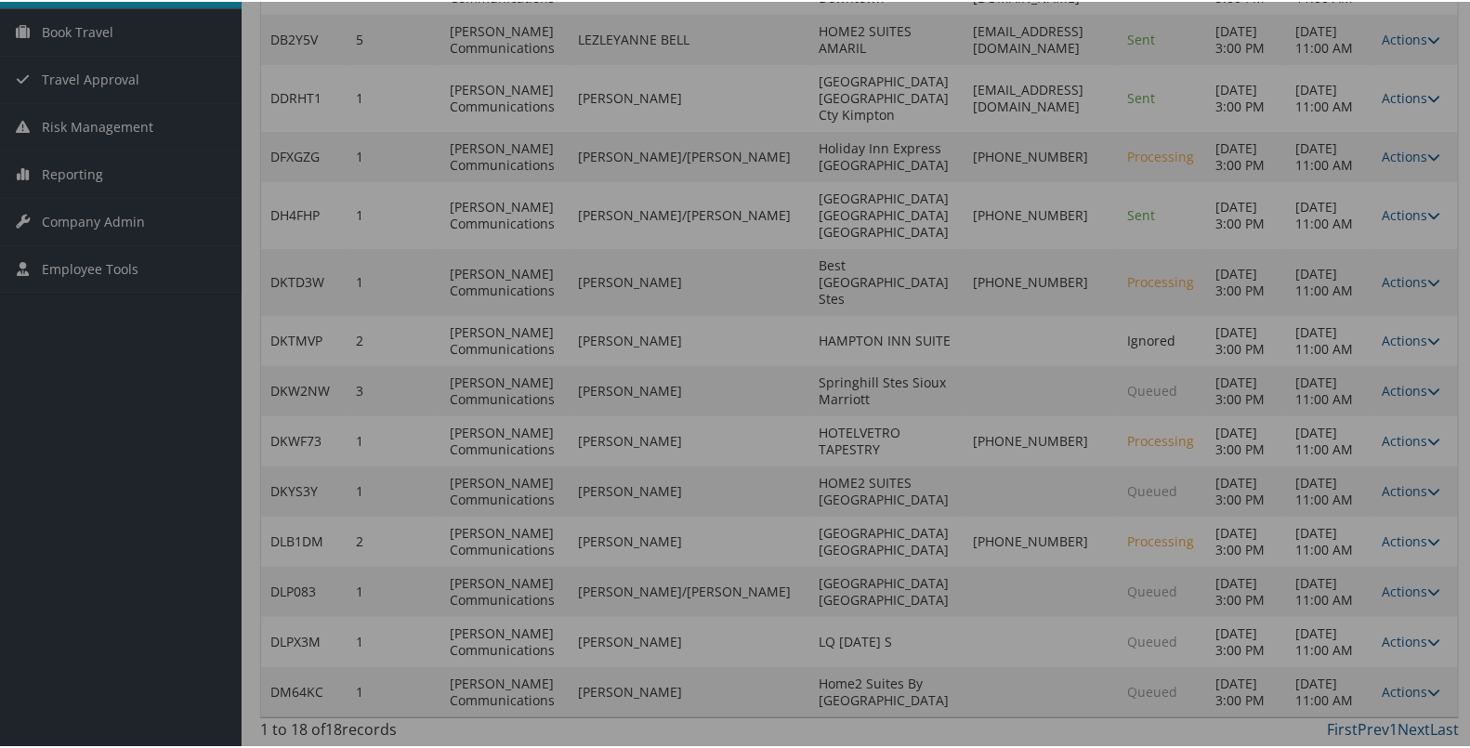
scroll to position [475, 0]
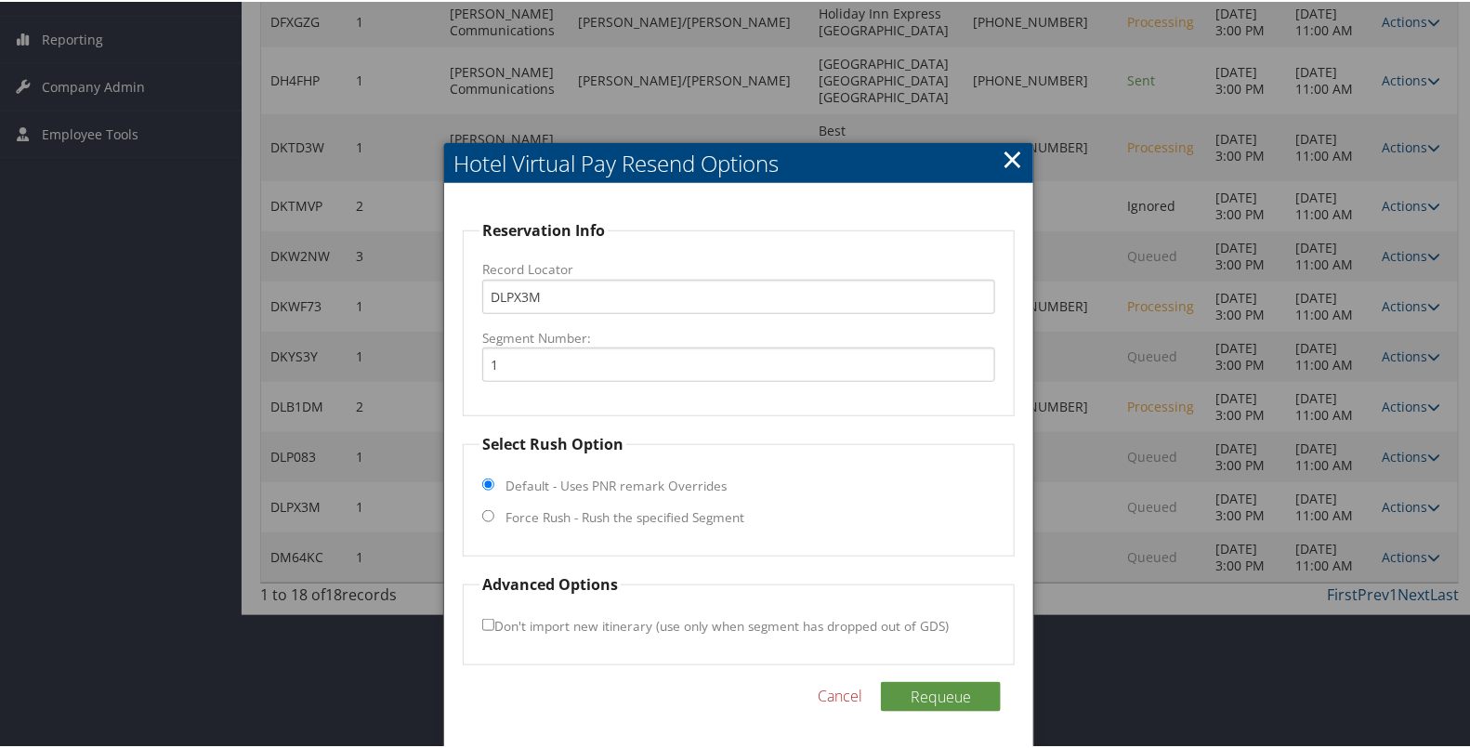
click at [644, 507] on label "Force Rush - Rush the specified Segment" at bounding box center [625, 516] width 239 height 19
click at [494, 508] on input "Force Rush - Rush the specified Segment" at bounding box center [488, 514] width 12 height 12
radio input "true"
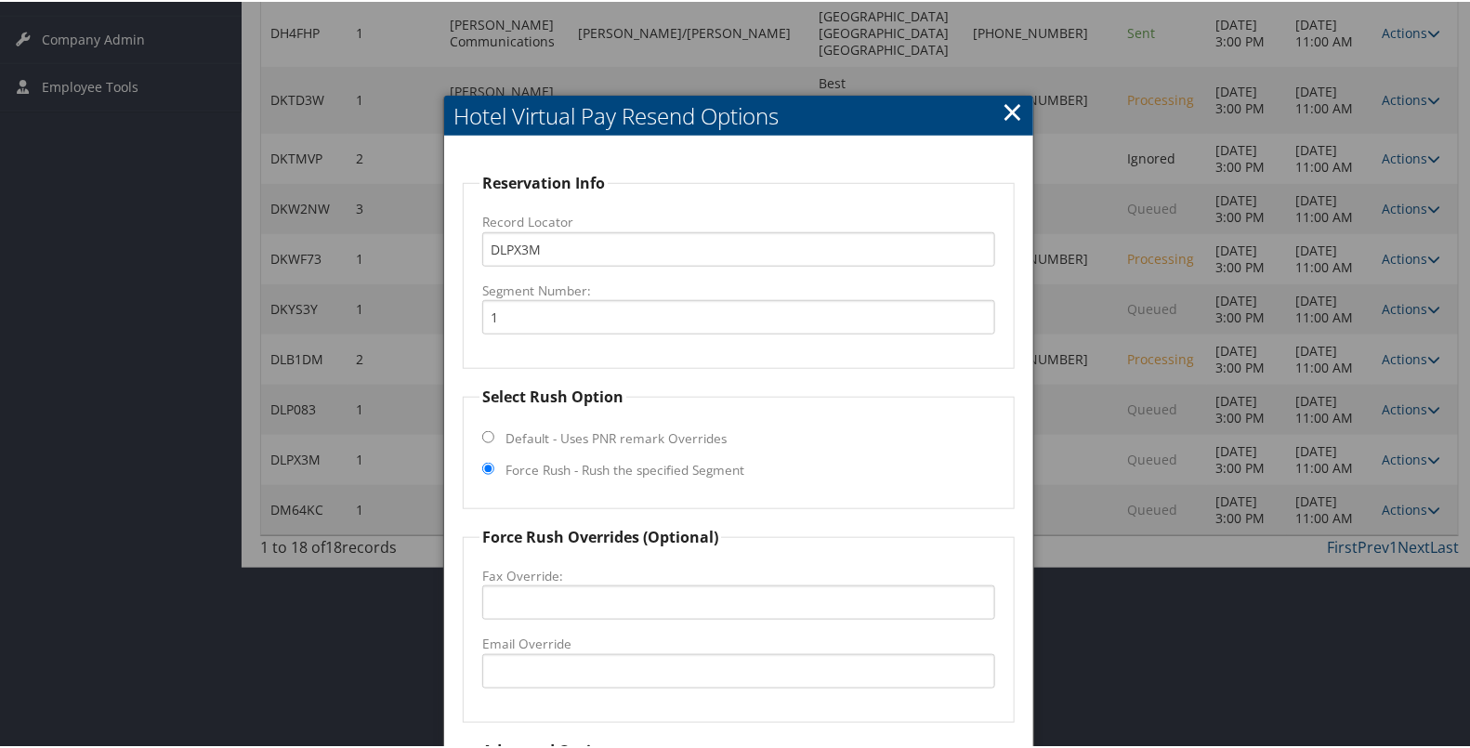
scroll to position [639, 0]
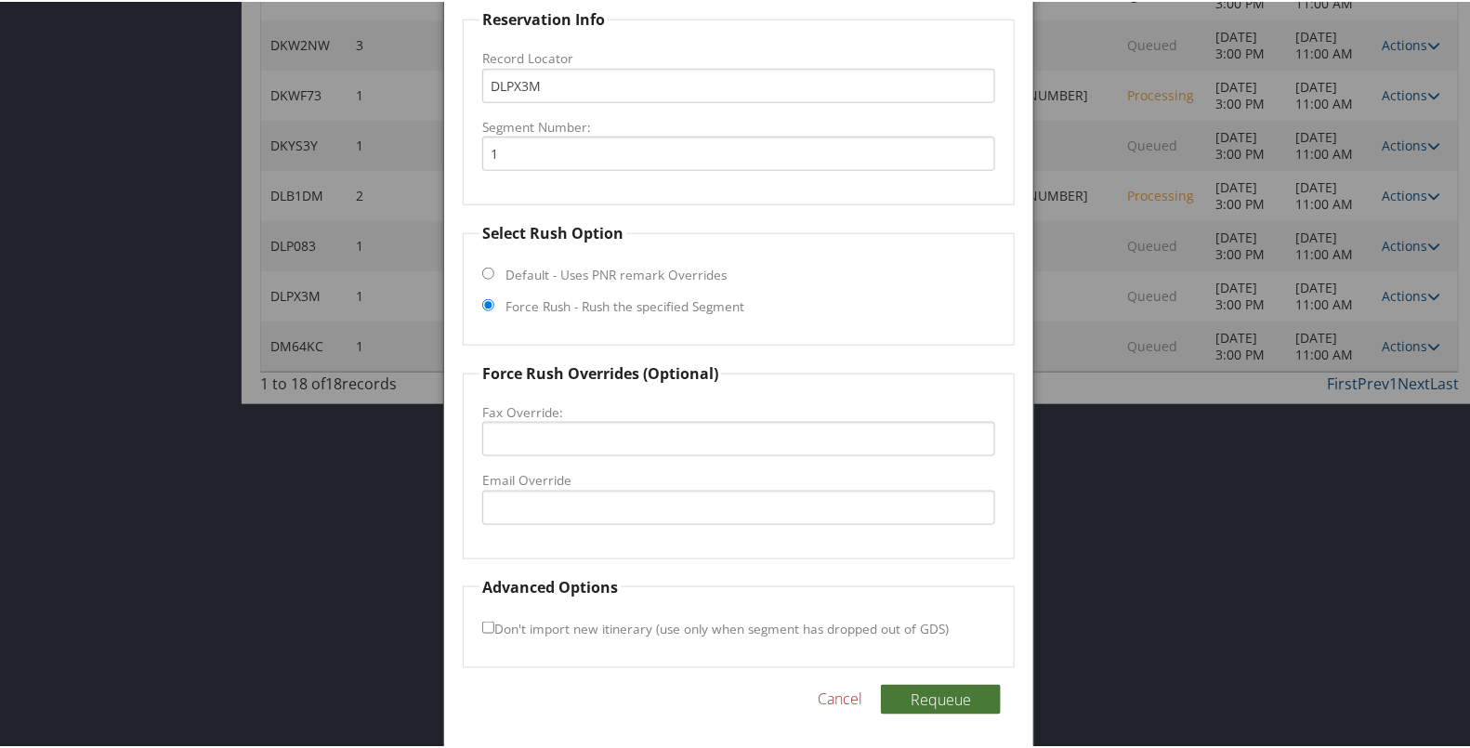
click at [928, 694] on button "Requeue" at bounding box center [941, 698] width 120 height 30
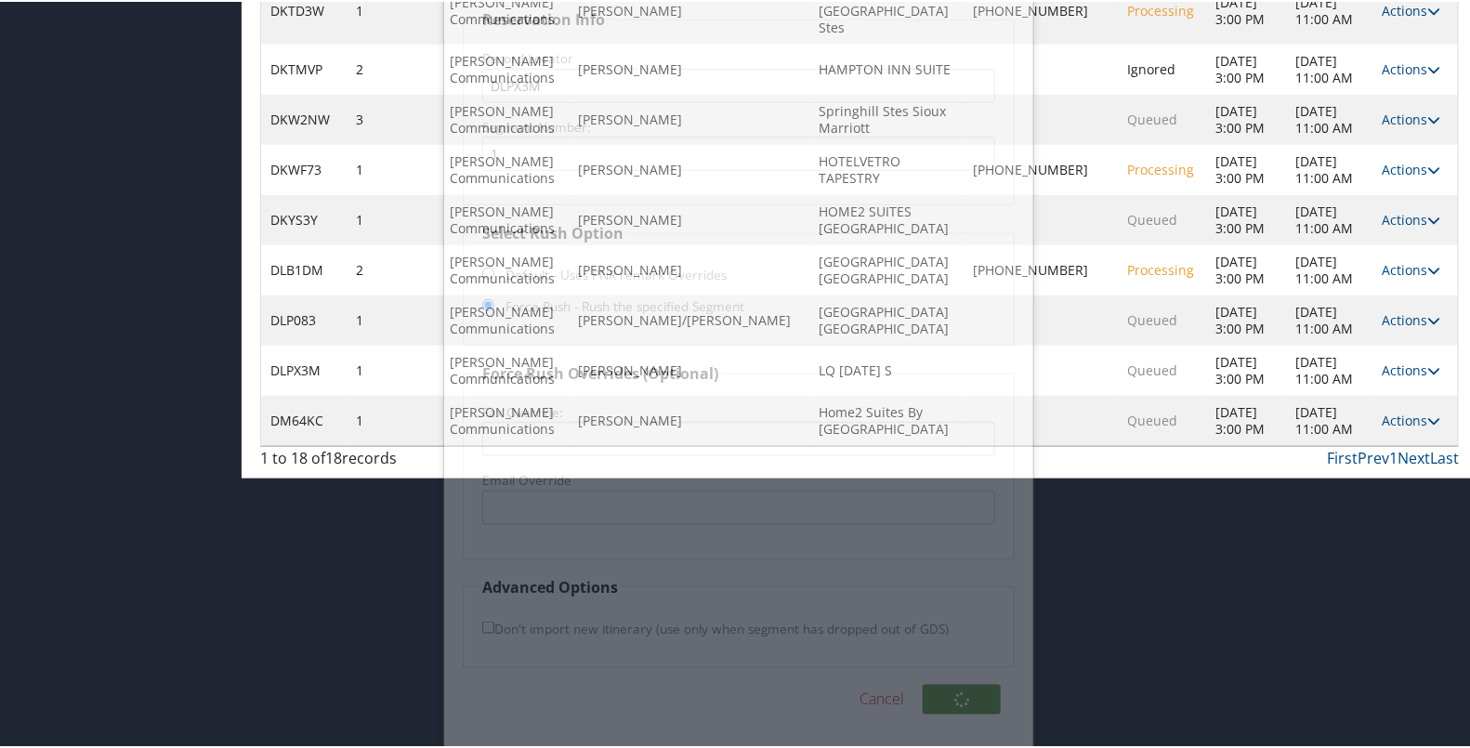
scroll to position [549, 0]
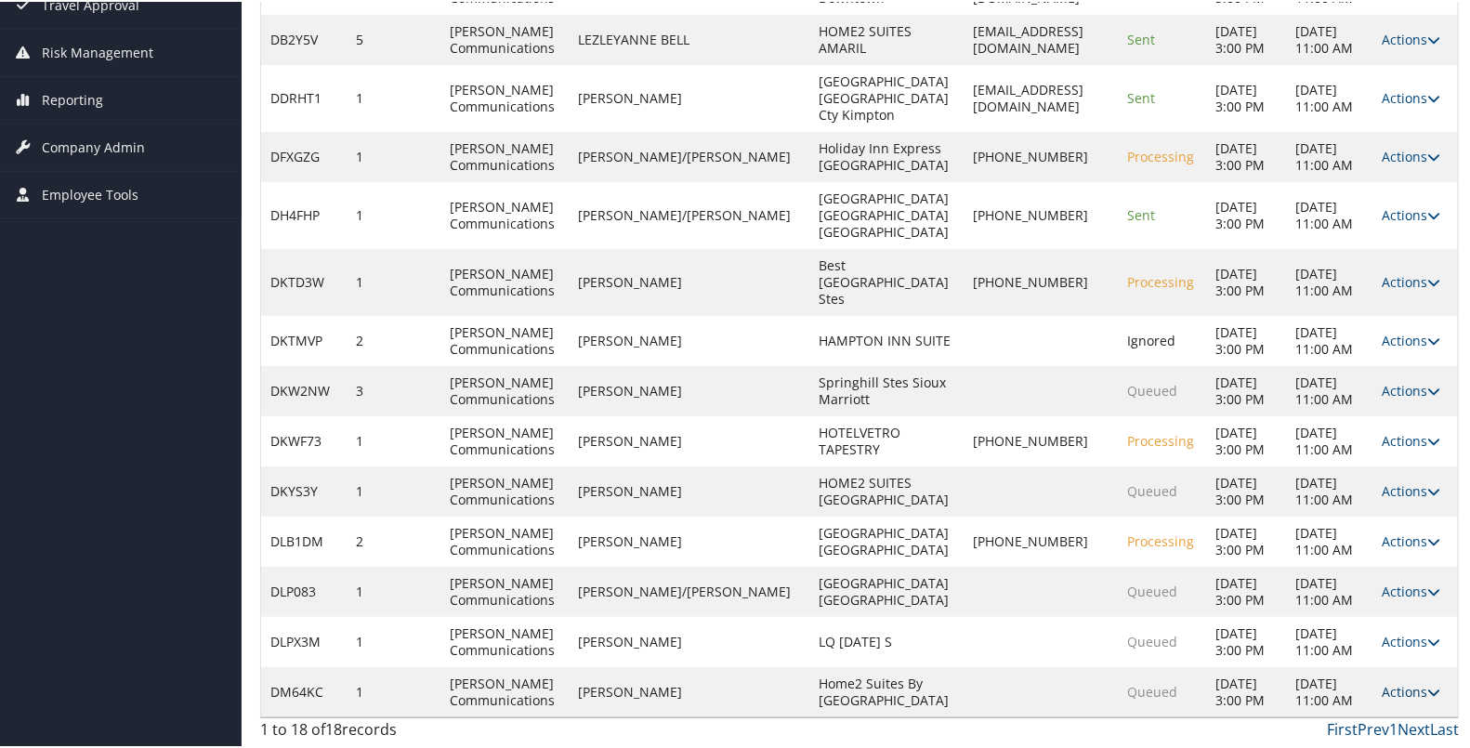
click at [1401, 681] on link "Actions" at bounding box center [1411, 690] width 59 height 18
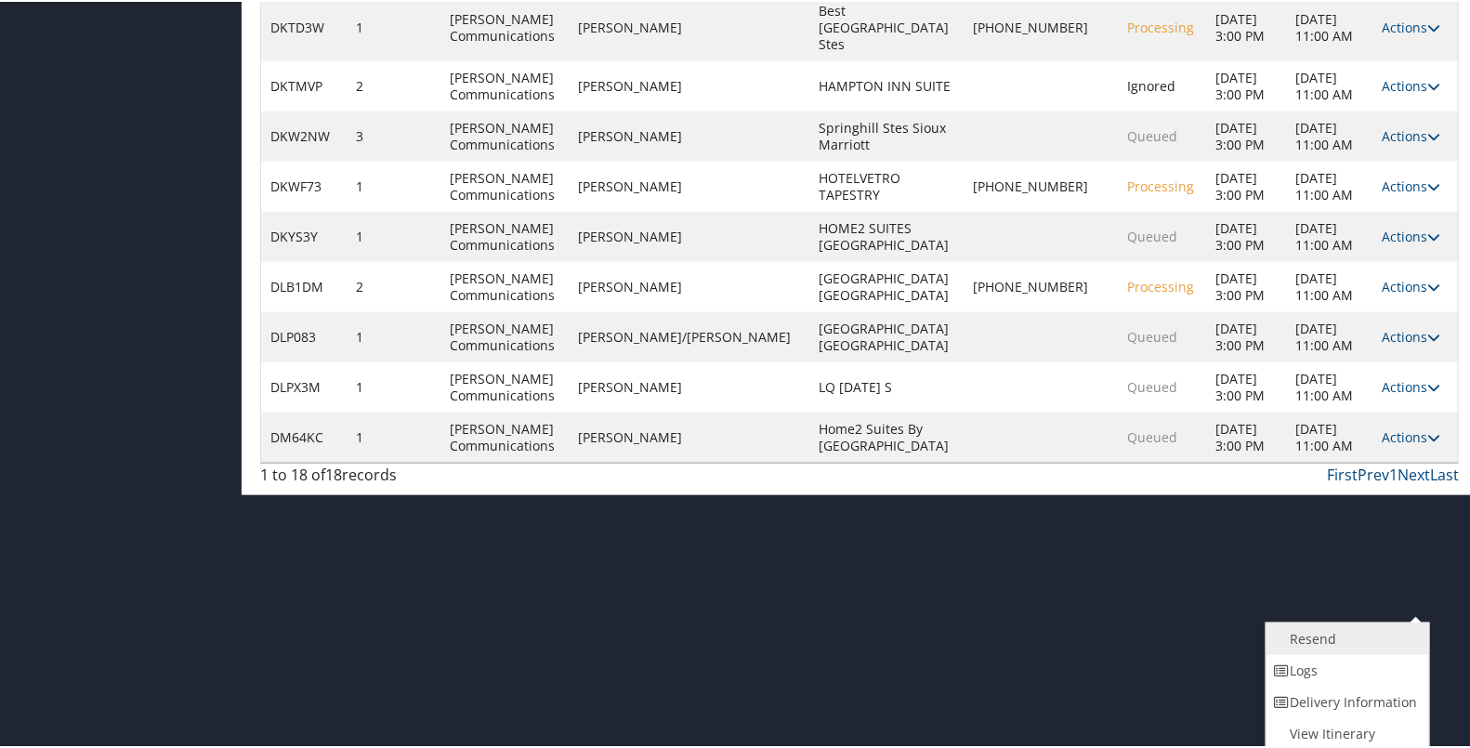
click at [1337, 637] on link "Resend" at bounding box center [1346, 638] width 159 height 32
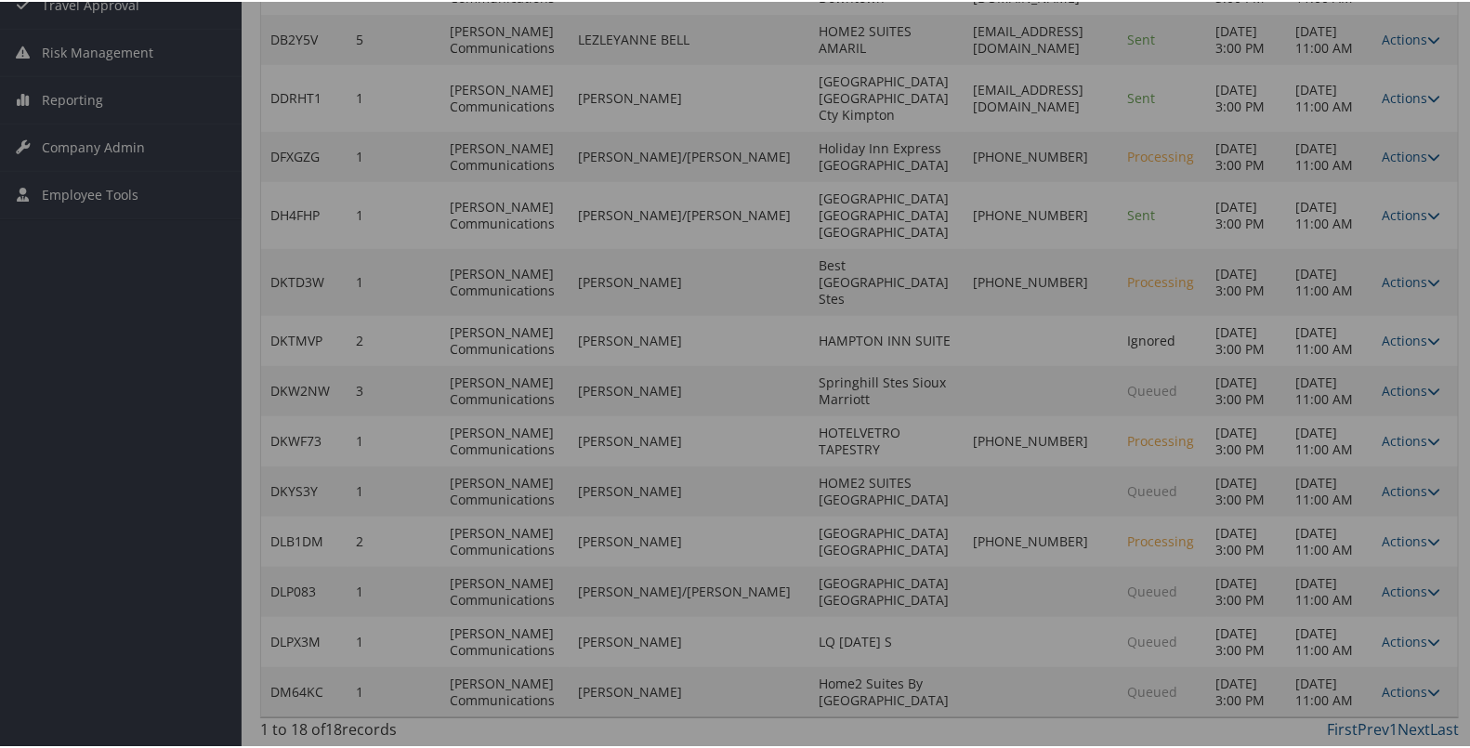
click at [1197, 717] on div at bounding box center [739, 374] width 1478 height 748
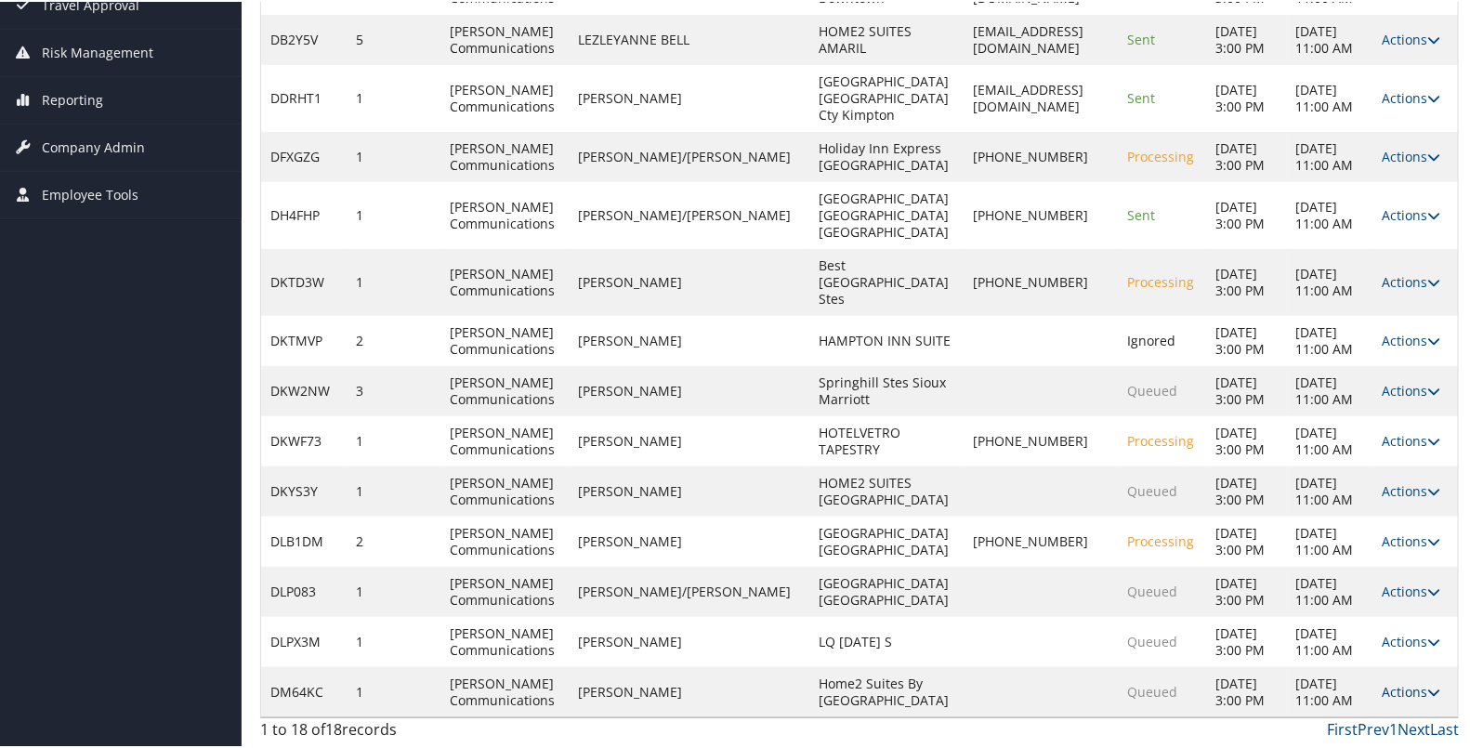
click at [1393, 684] on link "Actions" at bounding box center [1411, 690] width 59 height 18
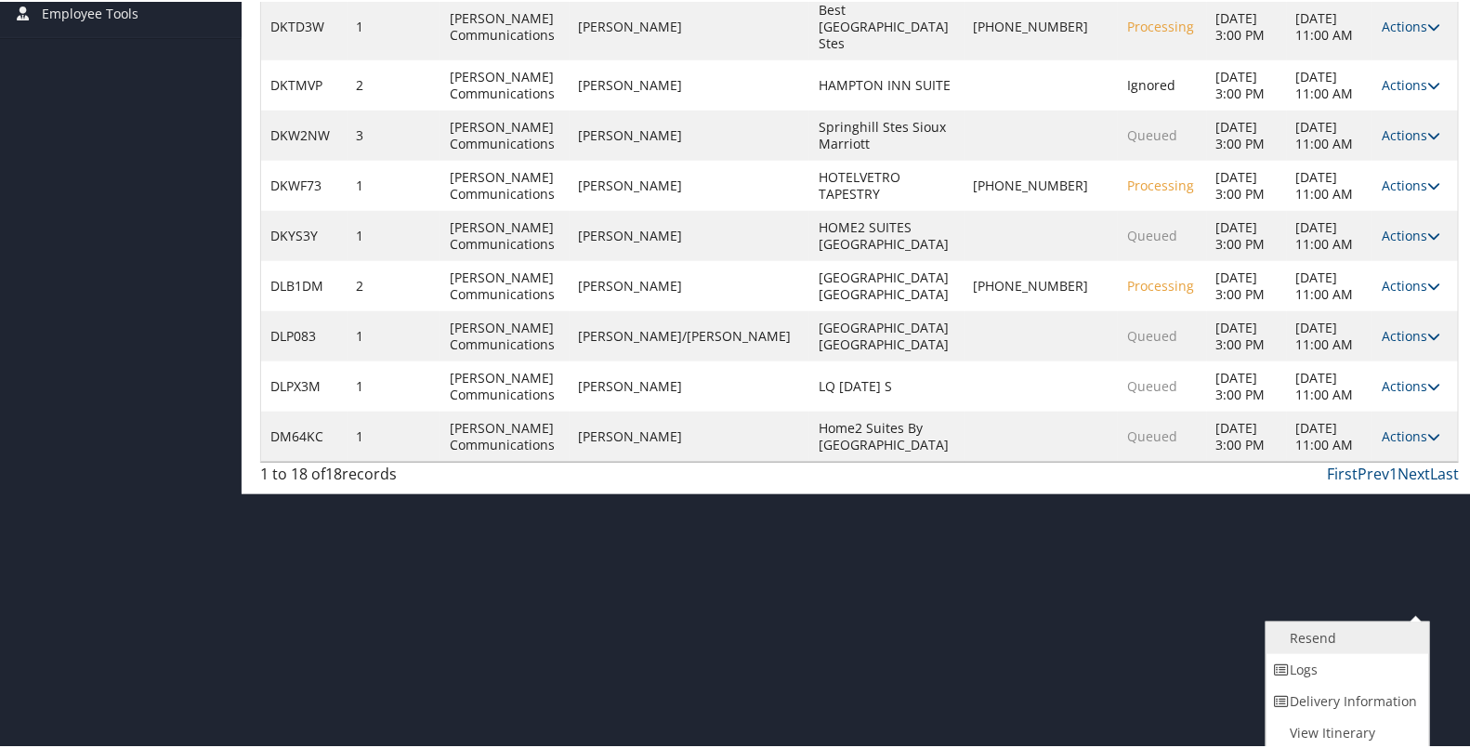
click at [1352, 638] on link "Resend" at bounding box center [1346, 637] width 159 height 32
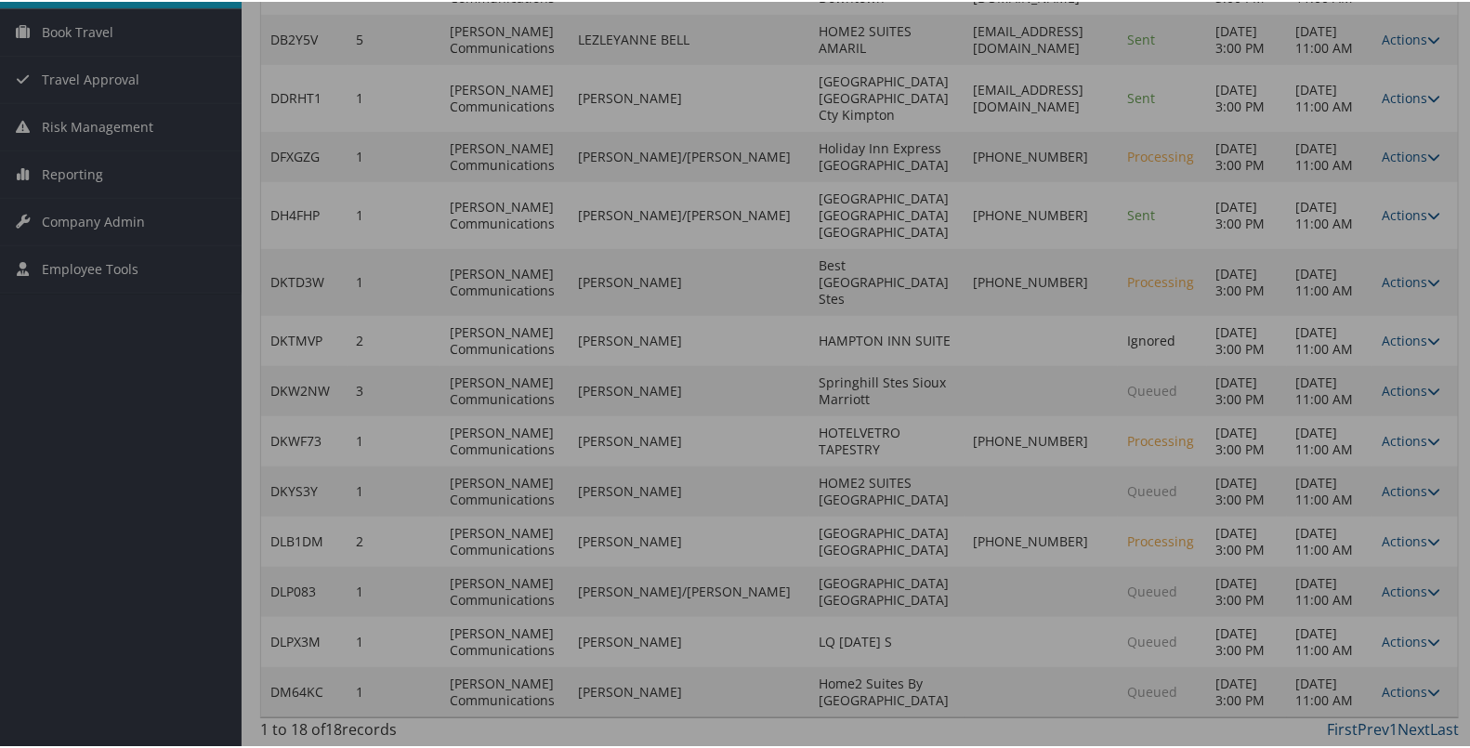
scroll to position [475, 0]
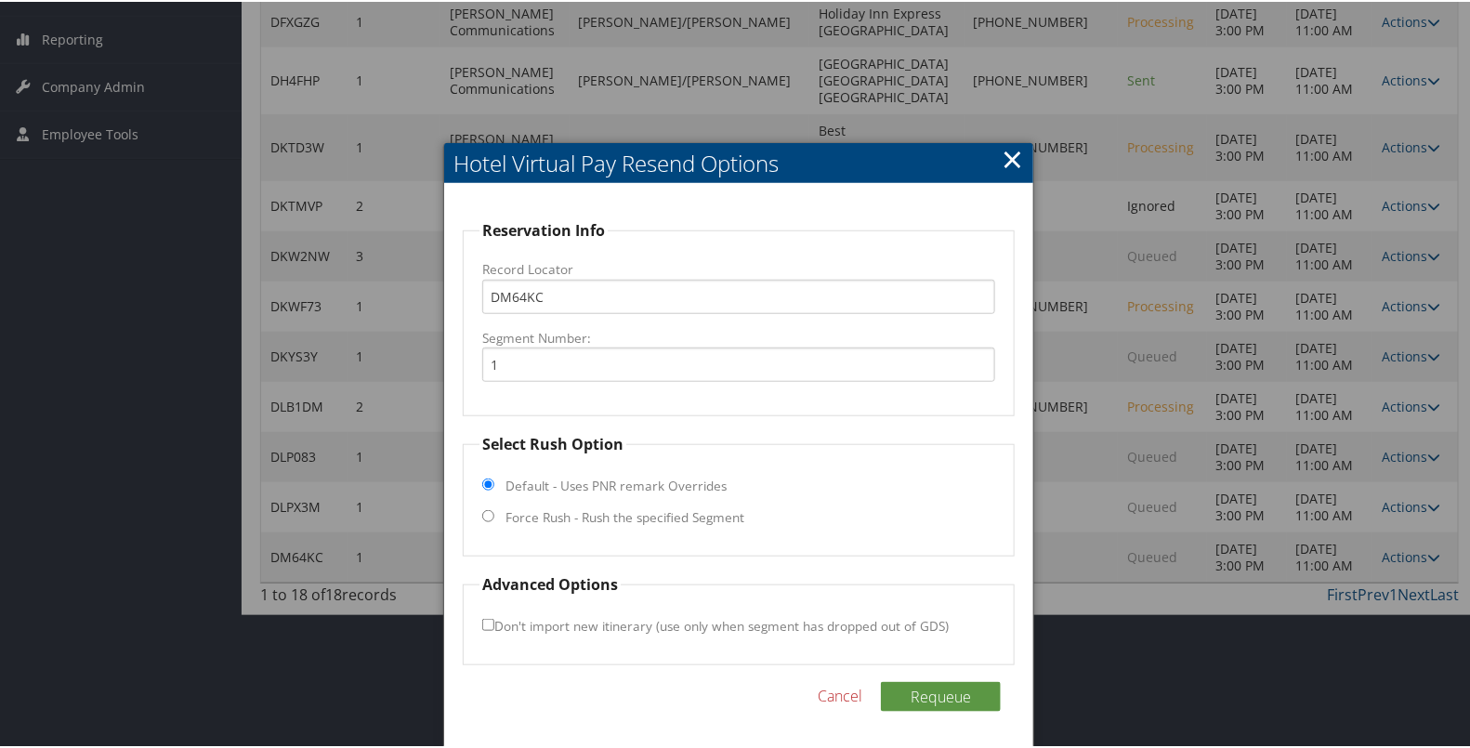
click at [700, 507] on label "Force Rush - Rush the specified Segment" at bounding box center [625, 516] width 239 height 19
click at [494, 508] on input "Force Rush - Rush the specified Segment" at bounding box center [488, 514] width 12 height 12
radio input "true"
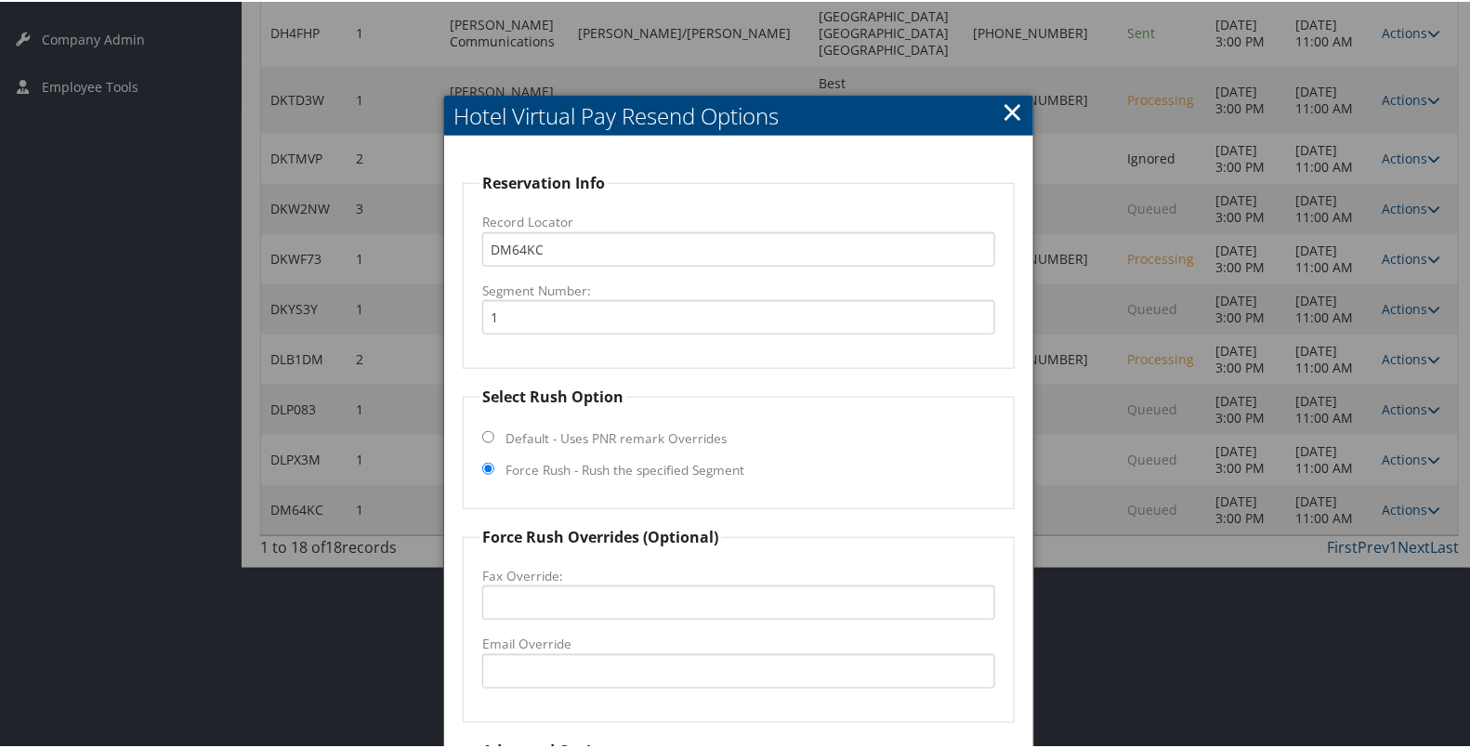
scroll to position [639, 0]
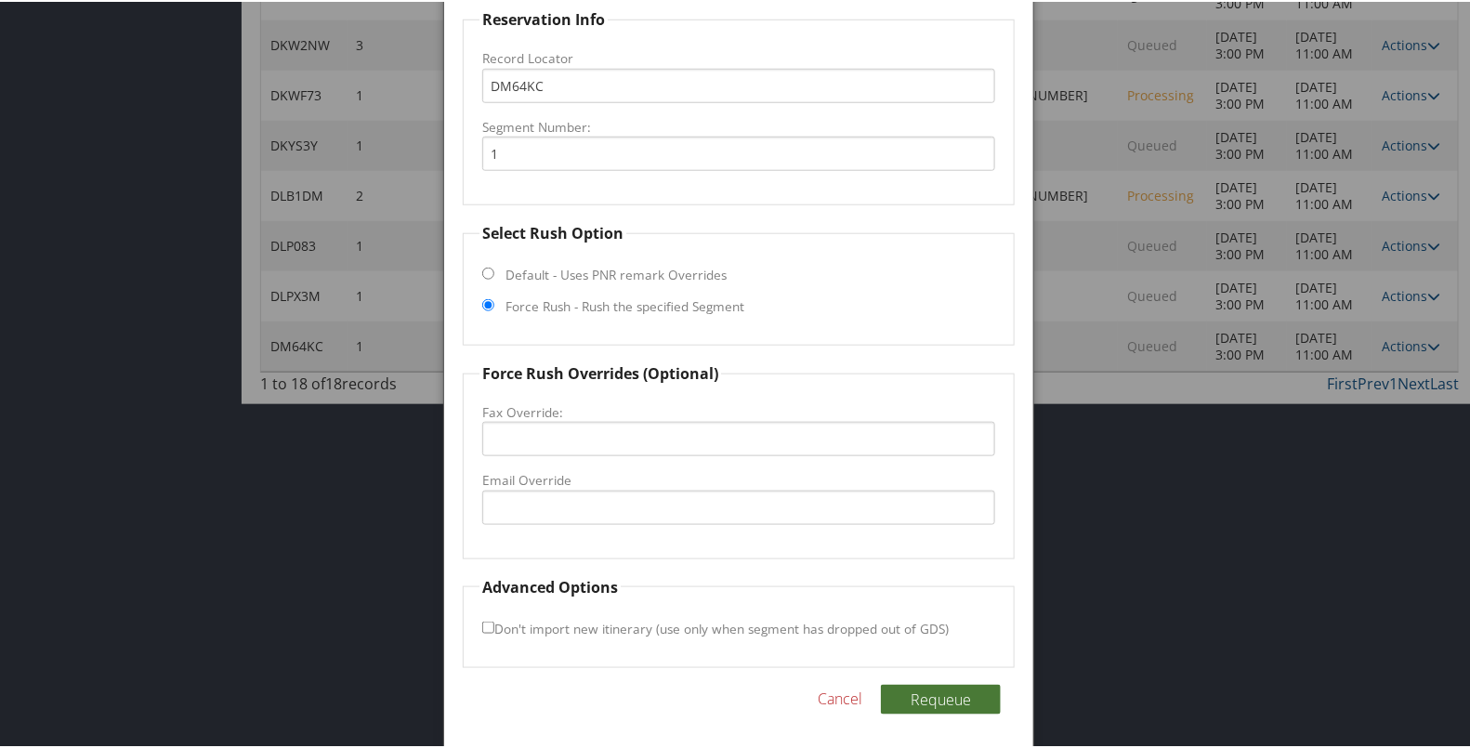
click at [929, 700] on button "Requeue" at bounding box center [941, 698] width 120 height 30
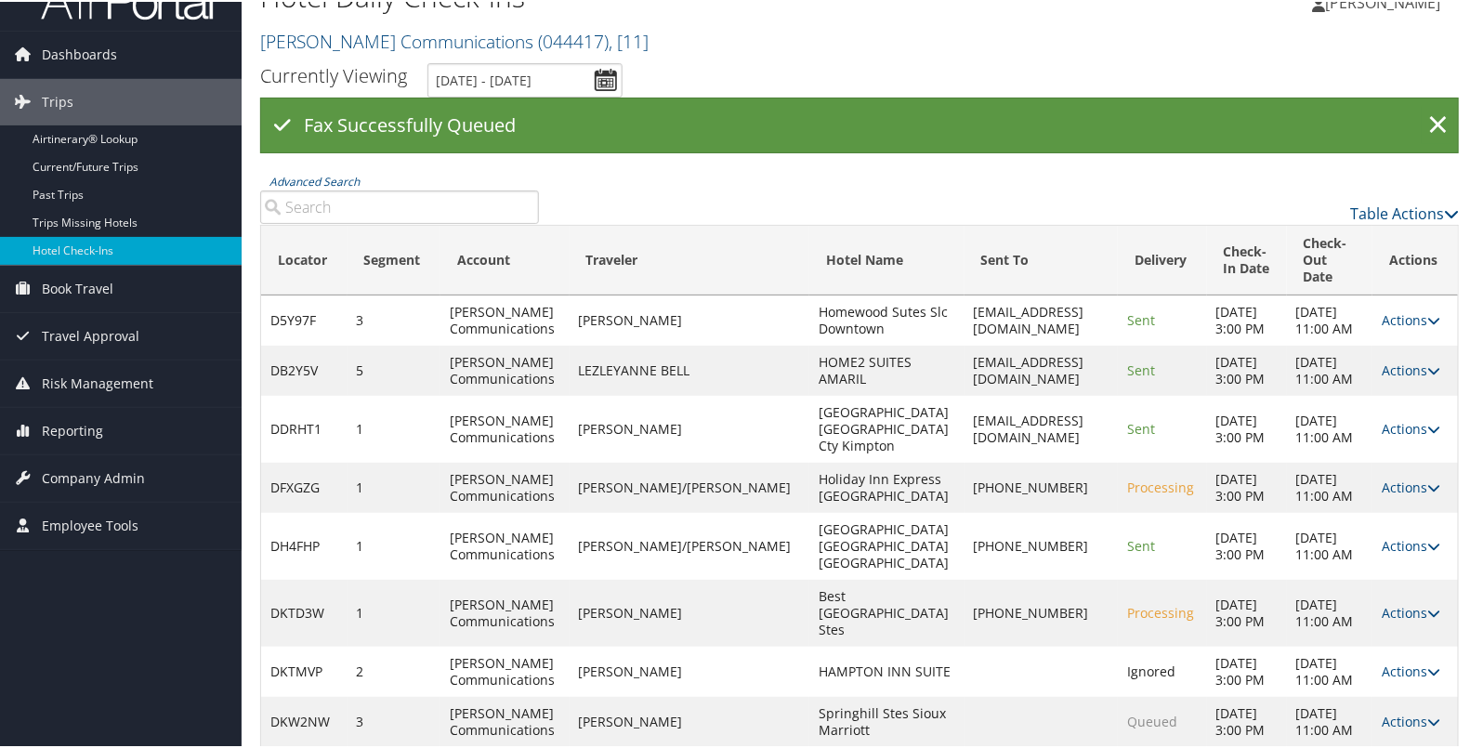
scroll to position [0, 0]
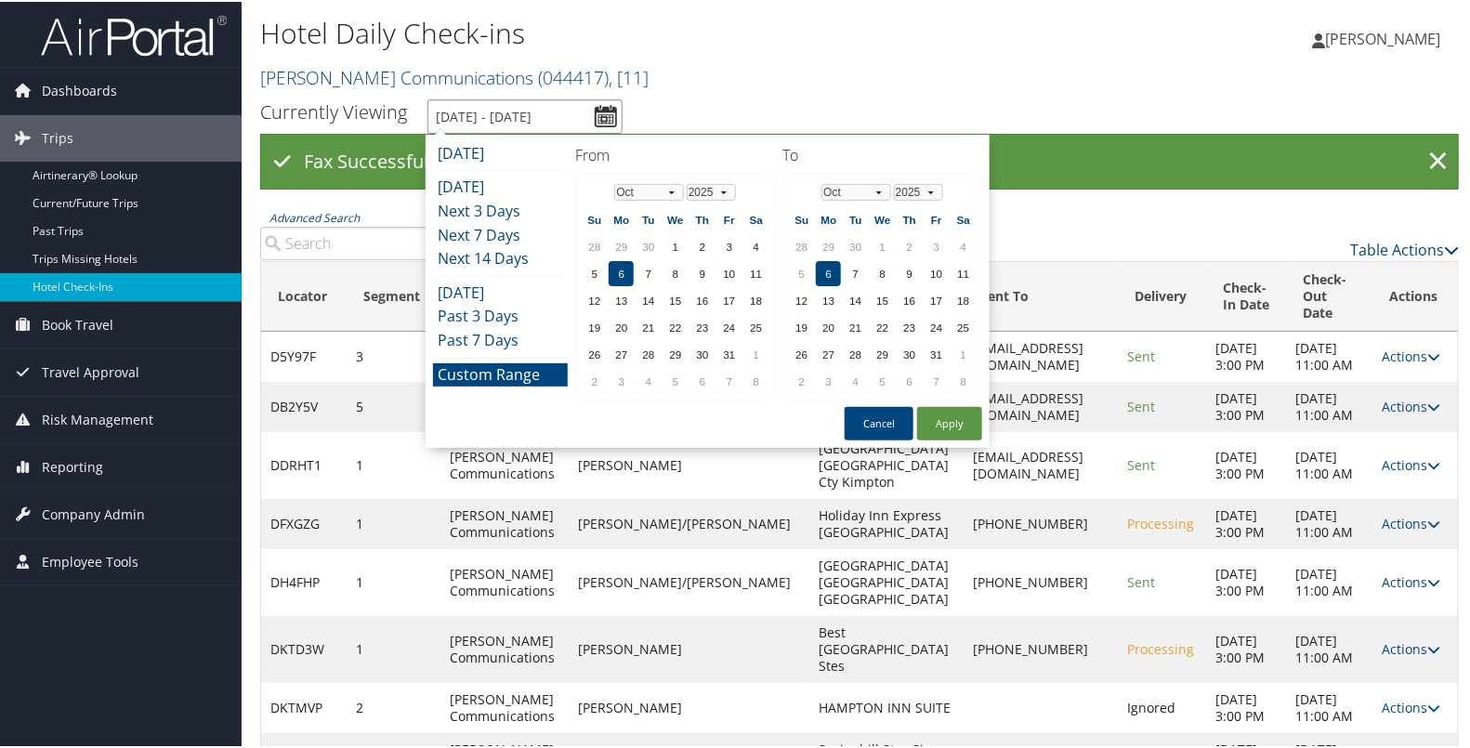
click at [606, 121] on input "[DATE] - [DATE]" at bounding box center [525, 115] width 195 height 34
click at [952, 421] on button "Apply" at bounding box center [949, 421] width 65 height 33
type input "[DATE] - [DATE]"
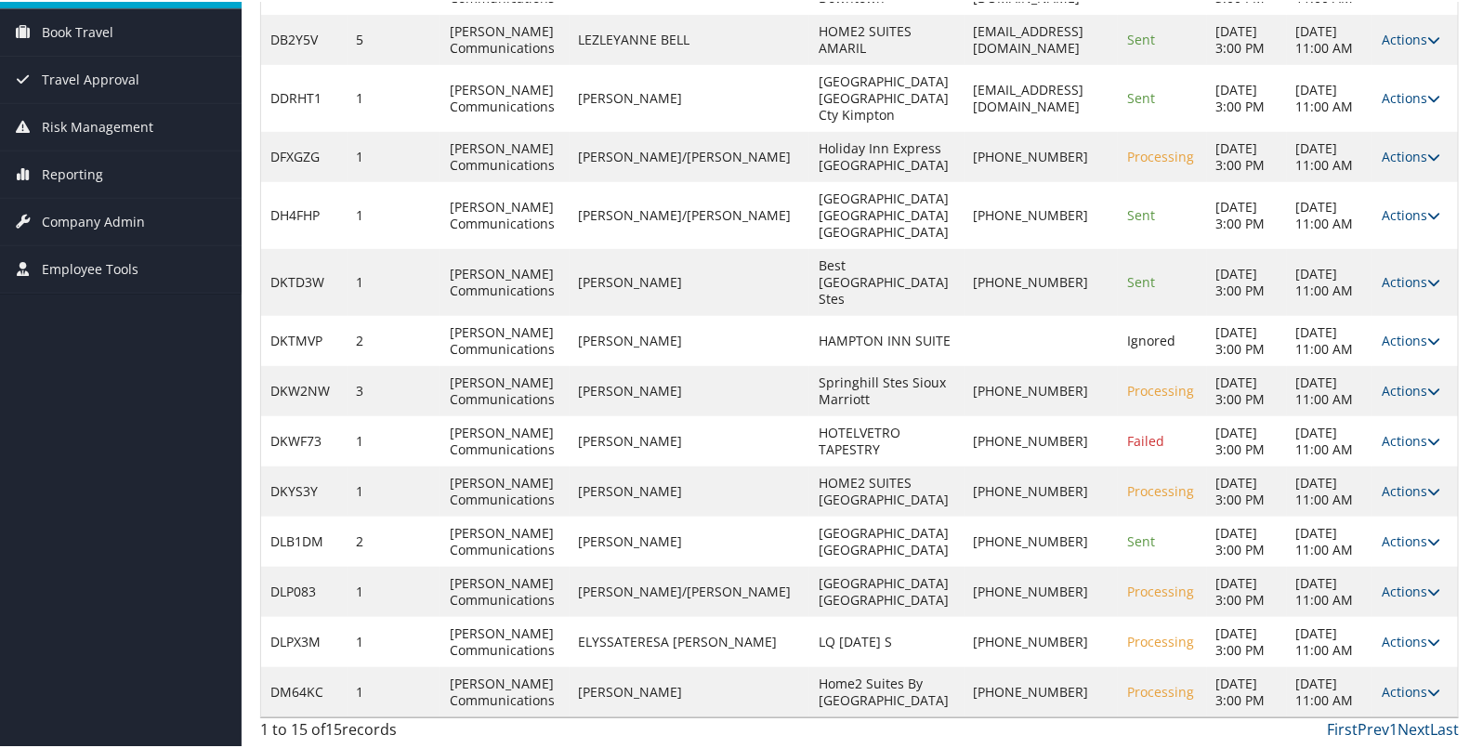
scroll to position [475, 0]
click at [1390, 430] on link "Actions" at bounding box center [1411, 439] width 59 height 18
click at [1370, 542] on link "Resend" at bounding box center [1346, 558] width 159 height 32
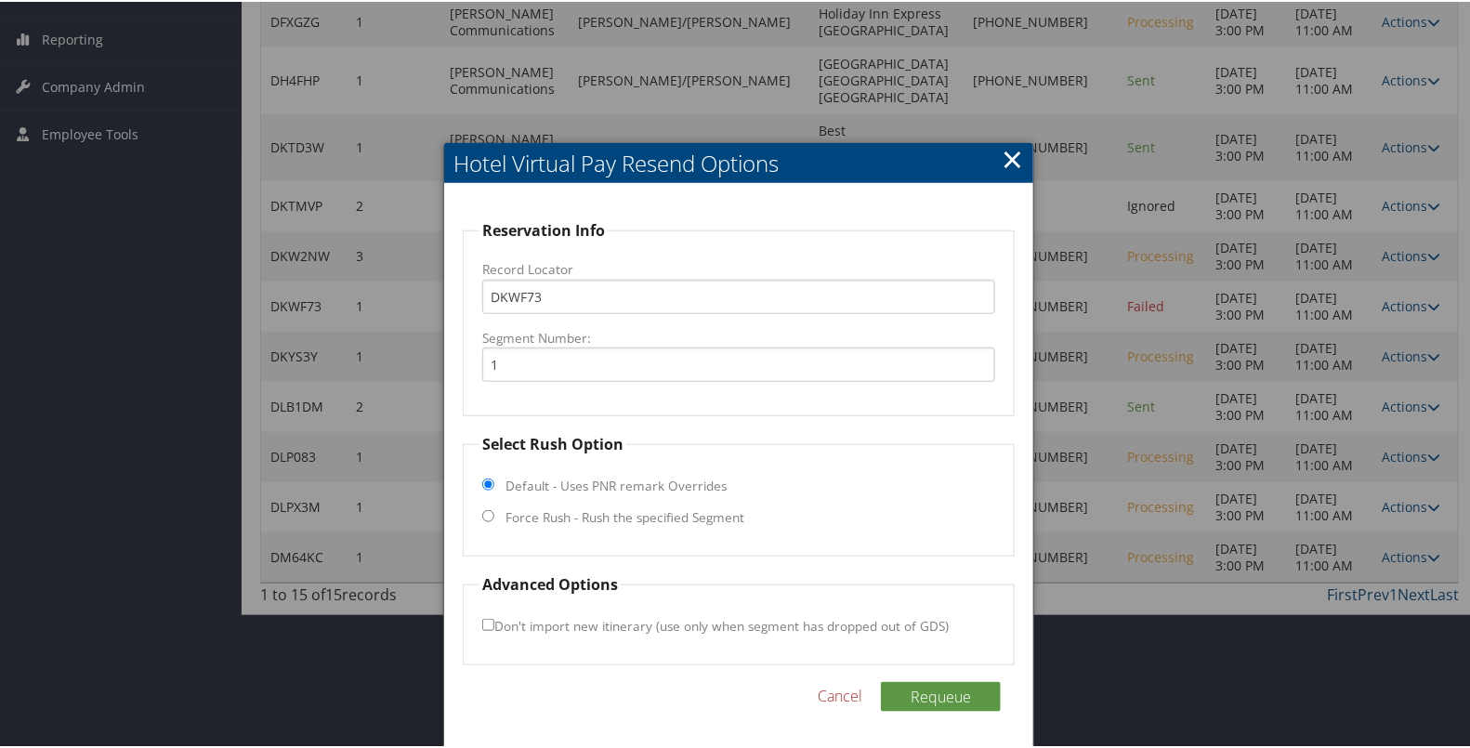
click at [655, 507] on label "Force Rush - Rush the specified Segment" at bounding box center [625, 516] width 239 height 19
click at [494, 508] on input "Force Rush - Rush the specified Segment" at bounding box center [488, 514] width 12 height 12
radio input "true"
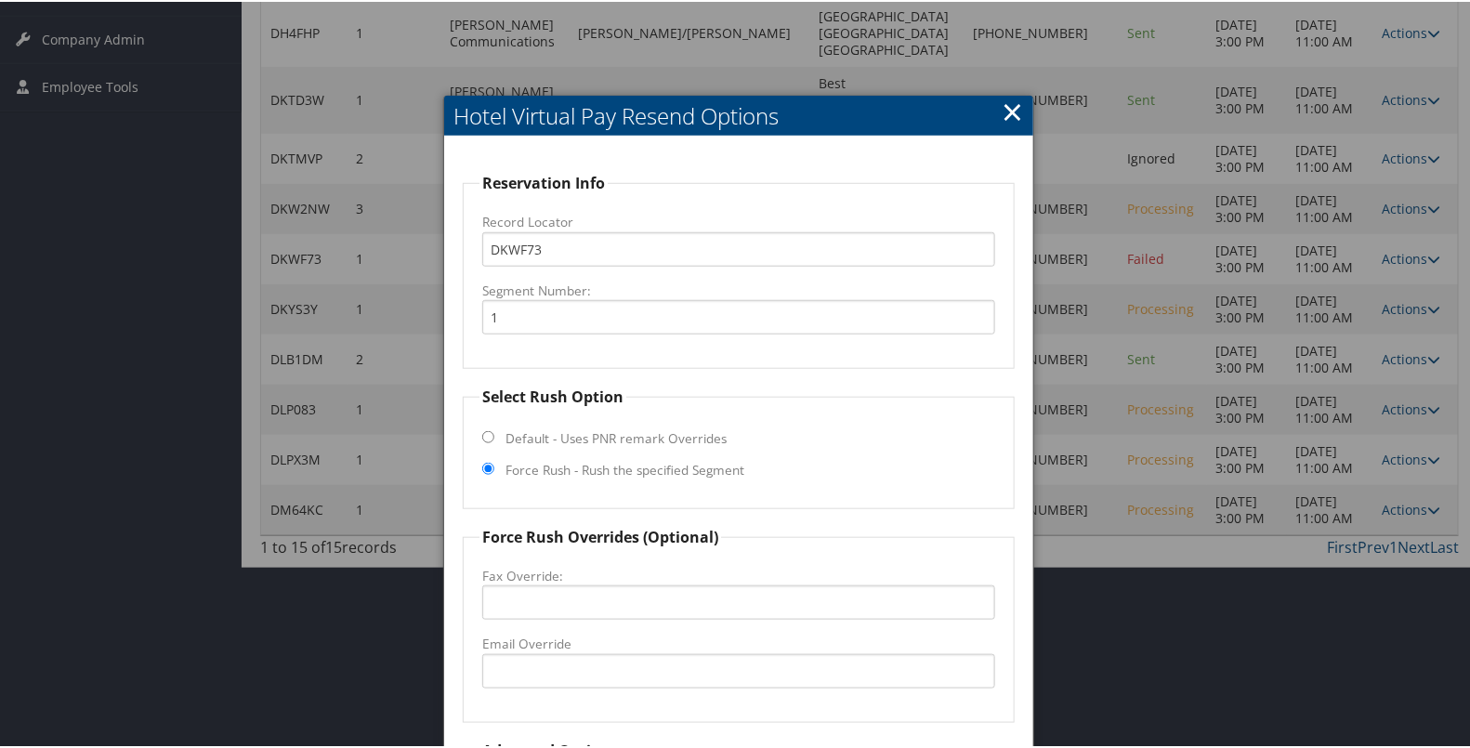
scroll to position [639, 0]
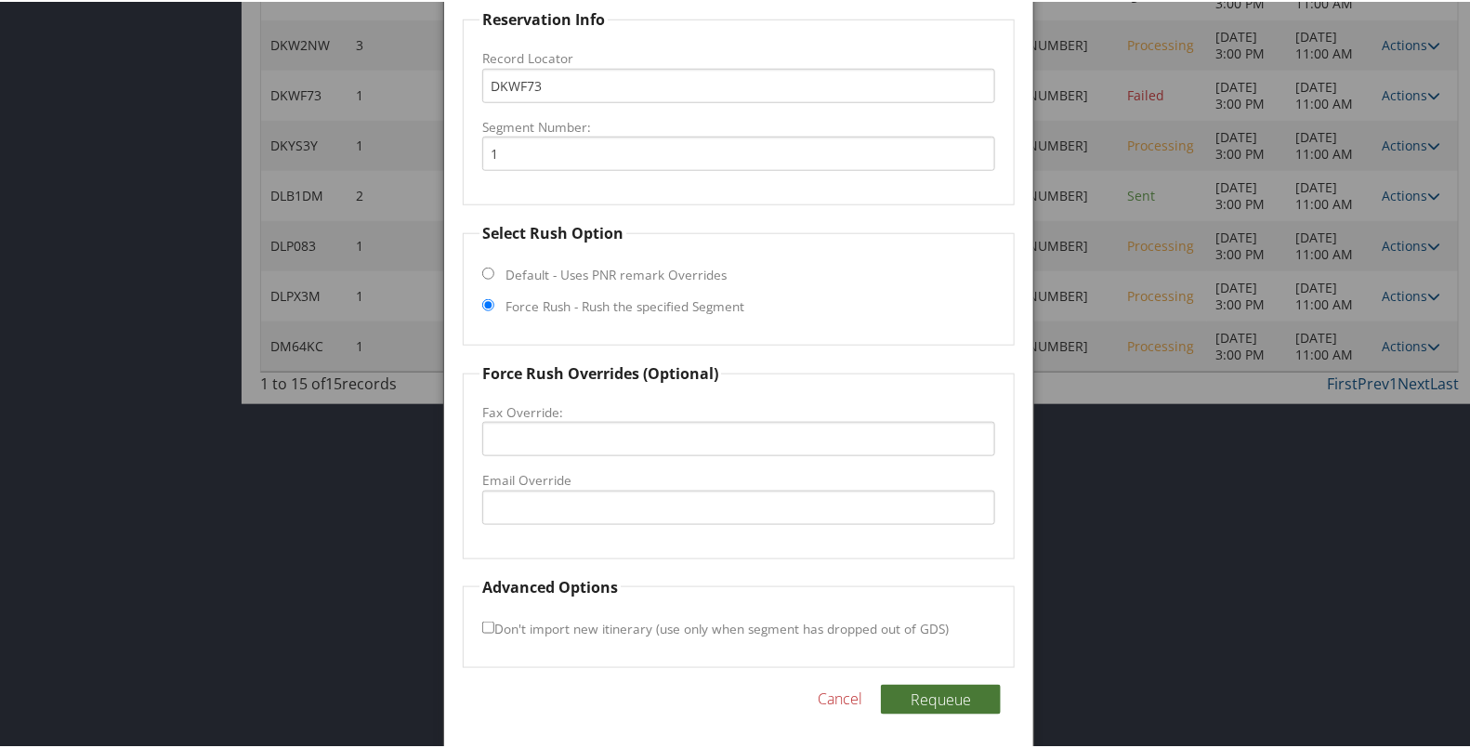
click at [935, 686] on button "Requeue" at bounding box center [941, 698] width 120 height 30
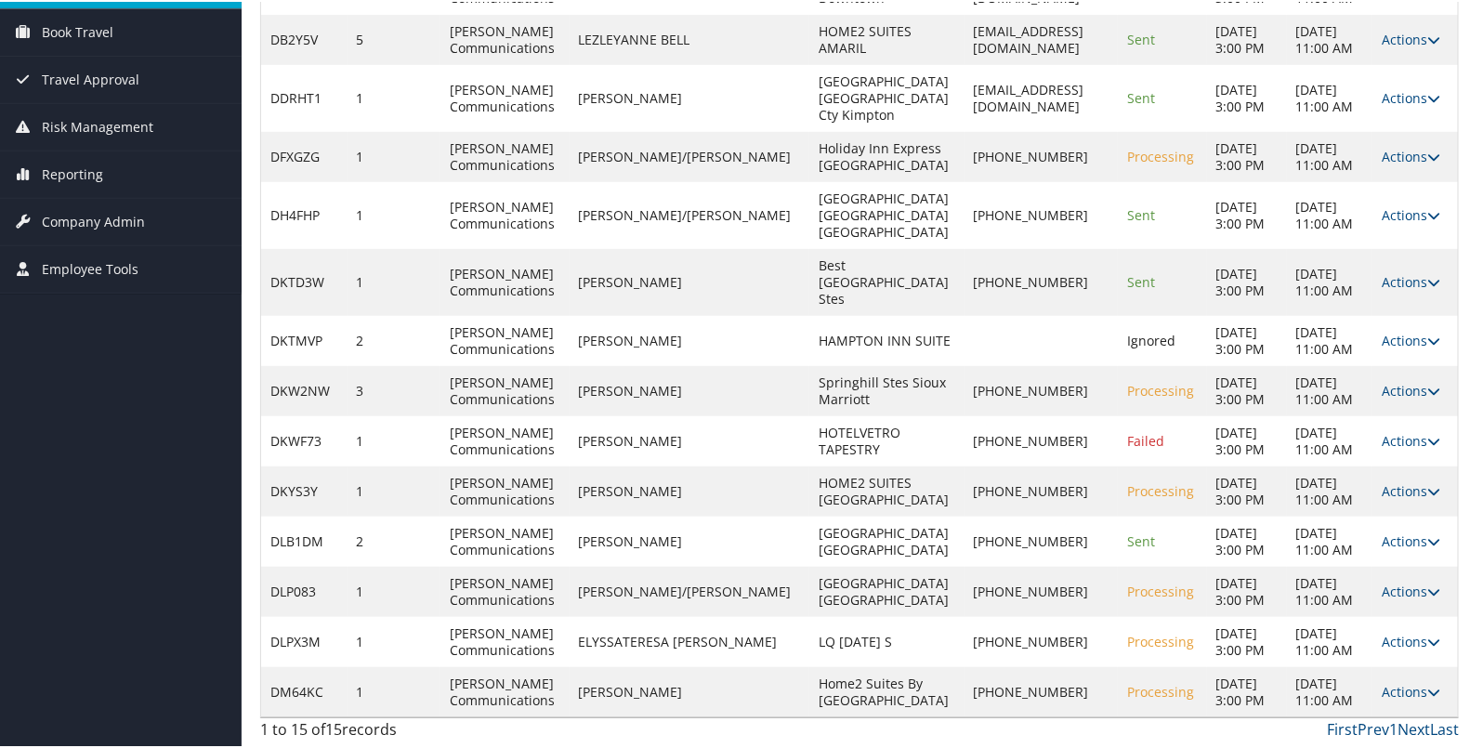
scroll to position [0, 0]
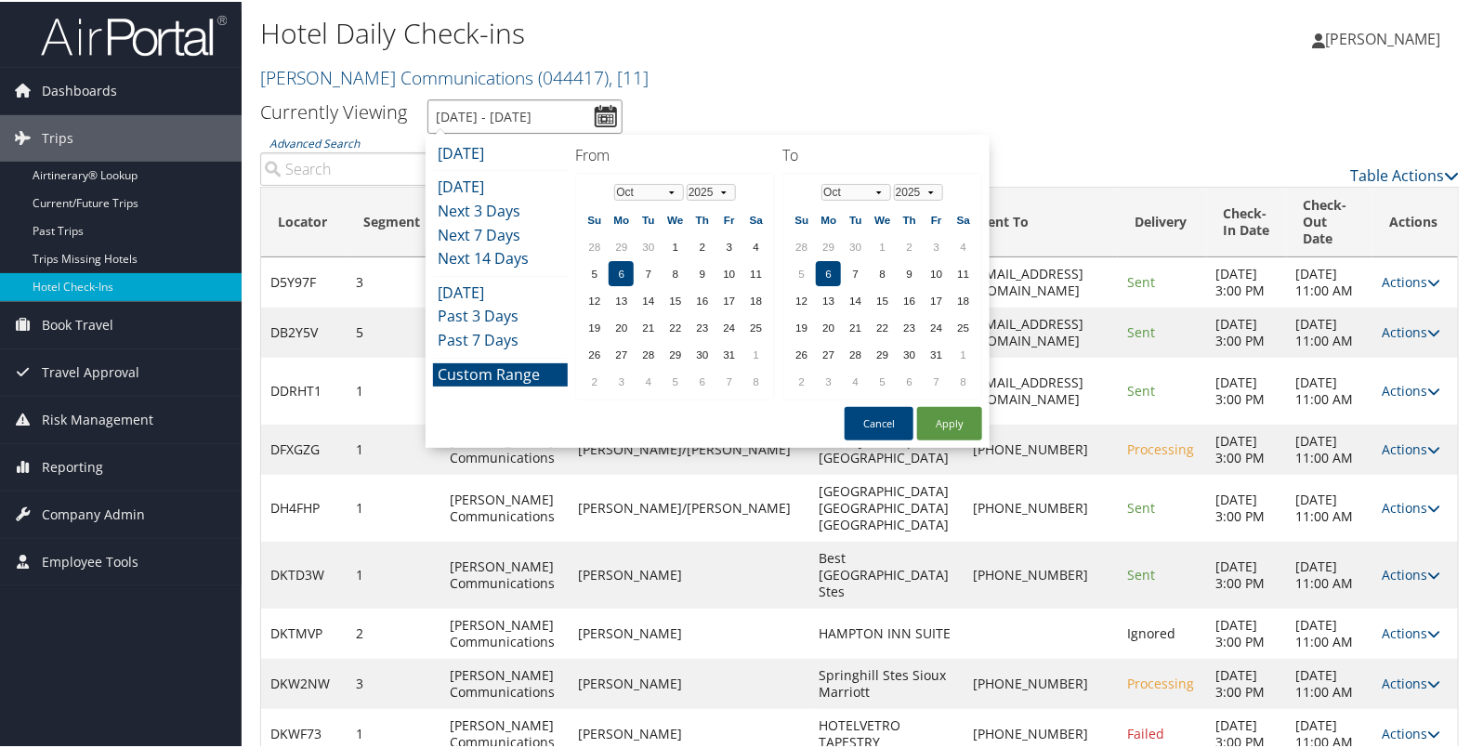
click at [599, 116] on input "[DATE] - [DATE]" at bounding box center [525, 115] width 195 height 34
click at [943, 413] on button "Apply" at bounding box center [949, 421] width 65 height 33
click at [603, 117] on input "[DATE] - [DATE]" at bounding box center [525, 115] width 195 height 34
click at [934, 415] on button "Apply" at bounding box center [949, 421] width 65 height 33
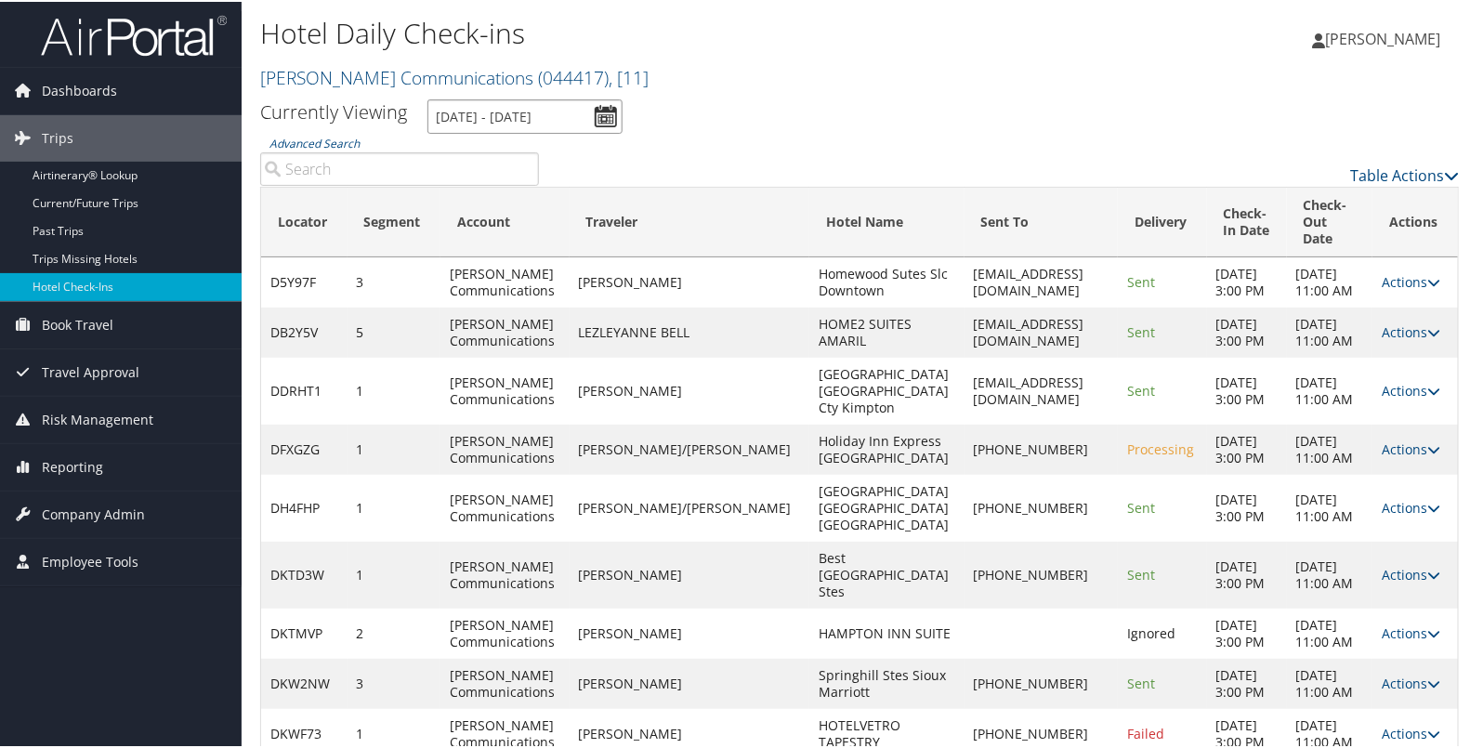
click at [609, 120] on input "[DATE] - [DATE]" at bounding box center [525, 115] width 195 height 34
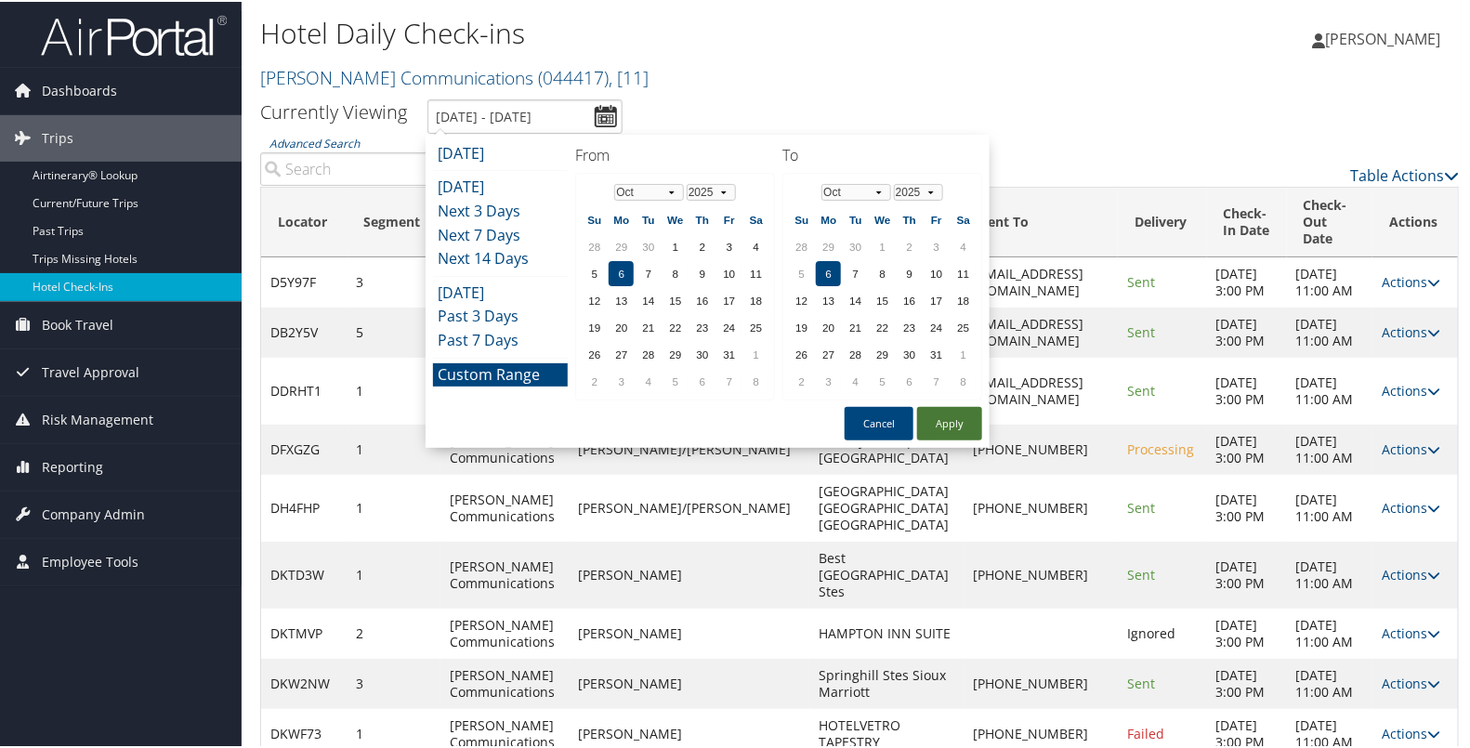
click at [941, 427] on button "Apply" at bounding box center [949, 421] width 65 height 33
click at [606, 115] on input "[DATE] - [DATE]" at bounding box center [525, 115] width 195 height 34
click at [934, 412] on button "Apply" at bounding box center [949, 421] width 65 height 33
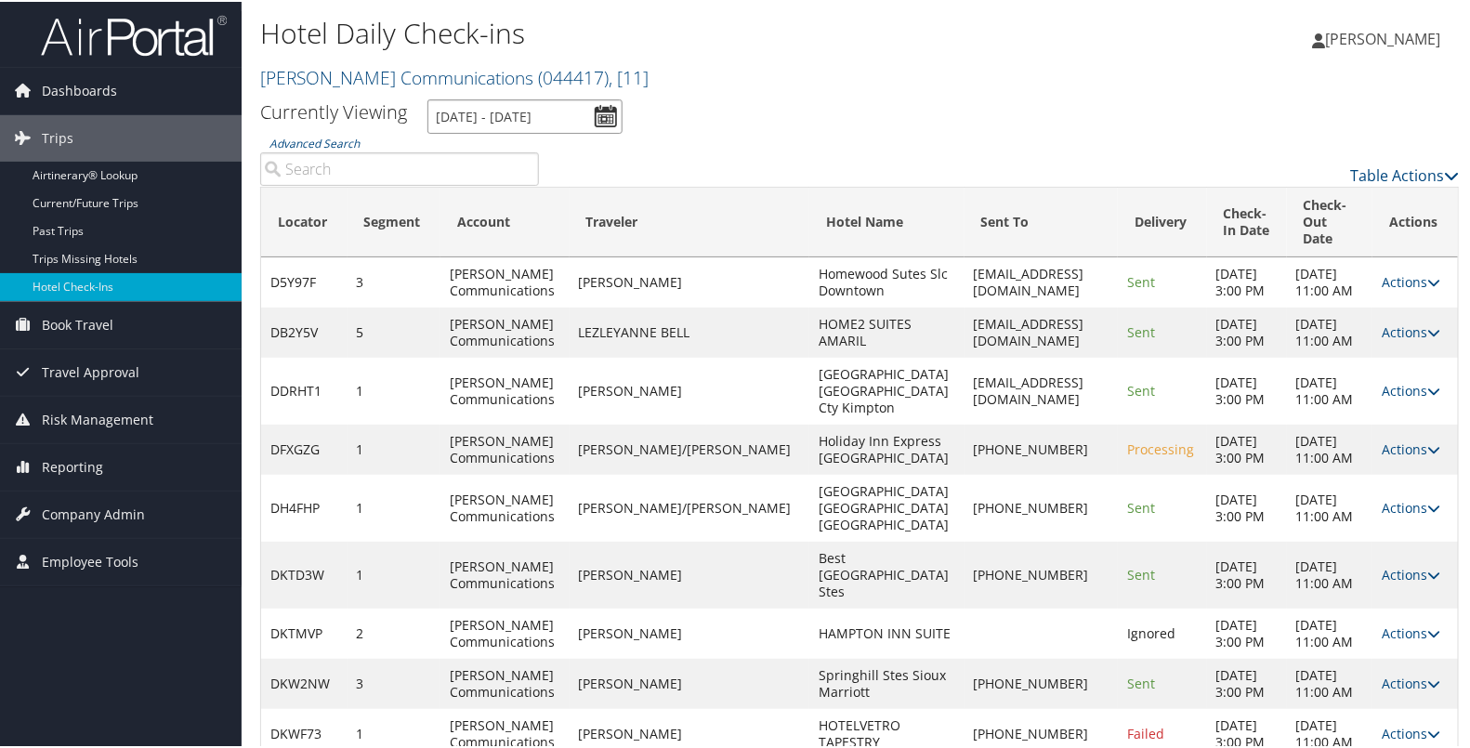
click at [609, 113] on input "[DATE] - [DATE]" at bounding box center [525, 115] width 195 height 34
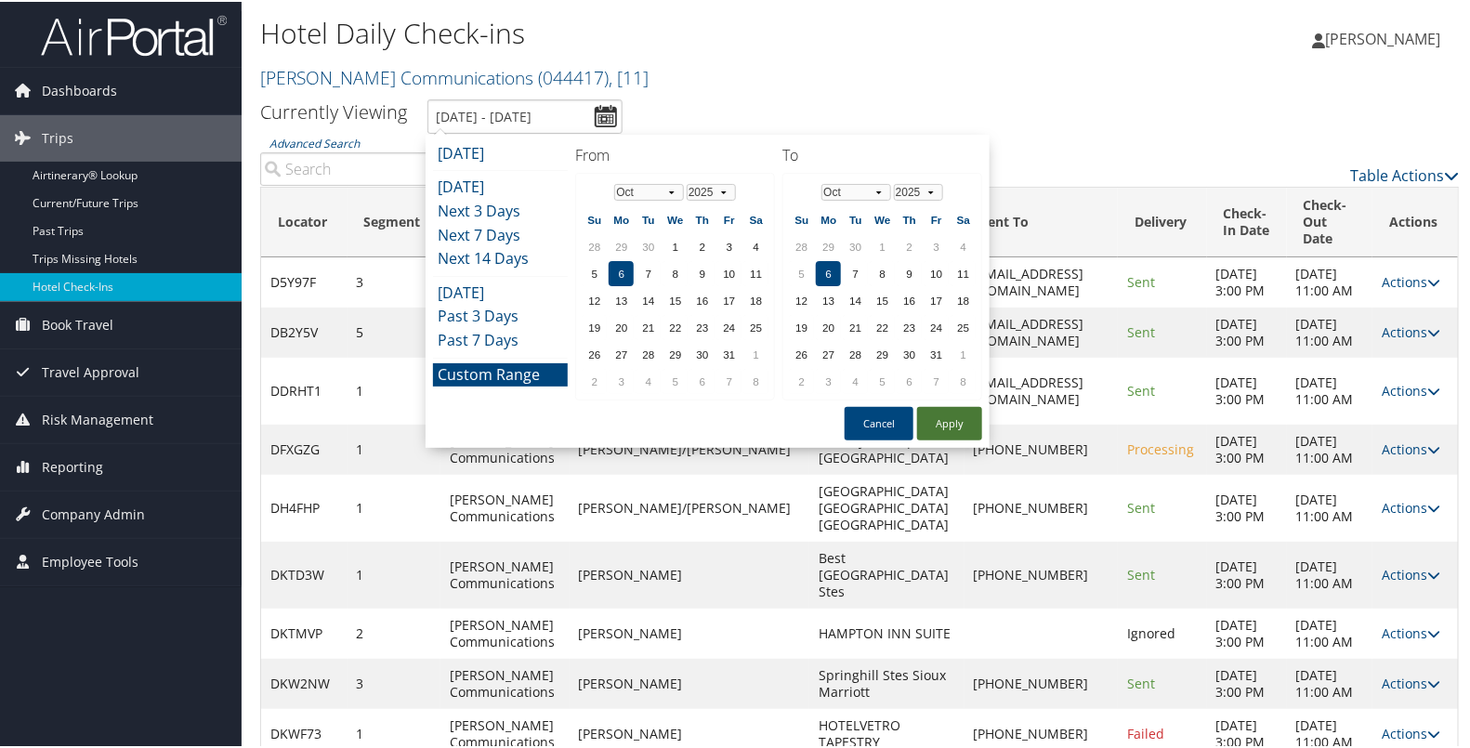
click at [947, 412] on button "Apply" at bounding box center [949, 421] width 65 height 33
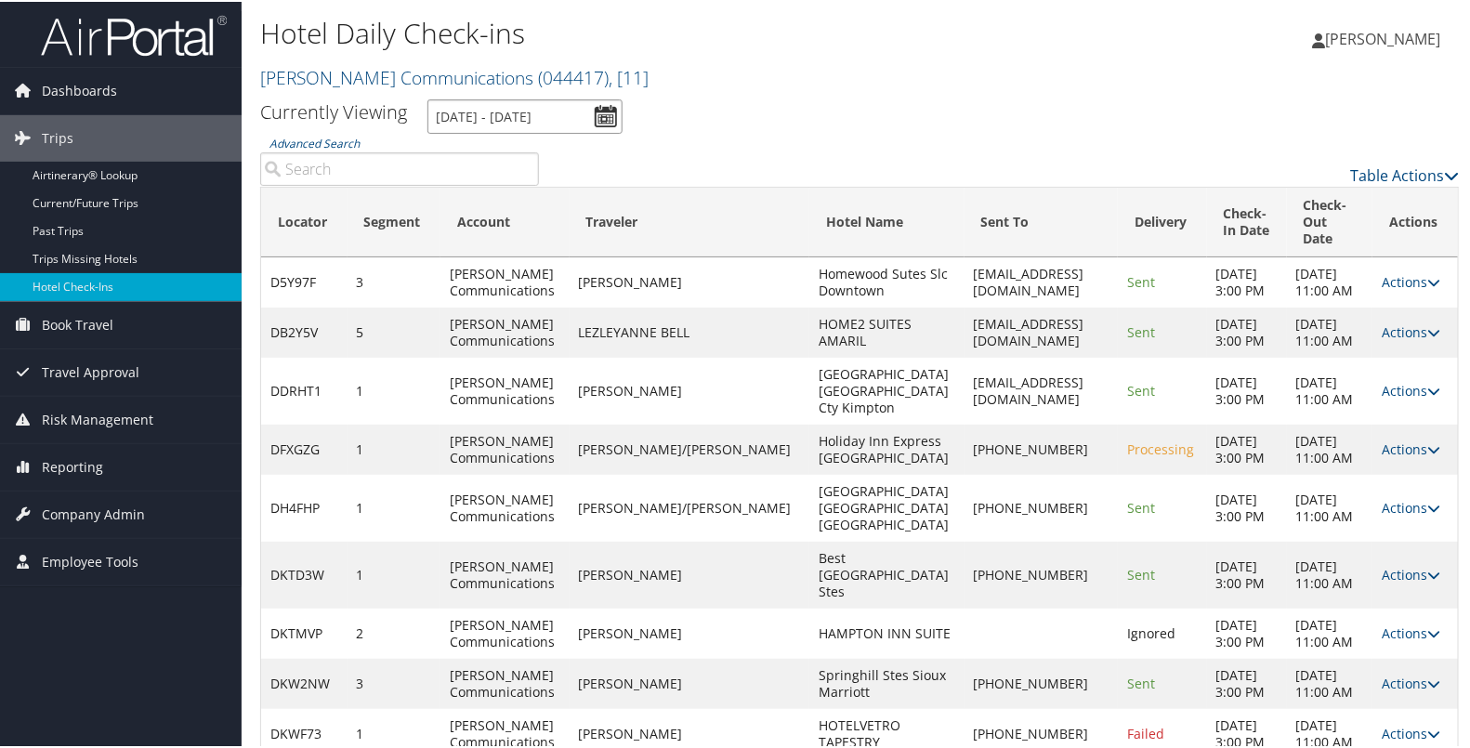
click at [600, 120] on input "[DATE] - [DATE]" at bounding box center [525, 115] width 195 height 34
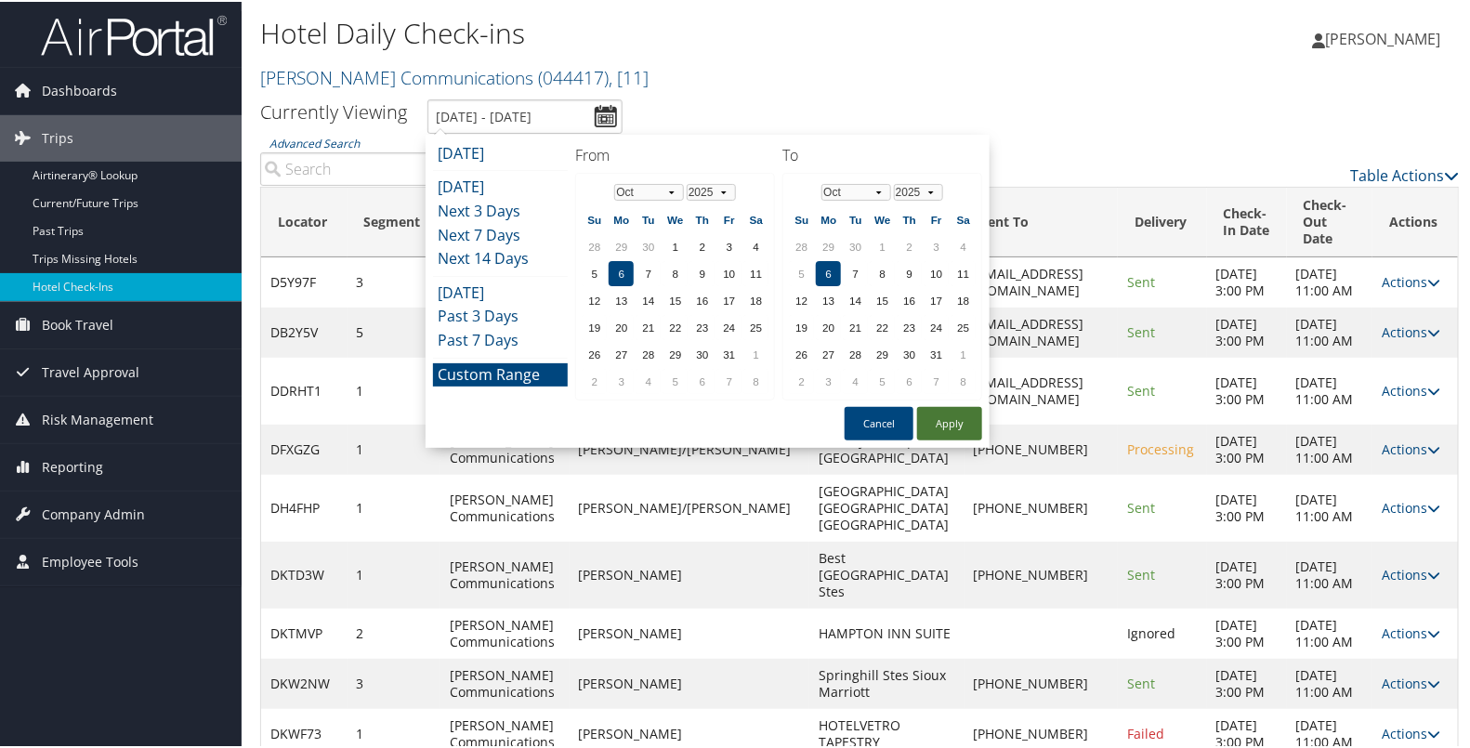
click at [942, 419] on button "Apply" at bounding box center [949, 421] width 65 height 33
click at [612, 113] on input "[DATE] - [DATE]" at bounding box center [525, 115] width 195 height 34
click at [942, 414] on button "Apply" at bounding box center [949, 421] width 65 height 33
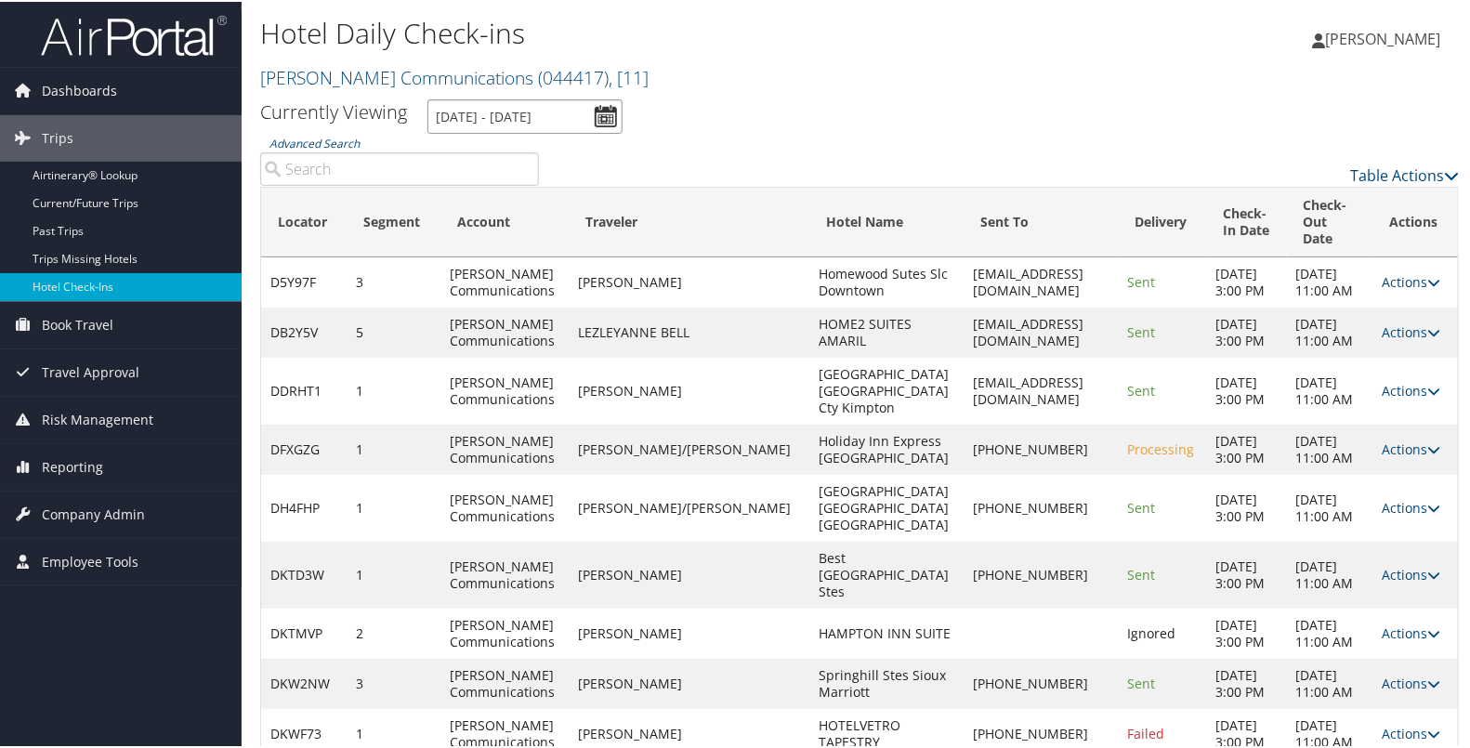
click at [599, 117] on input "[DATE] - [DATE]" at bounding box center [525, 115] width 195 height 34
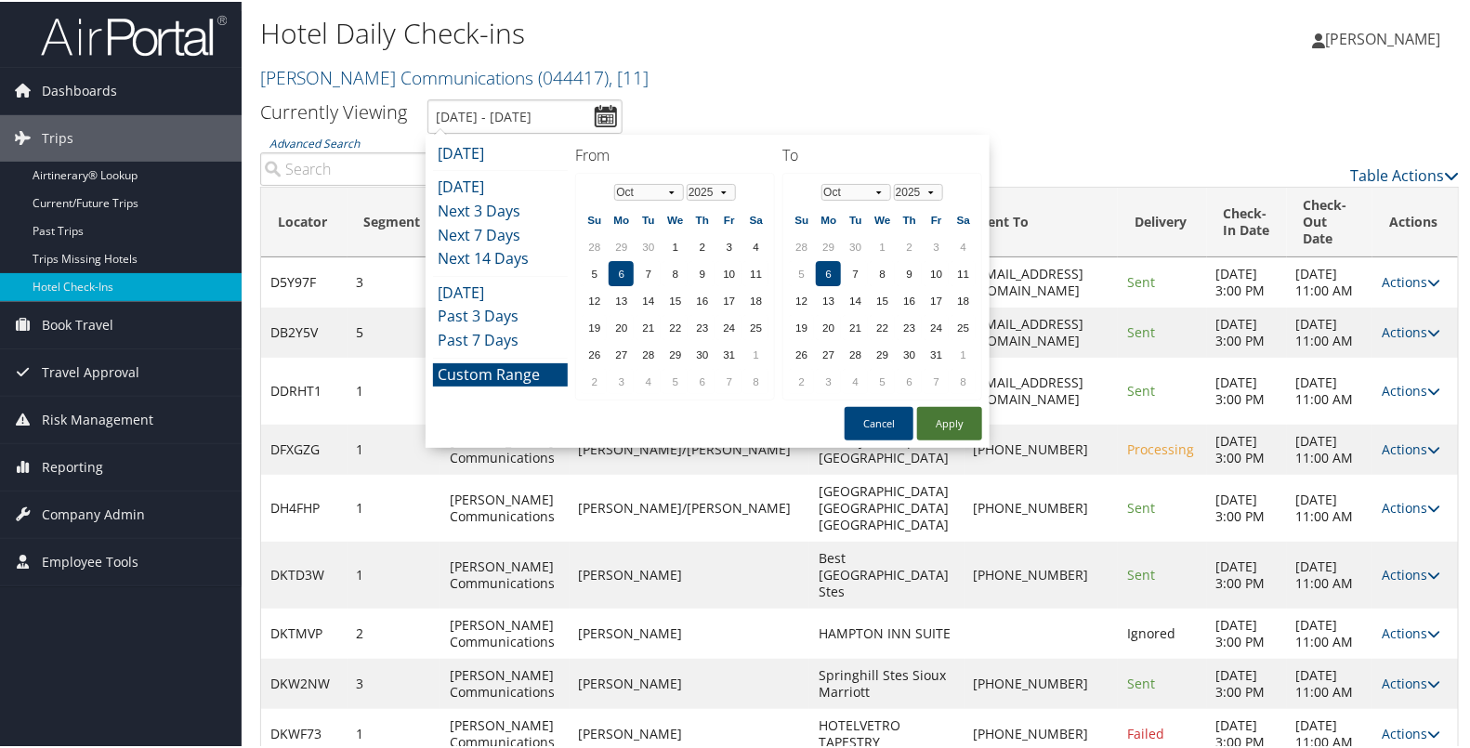
click at [928, 414] on button "Apply" at bounding box center [949, 421] width 65 height 33
click at [603, 111] on input "[DATE] - [DATE]" at bounding box center [525, 115] width 195 height 34
click at [946, 422] on button "Apply" at bounding box center [949, 421] width 65 height 33
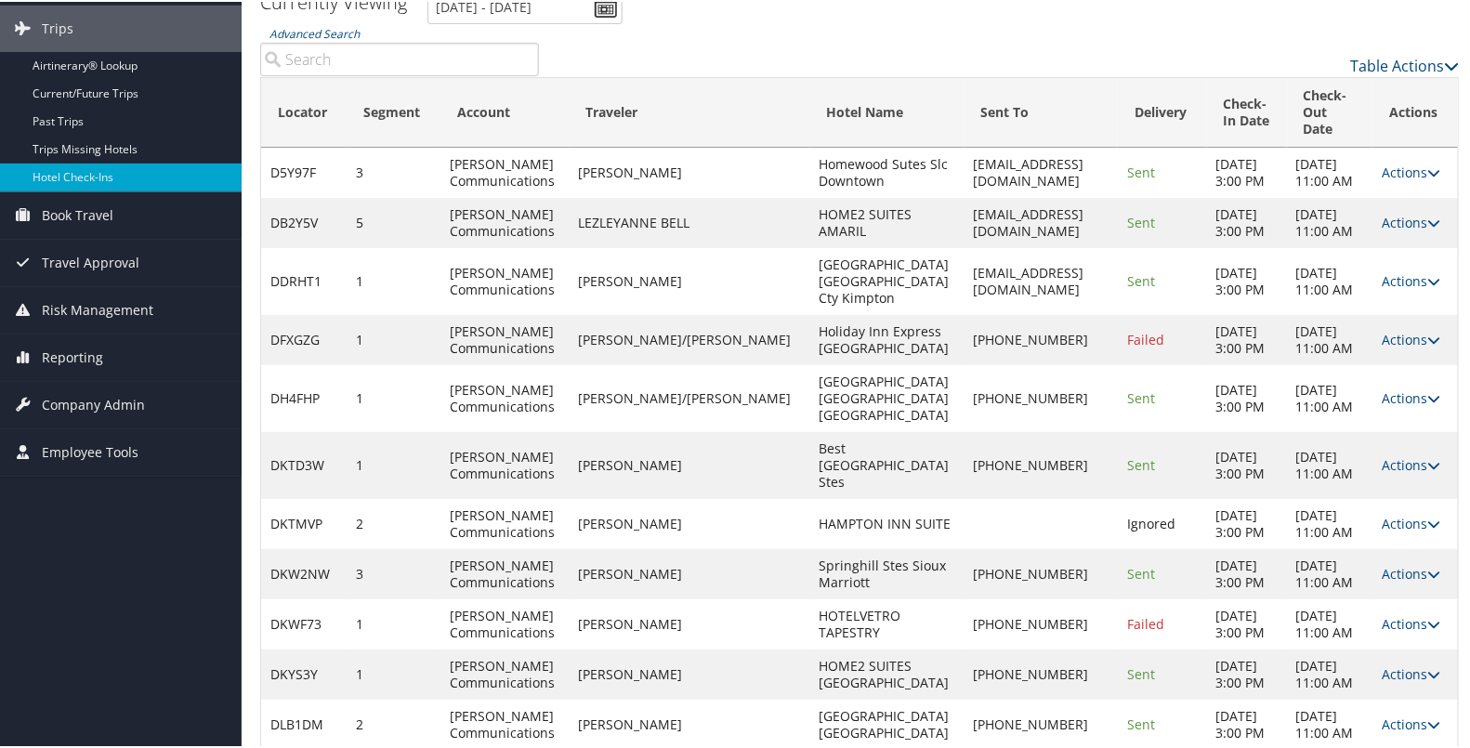
scroll to position [103, 0]
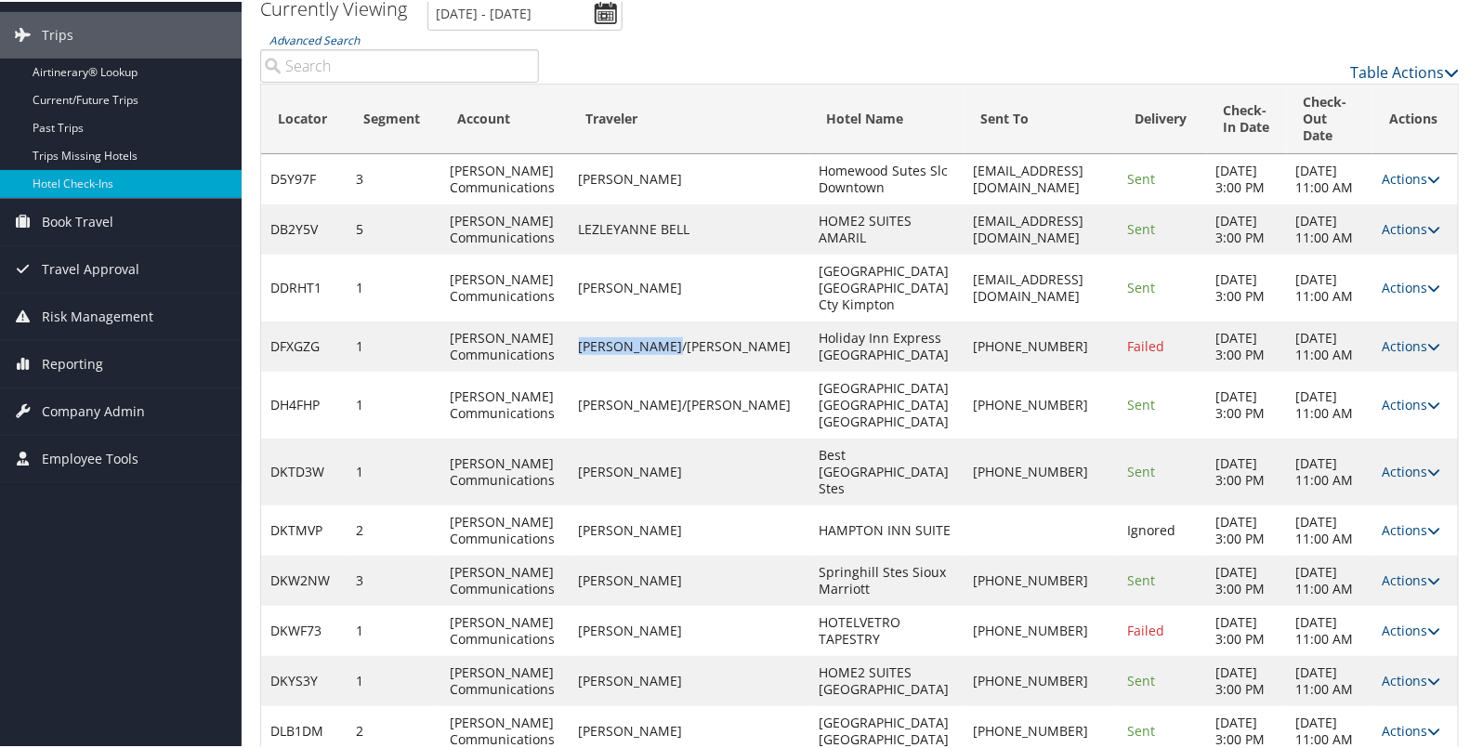
drag, startPoint x: 715, startPoint y: 384, endPoint x: 595, endPoint y: 395, distance: 120.4
click at [595, 370] on td "[PERSON_NAME]/[PERSON_NAME]" at bounding box center [690, 345] width 241 height 50
copy td "[PERSON_NAME]/[PERSON_NAME]"
click at [569, 437] on td "[PERSON_NAME] Communications" at bounding box center [505, 403] width 128 height 67
drag, startPoint x: 810, startPoint y: 404, endPoint x: 737, endPoint y: 371, distance: 79.8
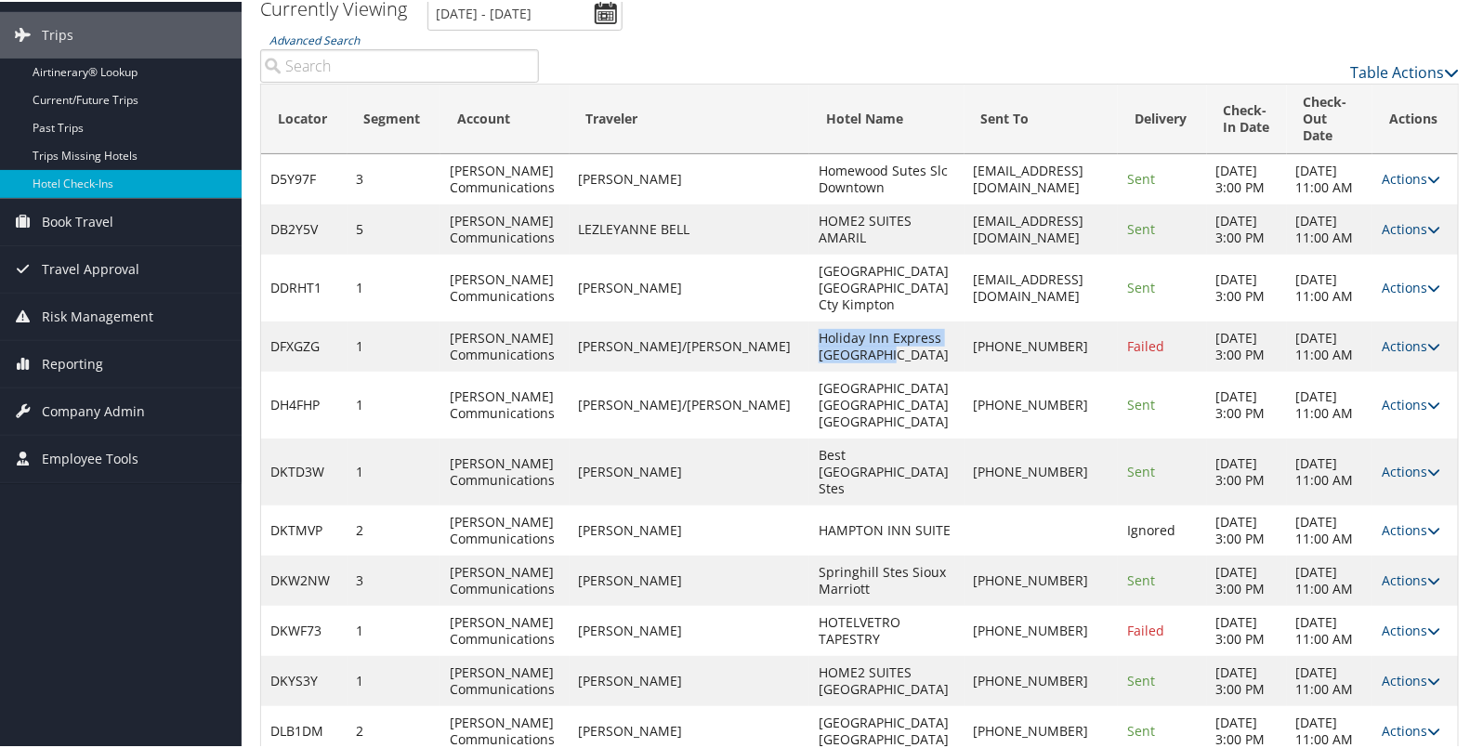
click at [810, 370] on td "Holiday Inn Express [GEOGRAPHIC_DATA]" at bounding box center [887, 345] width 154 height 50
copy td "Holiday Inn Express [GEOGRAPHIC_DATA]"
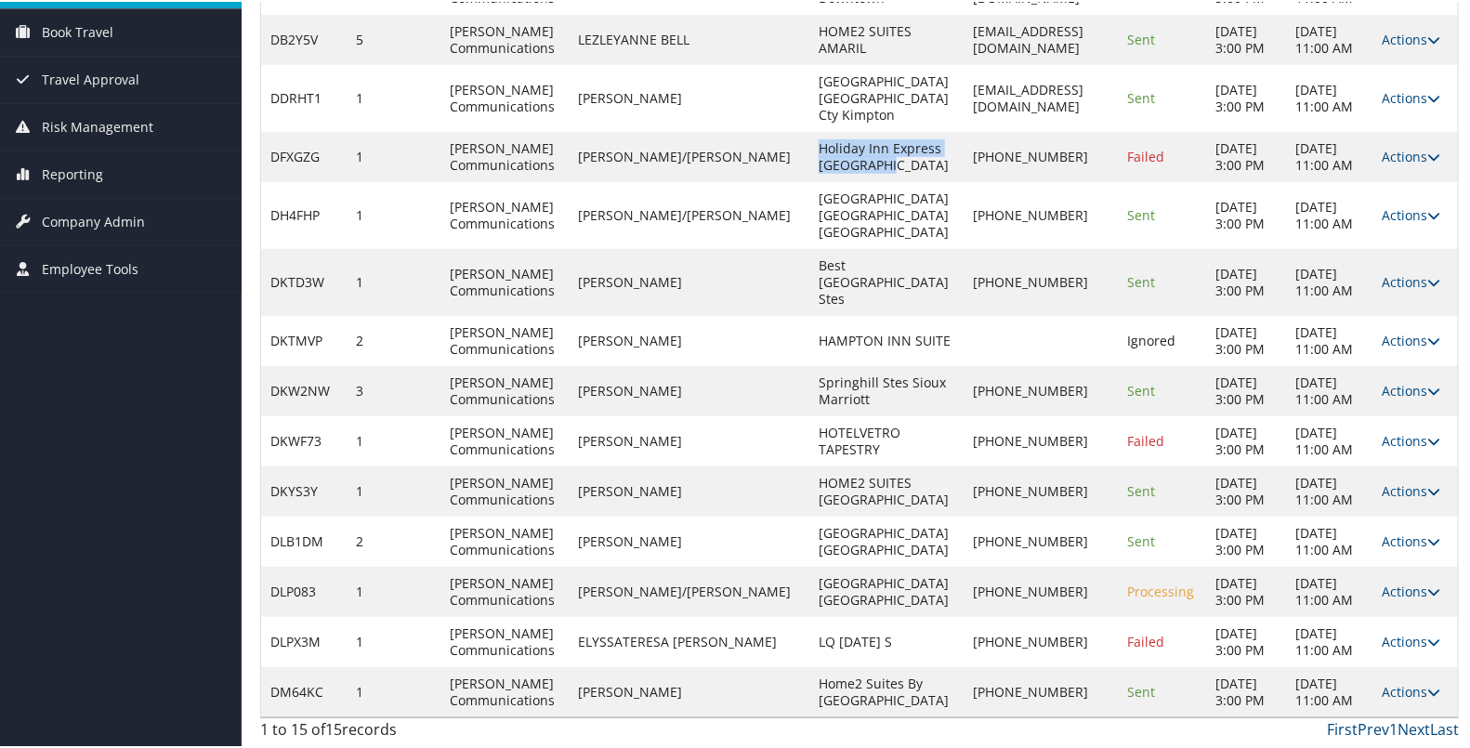
scroll to position [385, 0]
drag, startPoint x: 720, startPoint y: 439, endPoint x: 595, endPoint y: 450, distance: 126.0
click at [595, 450] on td "[PERSON_NAME]" at bounding box center [690, 440] width 241 height 50
copy td "[PERSON_NAME]"
click at [569, 481] on td "[PERSON_NAME] Communications" at bounding box center [505, 490] width 128 height 50
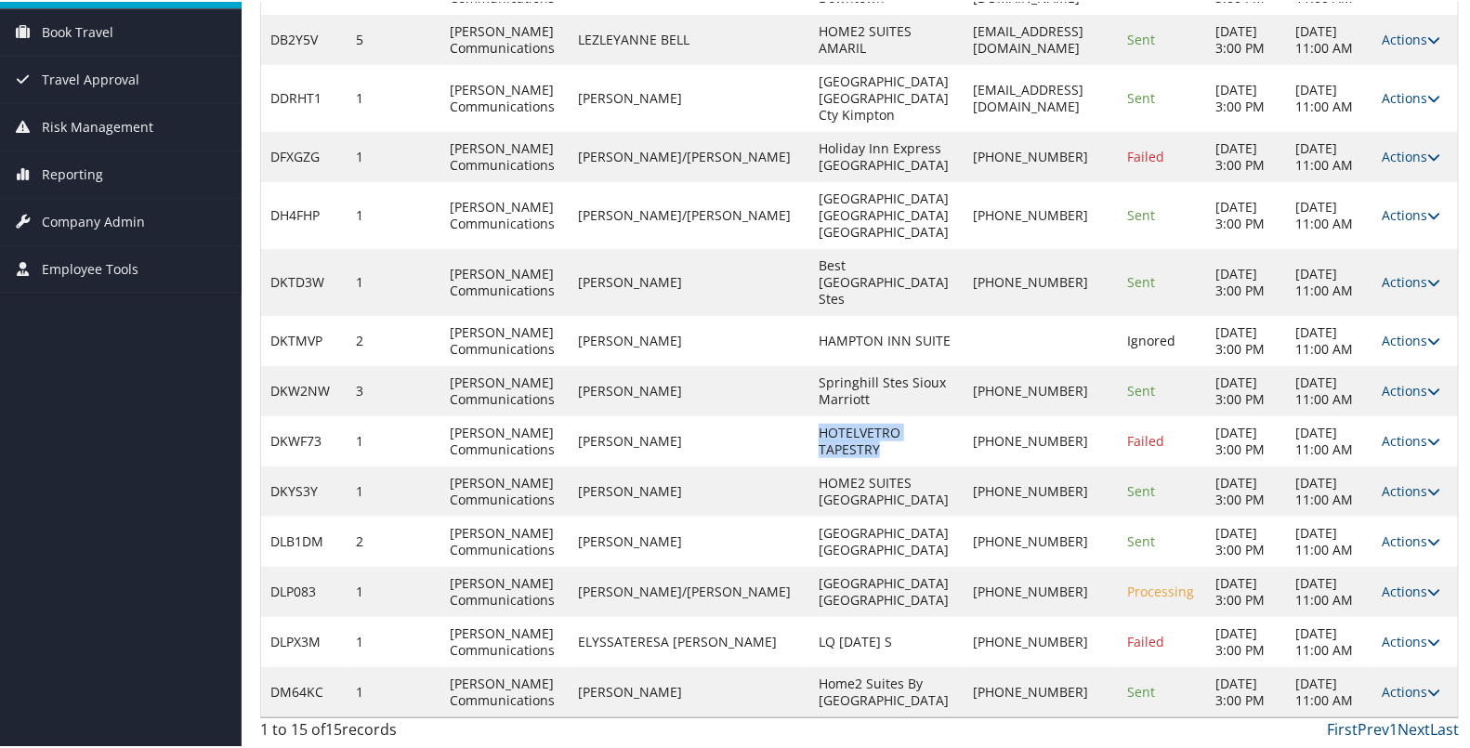
drag, startPoint x: 803, startPoint y: 451, endPoint x: 734, endPoint y: 434, distance: 70.8
click at [810, 434] on td "HOTELVETRO TAPESTRY" at bounding box center [887, 440] width 154 height 50
copy td "HOTELVETRO TAPESTRY"
drag, startPoint x: 683, startPoint y: 553, endPoint x: 591, endPoint y: 553, distance: 92.0
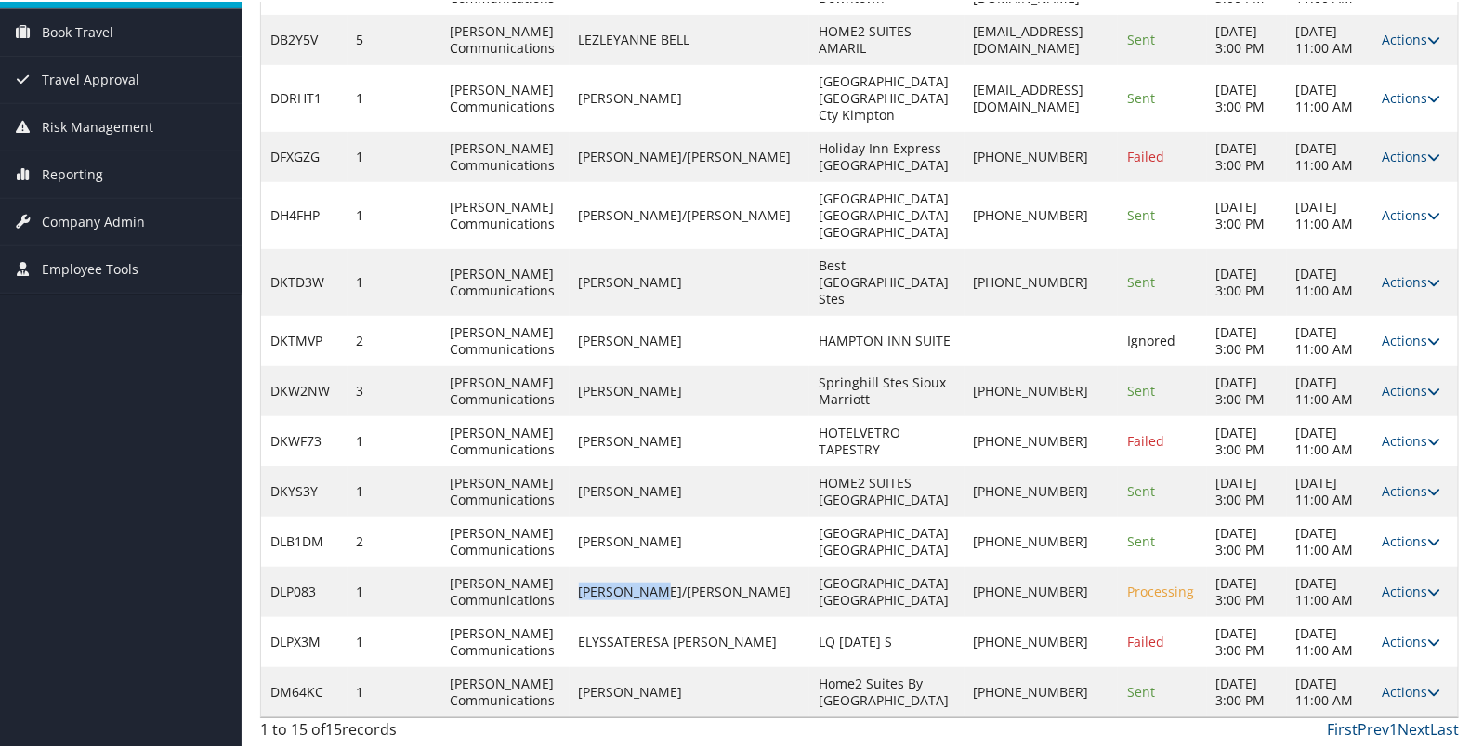
click at [591, 565] on td "[PERSON_NAME]/[PERSON_NAME]" at bounding box center [690, 590] width 241 height 50
copy td "[PERSON_NAME]/[PERSON_NAME]"
click at [569, 565] on td "[PERSON_NAME] Communications" at bounding box center [505, 590] width 128 height 50
drag, startPoint x: 825, startPoint y: 562, endPoint x: 730, endPoint y: 543, distance: 97.7
click at [810, 565] on td "[GEOGRAPHIC_DATA] [GEOGRAPHIC_DATA]" at bounding box center [887, 590] width 154 height 50
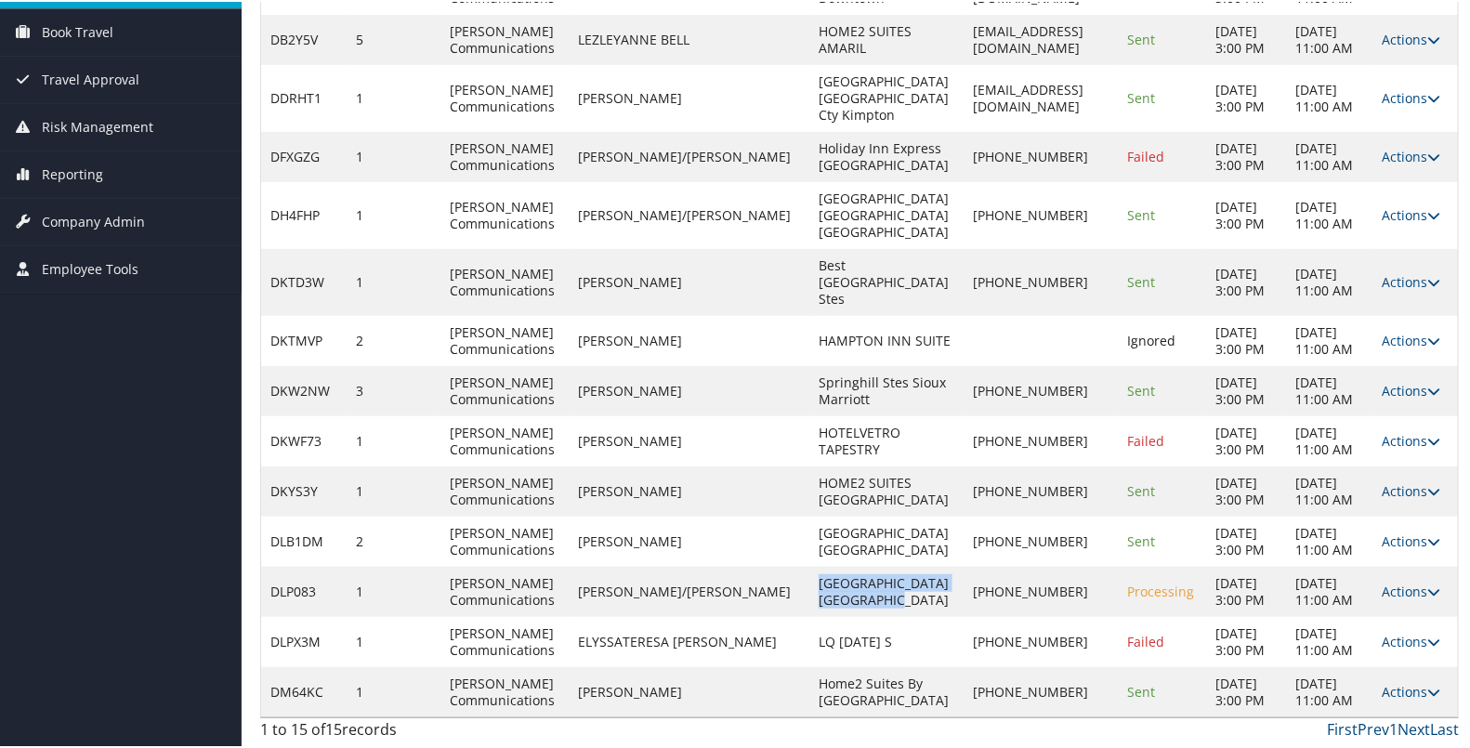
copy td "[GEOGRAPHIC_DATA] [GEOGRAPHIC_DATA]"
drag, startPoint x: 646, startPoint y: 626, endPoint x: 593, endPoint y: 609, distance: 55.6
click at [593, 615] on td "ELYSSATERESA [PERSON_NAME]" at bounding box center [690, 640] width 241 height 50
copy td "ELYSSATERESA [PERSON_NAME]"
click at [569, 566] on td "[PERSON_NAME] Communications" at bounding box center [505, 590] width 128 height 50
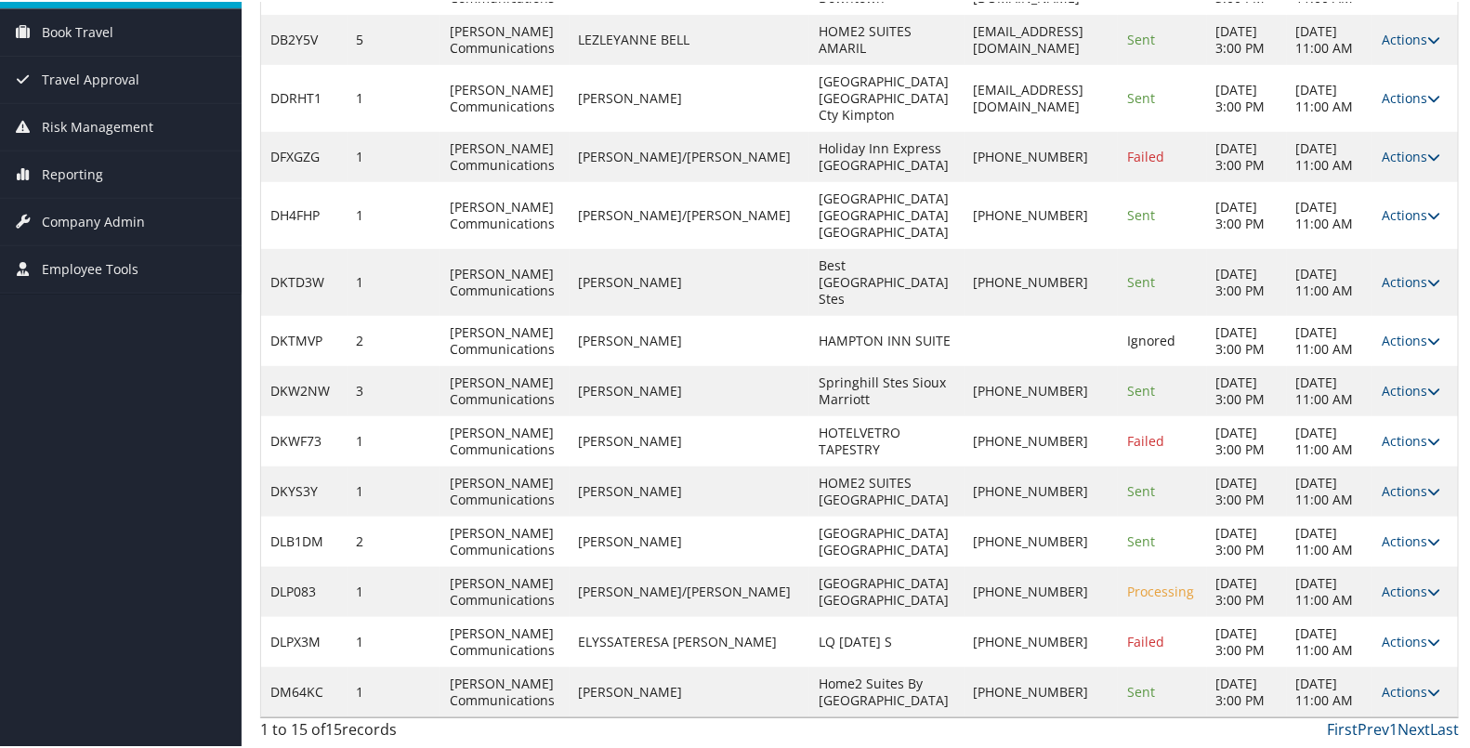
drag, startPoint x: 804, startPoint y: 623, endPoint x: 736, endPoint y: 608, distance: 69.5
click at [810, 615] on td "LQ [DATE] S" at bounding box center [887, 640] width 154 height 50
copy td "LQ [DATE] S"
click at [586, 572] on td "[PERSON_NAME]/[PERSON_NAME]" at bounding box center [690, 590] width 241 height 50
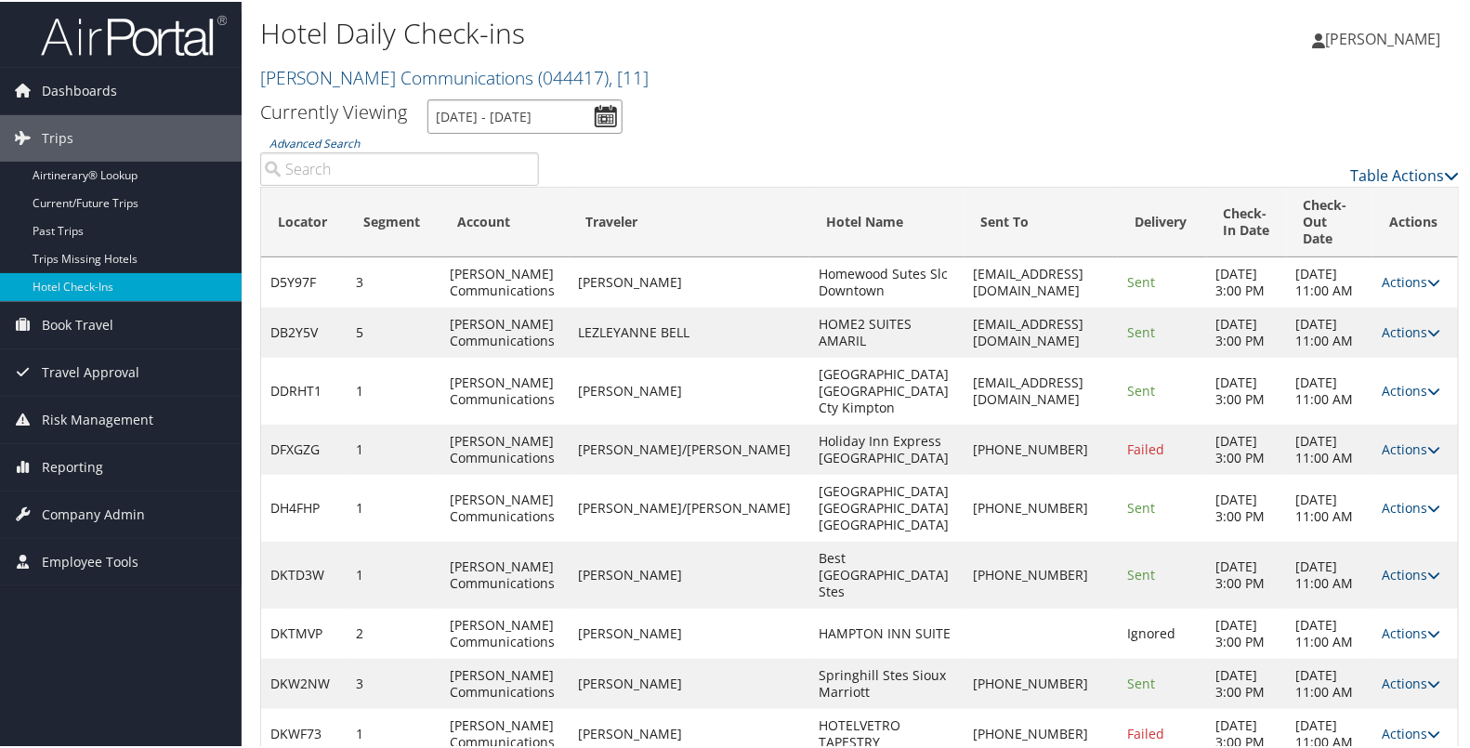
click at [598, 109] on input "[DATE] - [DATE]" at bounding box center [525, 115] width 195 height 34
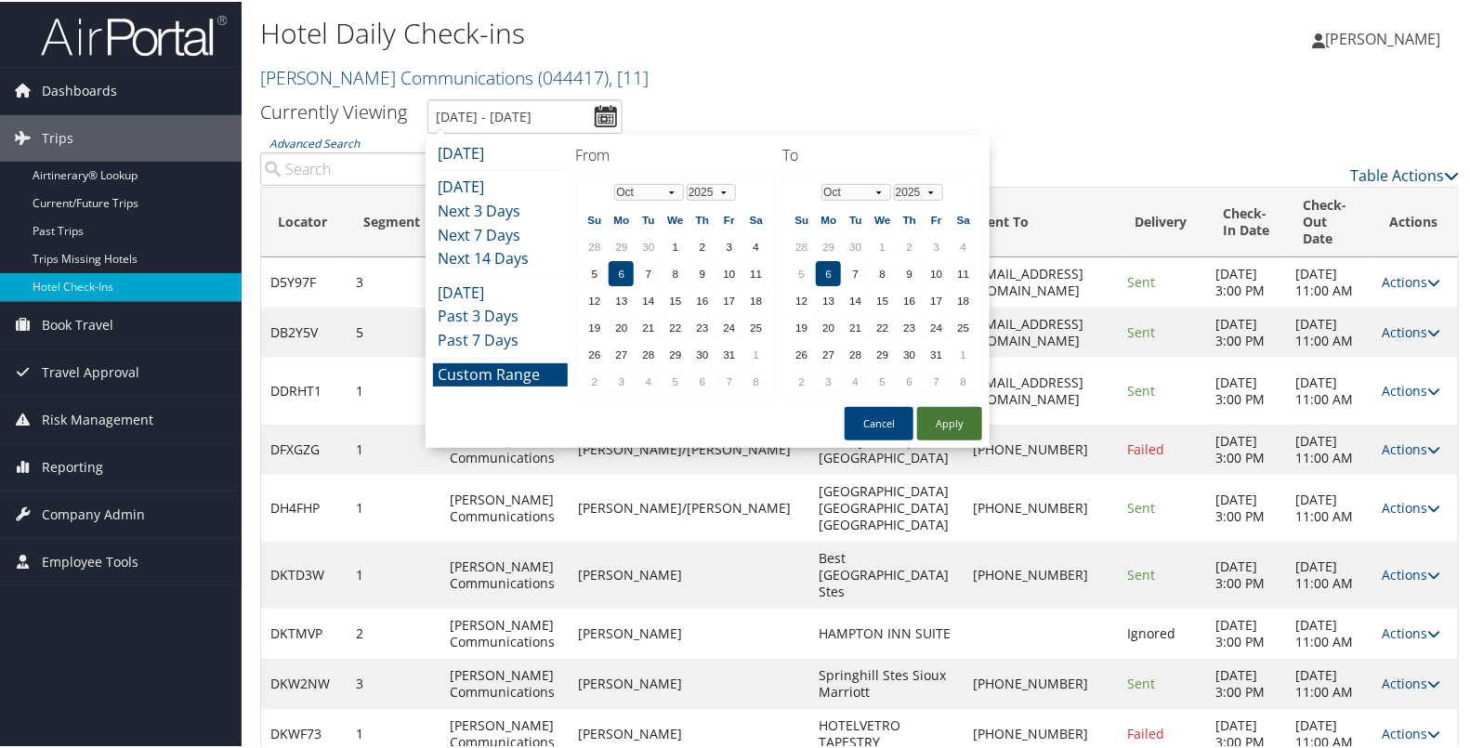
click at [944, 415] on button "Apply" at bounding box center [949, 421] width 65 height 33
click at [601, 112] on input "[DATE] - [DATE]" at bounding box center [525, 115] width 195 height 34
click at [927, 416] on button "Apply" at bounding box center [949, 421] width 65 height 33
type input "[DATE] - [DATE]"
